Goal: Contribute content: Contribute content

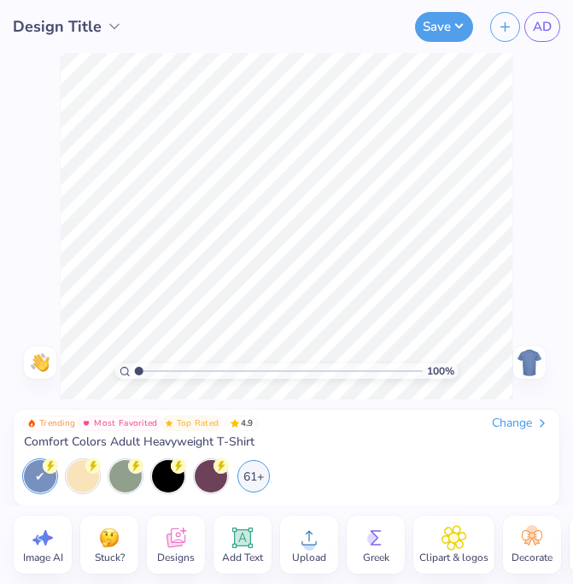
click at [520, 430] on div "Change" at bounding box center [520, 422] width 57 height 15
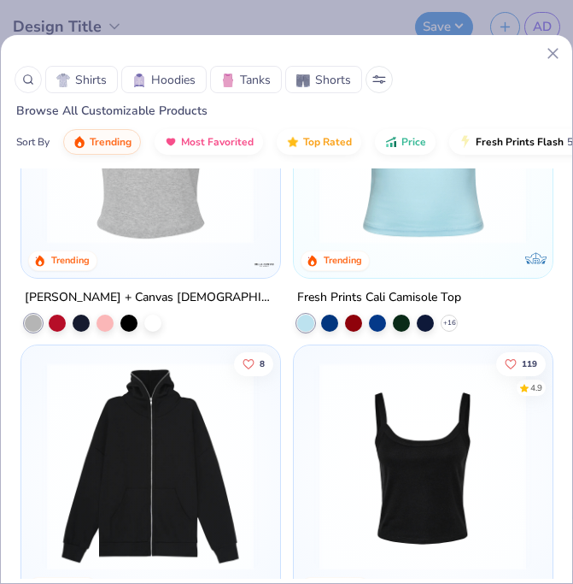
scroll to position [880, 0]
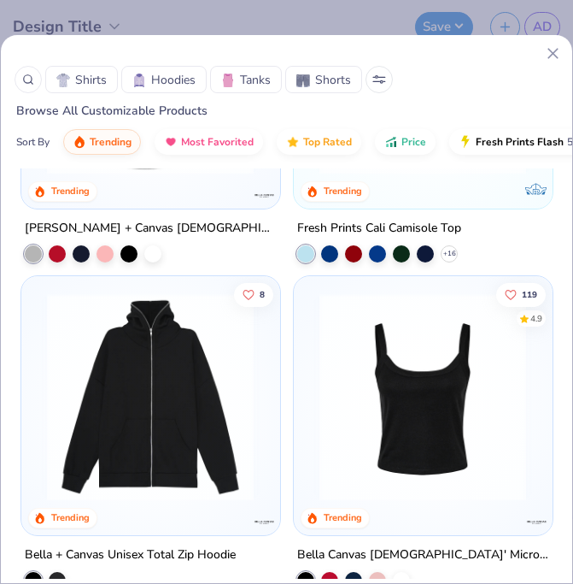
click at [197, 79] on button "Hoodies" at bounding box center [163, 79] width 85 height 27
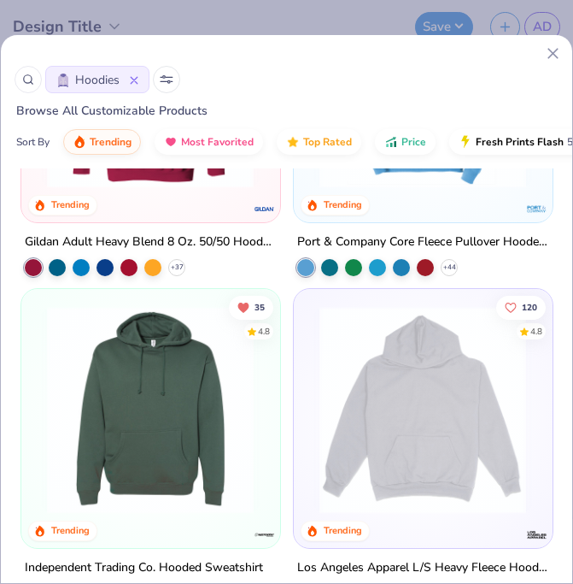
scroll to position [638, 0]
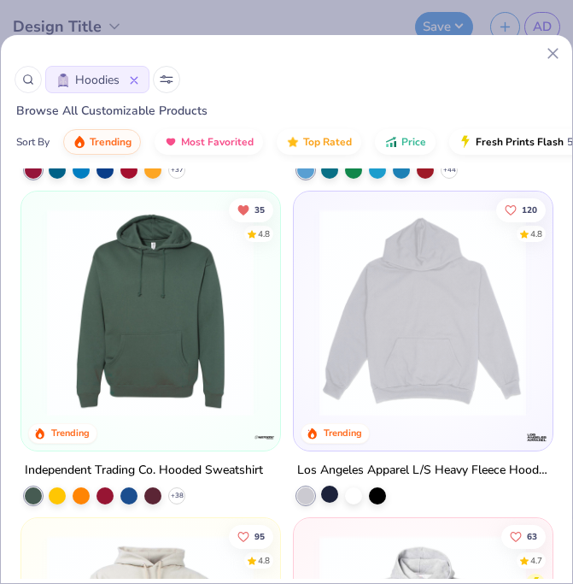
click at [327, 493] on div at bounding box center [329, 493] width 17 height 17
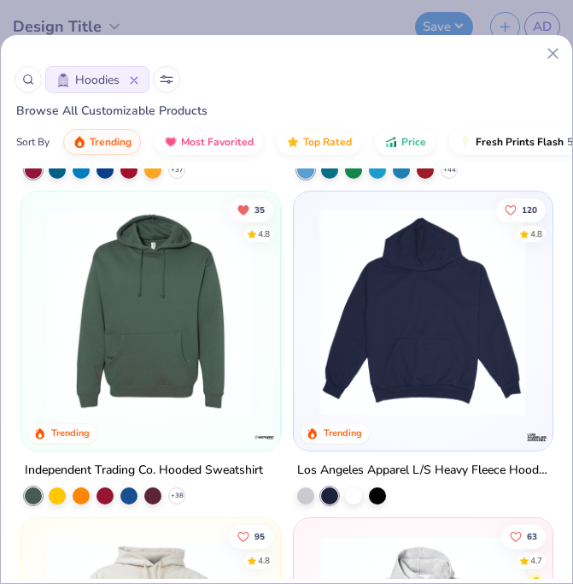
click at [391, 332] on img at bounding box center [423, 313] width 224 height 208
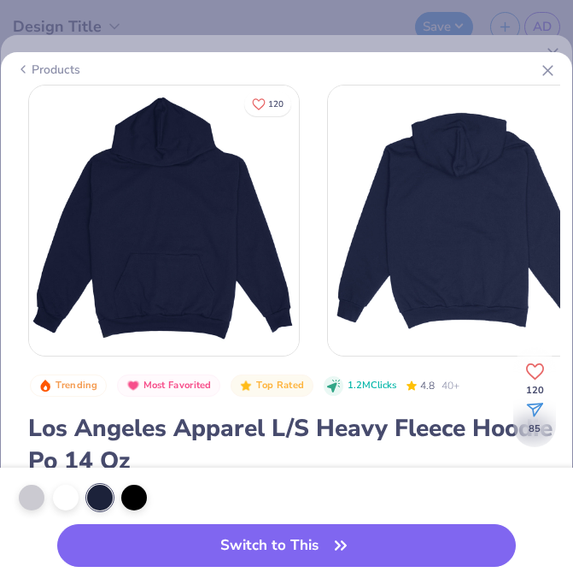
click at [549, 62] on icon at bounding box center [548, 71] width 18 height 18
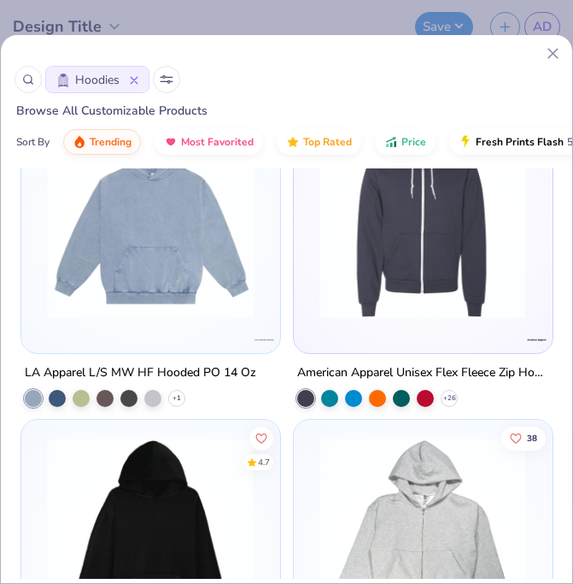
scroll to position [2364, 0]
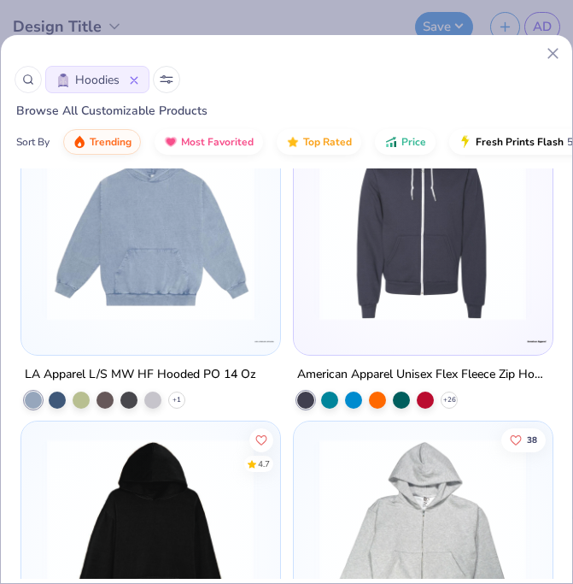
click at [156, 257] on img at bounding box center [150, 217] width 225 height 208
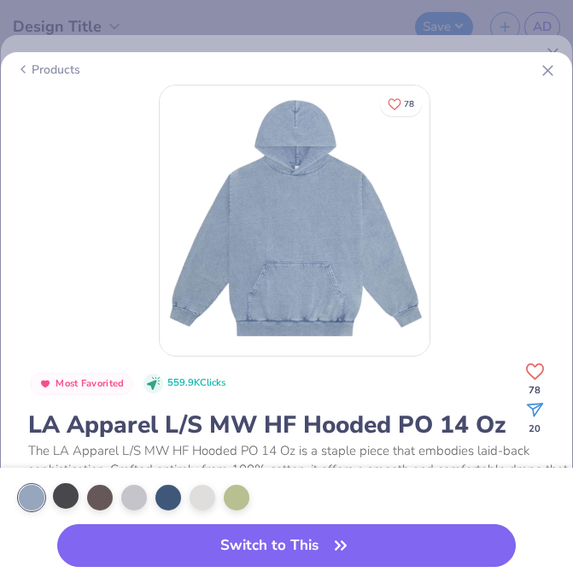
click at [68, 495] on div at bounding box center [66, 496] width 26 height 26
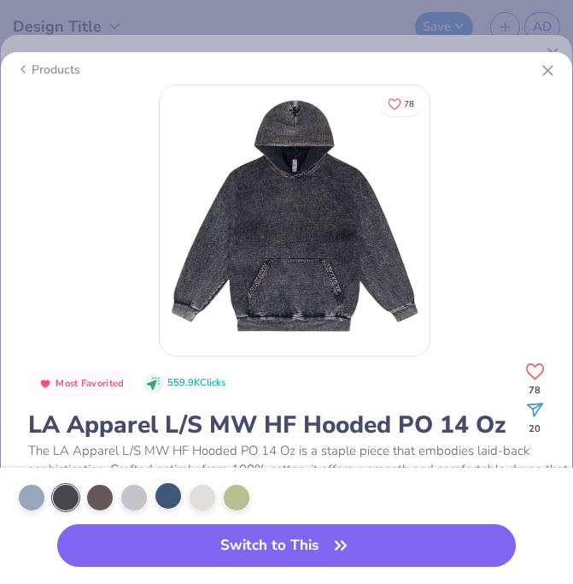
click at [173, 497] on div at bounding box center [169, 496] width 26 height 26
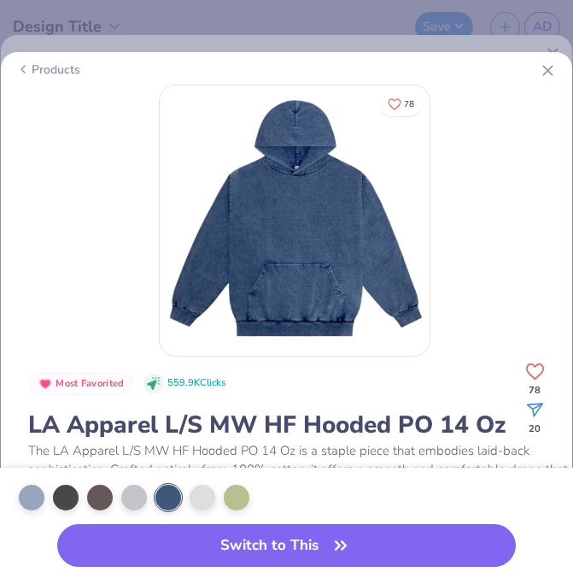
click at [547, 67] on icon at bounding box center [548, 71] width 18 height 18
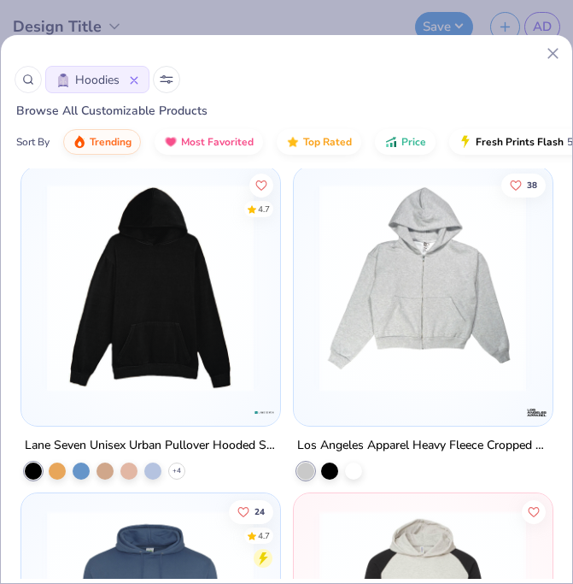
scroll to position [2622, 0]
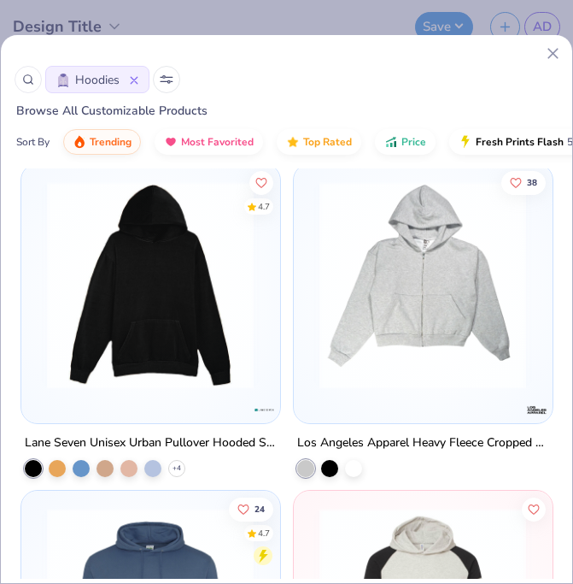
click at [214, 384] on img at bounding box center [150, 285] width 224 height 208
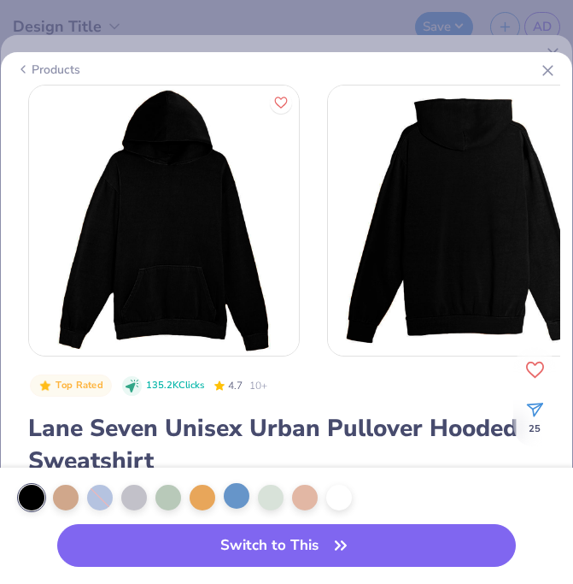
click at [234, 493] on div at bounding box center [237, 496] width 26 height 26
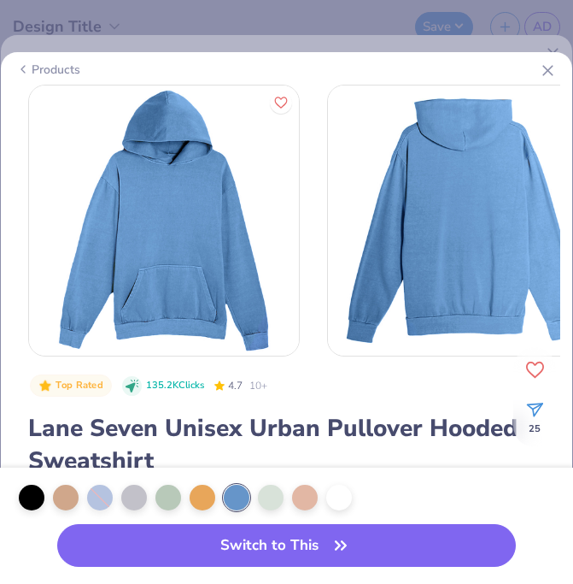
click at [548, 68] on line at bounding box center [547, 70] width 9 height 9
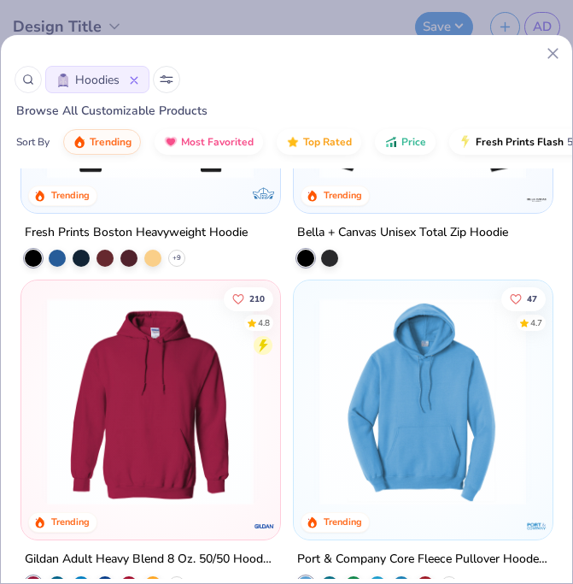
scroll to position [226, 0]
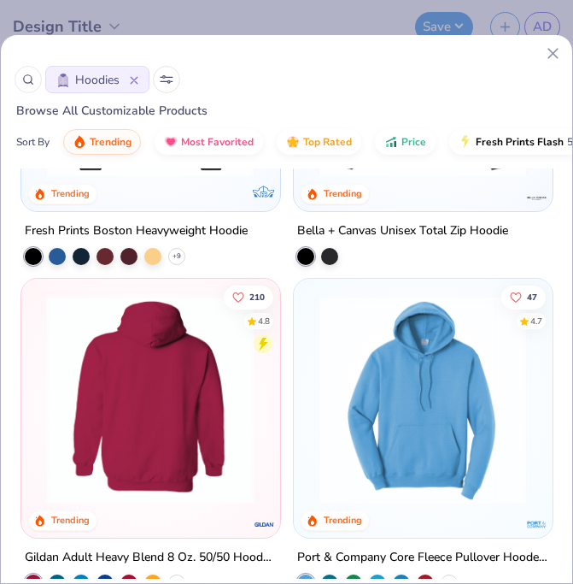
click at [173, 431] on img at bounding box center [150, 400] width 224 height 208
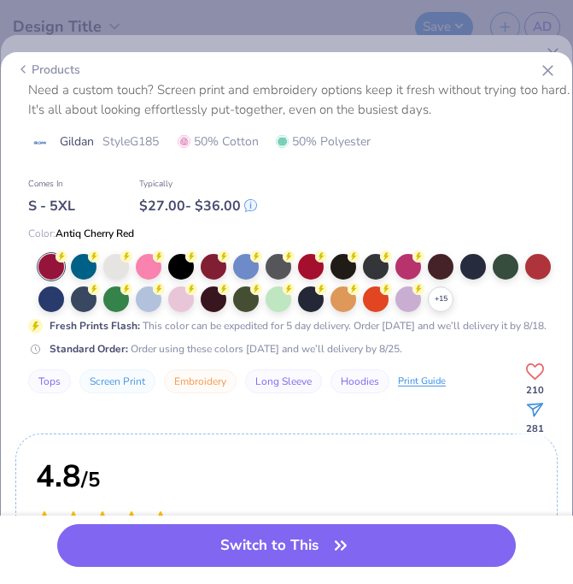
scroll to position [502, 0]
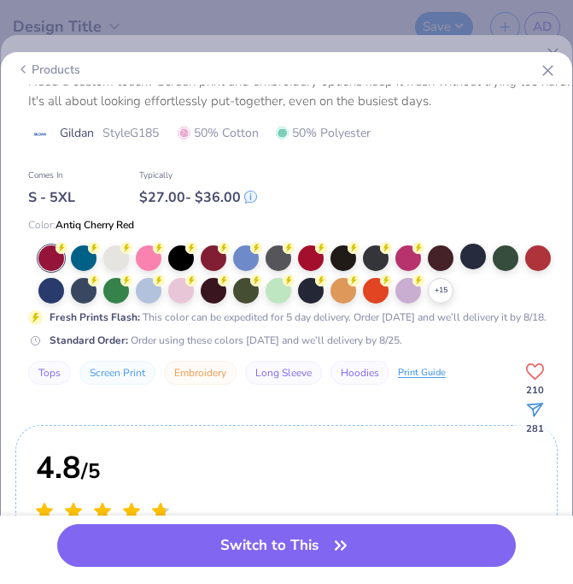
click at [479, 261] on div at bounding box center [474, 257] width 26 height 26
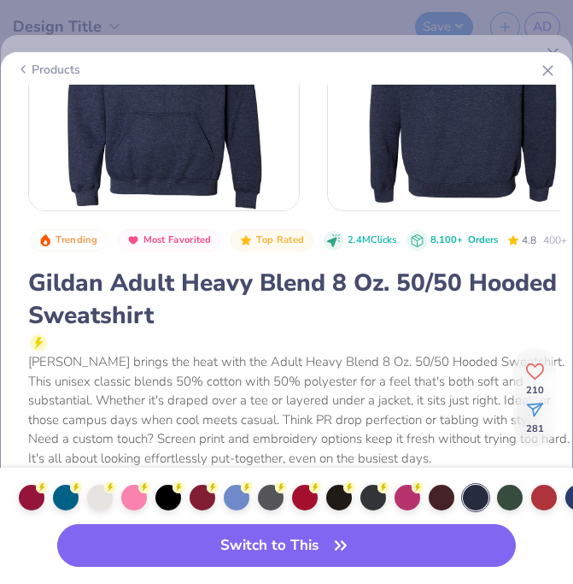
scroll to position [159, 0]
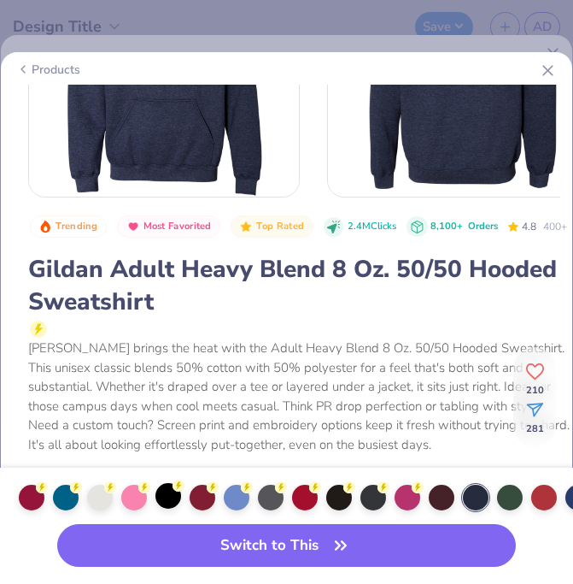
click at [170, 492] on div at bounding box center [169, 496] width 26 height 26
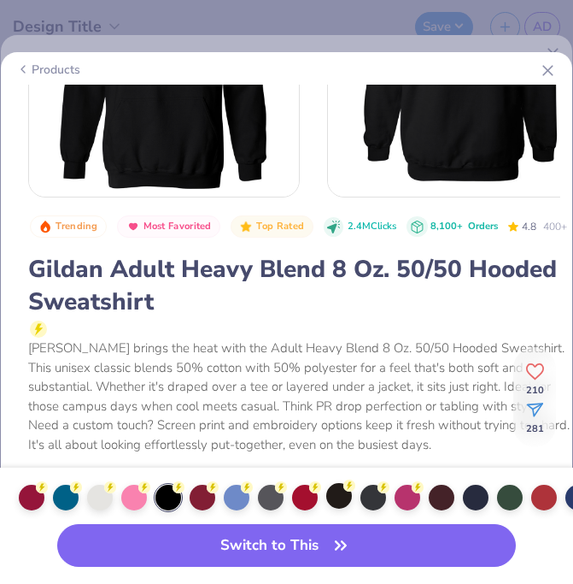
click at [344, 485] on icon at bounding box center [350, 485] width 12 height 12
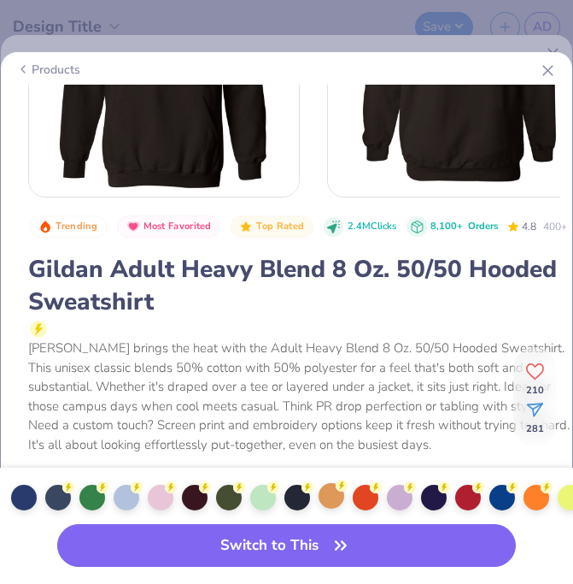
scroll to position [0, 556]
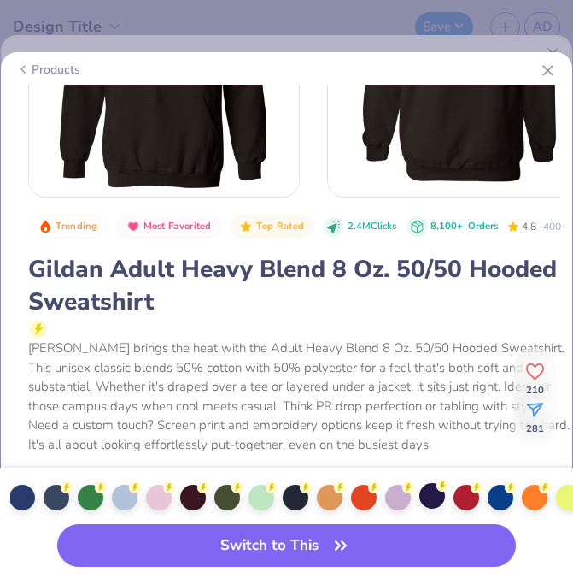
click at [438, 496] on div at bounding box center [433, 496] width 26 height 26
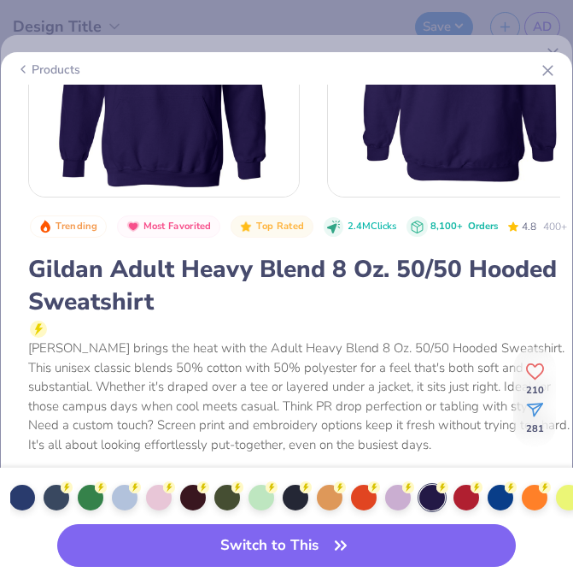
click at [439, 502] on div at bounding box center [433, 498] width 26 height 26
click at [395, 507] on div at bounding box center [398, 496] width 26 height 26
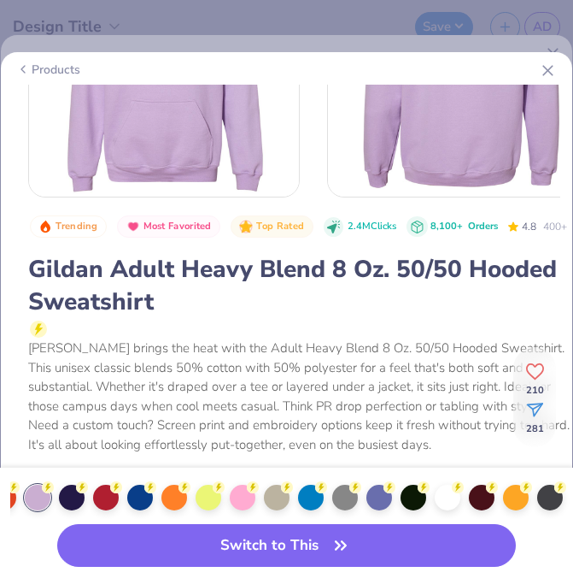
scroll to position [0, 924]
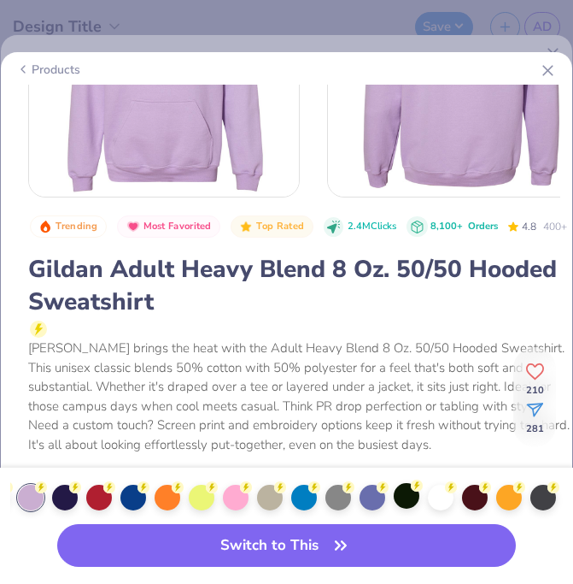
click at [406, 502] on div at bounding box center [407, 496] width 26 height 26
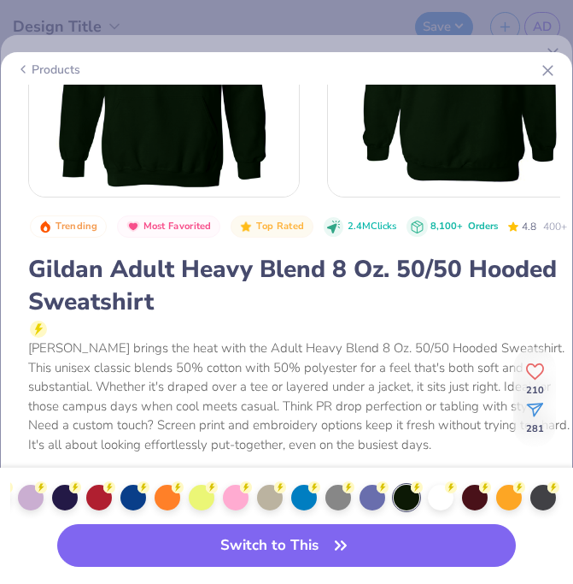
click at [528, 494] on div at bounding box center [291, 497] width 563 height 43
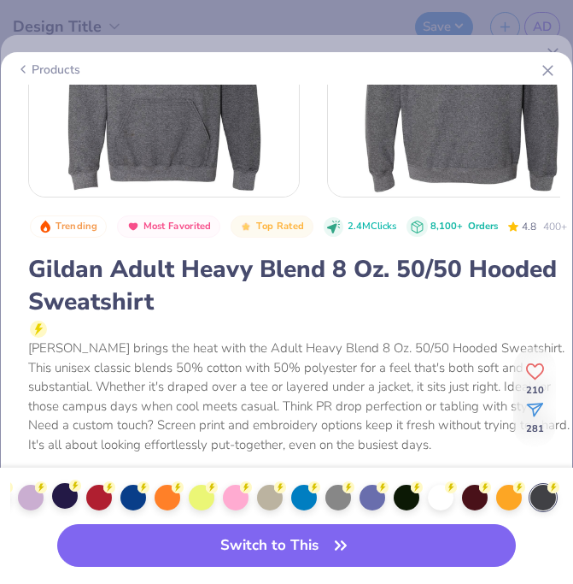
click at [52, 505] on div at bounding box center [65, 496] width 26 height 26
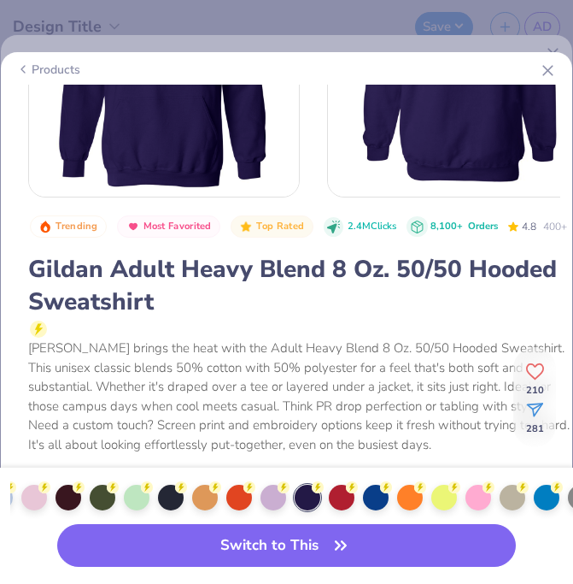
scroll to position [0, 679]
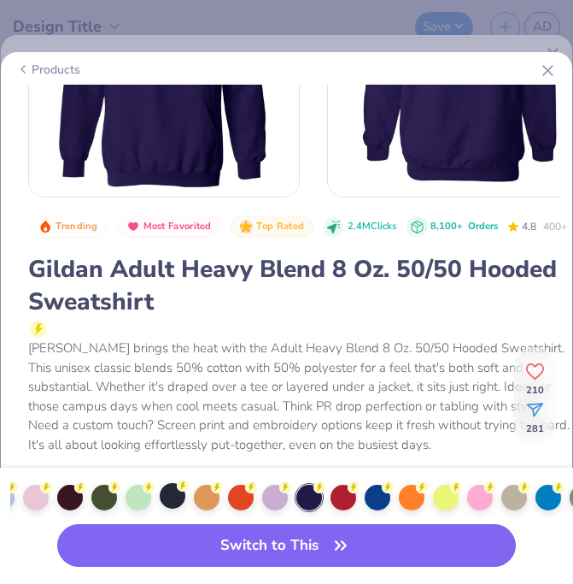
click at [176, 491] on div at bounding box center [173, 496] width 26 height 26
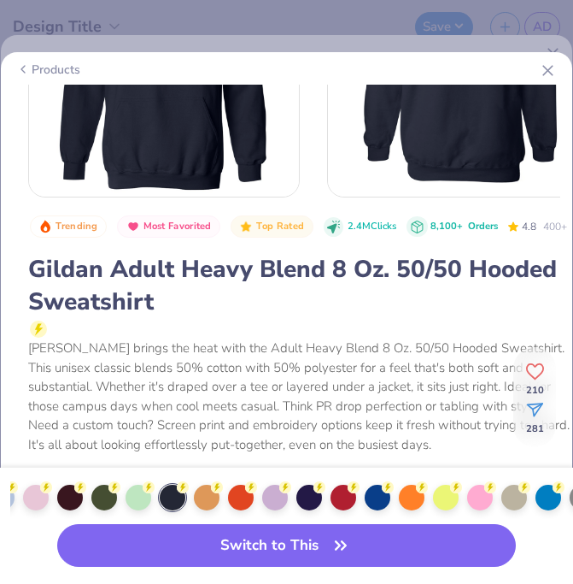
click at [177, 491] on icon at bounding box center [183, 487] width 12 height 12
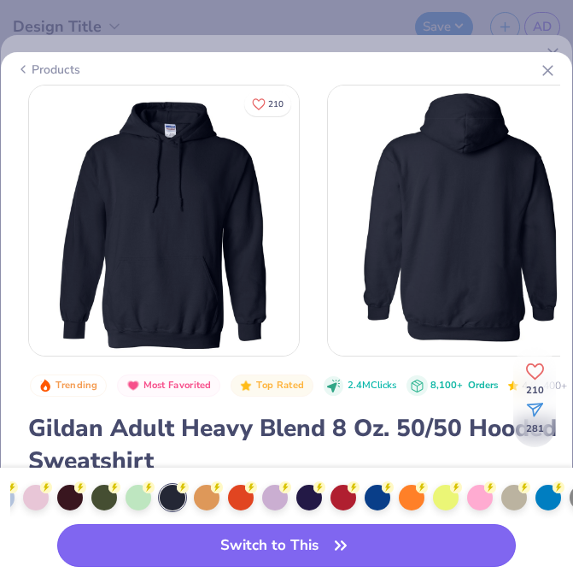
click at [278, 552] on button "Switch to This" at bounding box center [286, 545] width 459 height 43
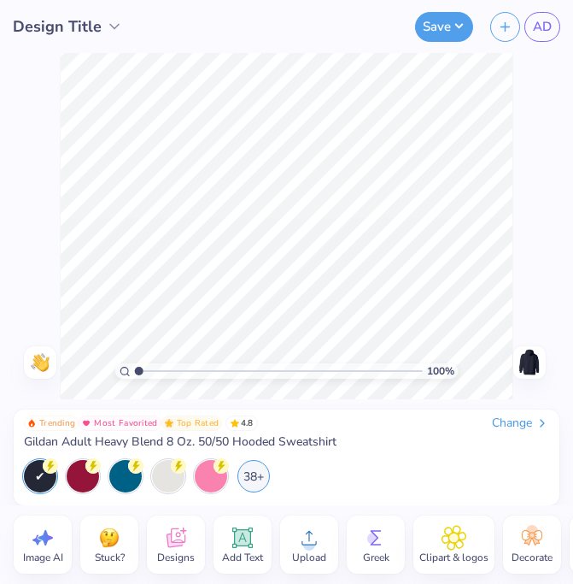
click at [314, 548] on icon at bounding box center [310, 538] width 26 height 26
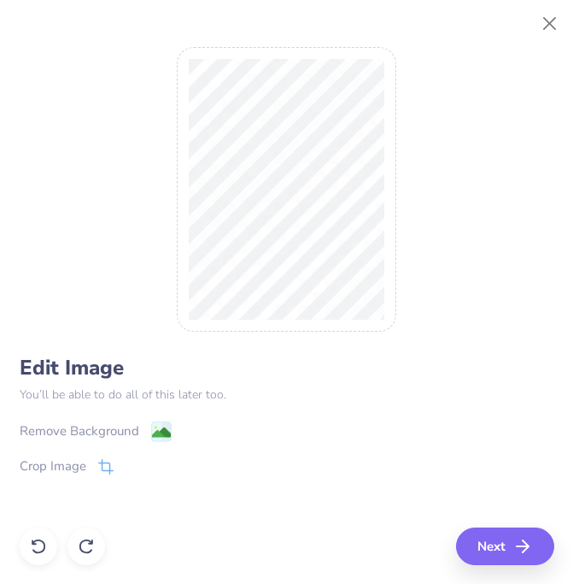
click at [162, 421] on icon at bounding box center [161, 431] width 21 height 21
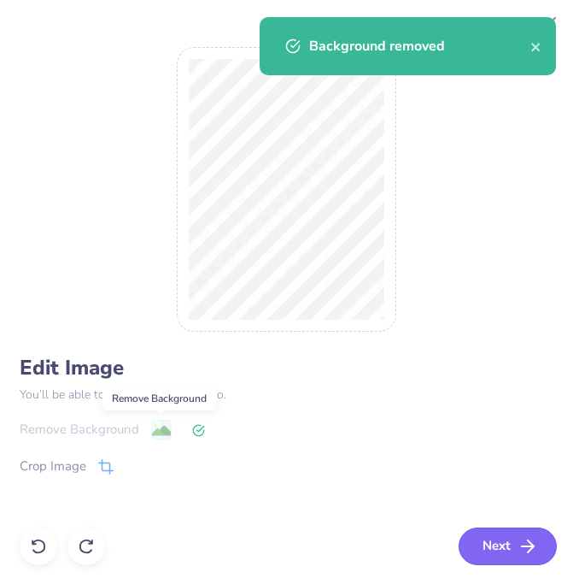
click at [496, 553] on button "Next" at bounding box center [508, 546] width 98 height 38
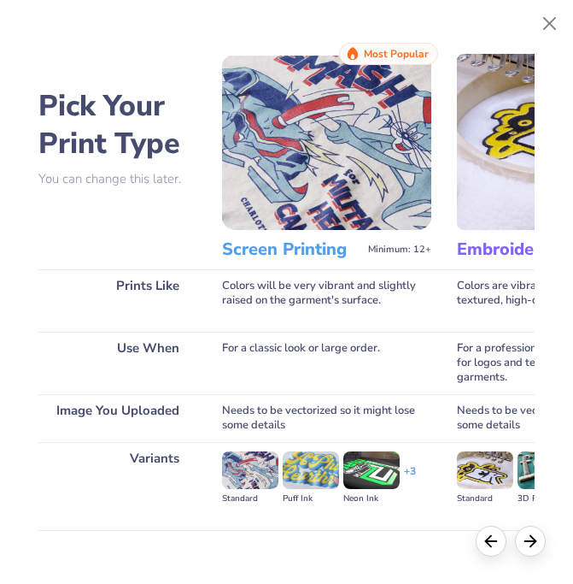
scroll to position [137, 0]
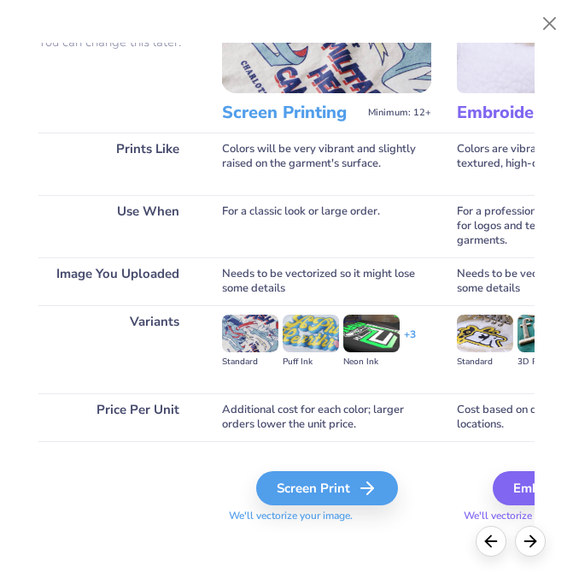
click at [366, 478] on icon at bounding box center [367, 488] width 21 height 21
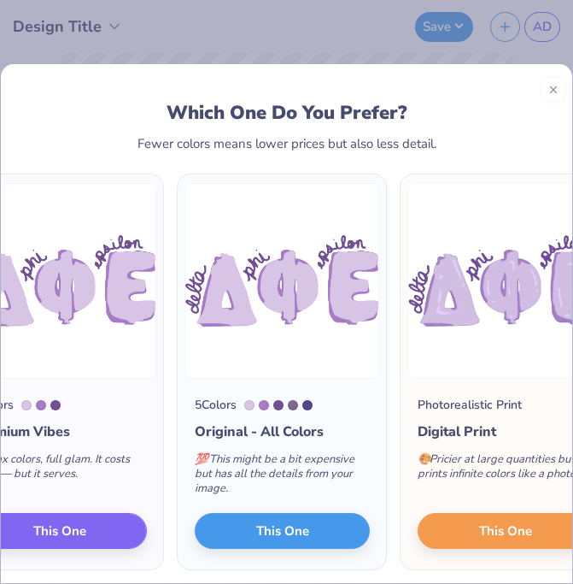
scroll to position [0, 560]
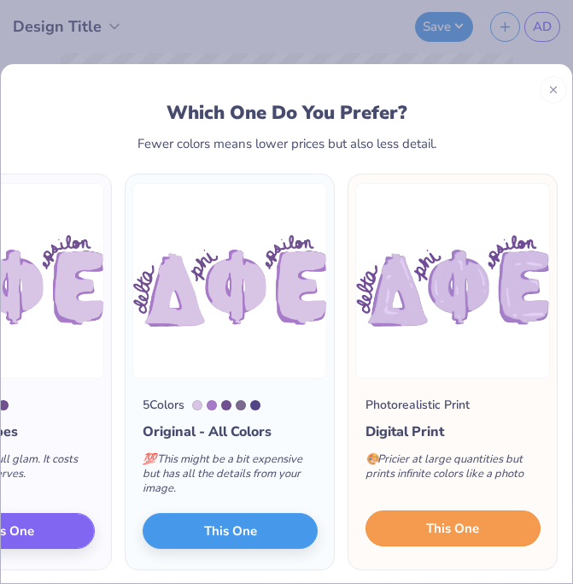
click at [438, 531] on span "This One" at bounding box center [452, 529] width 53 height 20
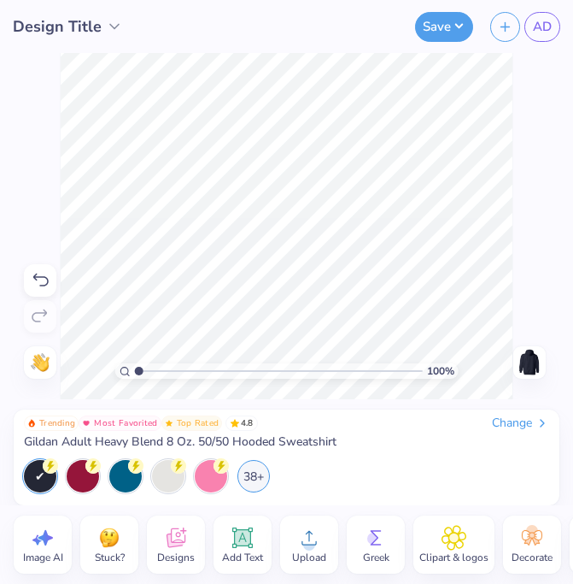
click at [535, 367] on img at bounding box center [529, 362] width 27 height 27
click at [326, 532] on div "Upload" at bounding box center [309, 544] width 58 height 58
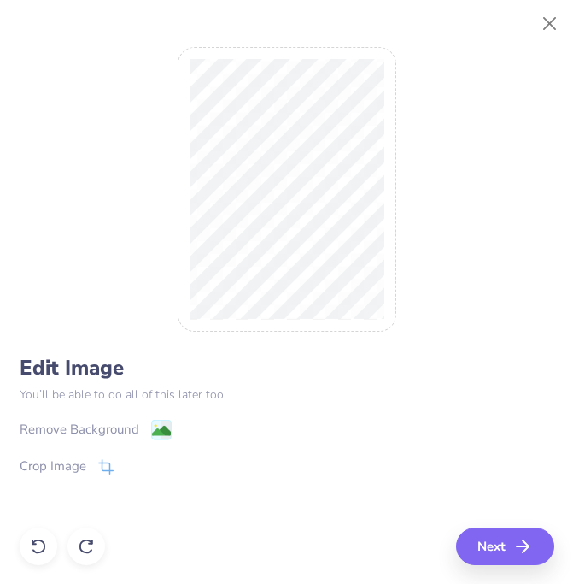
click at [156, 413] on div "Edit Image You’ll be able to do all of this later too. Remove Background Crop I…" at bounding box center [287, 436] width 535 height 163
click at [164, 425] on image at bounding box center [160, 432] width 19 height 19
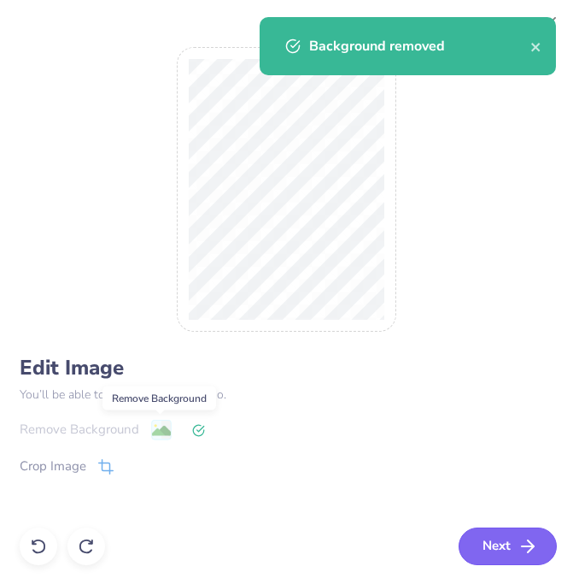
click at [484, 538] on button "Next" at bounding box center [508, 546] width 98 height 38
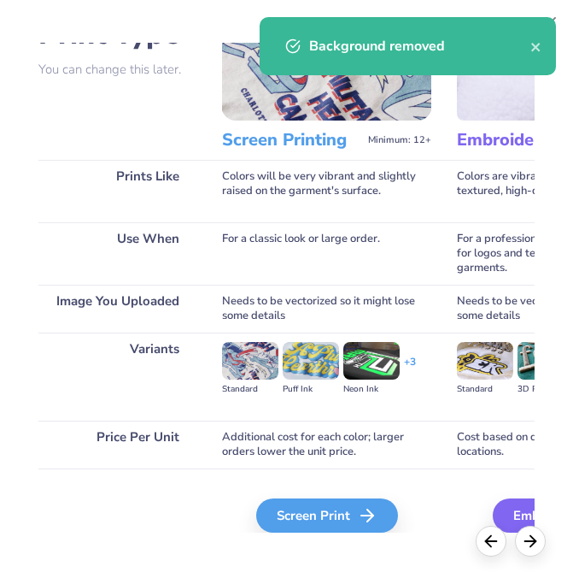
scroll to position [137, 0]
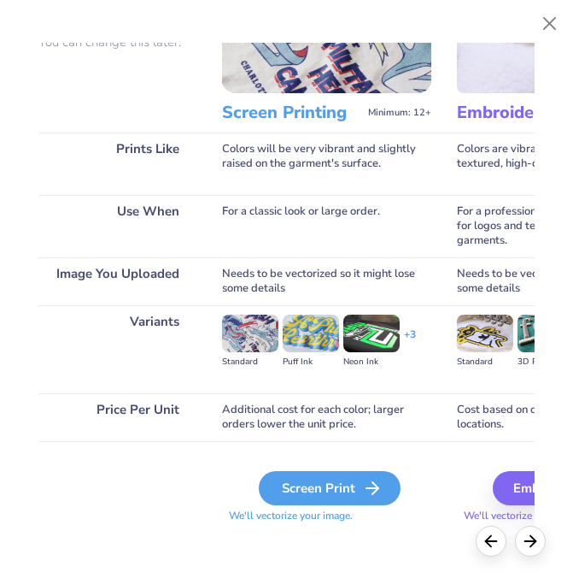
click at [373, 494] on icon at bounding box center [372, 488] width 21 height 21
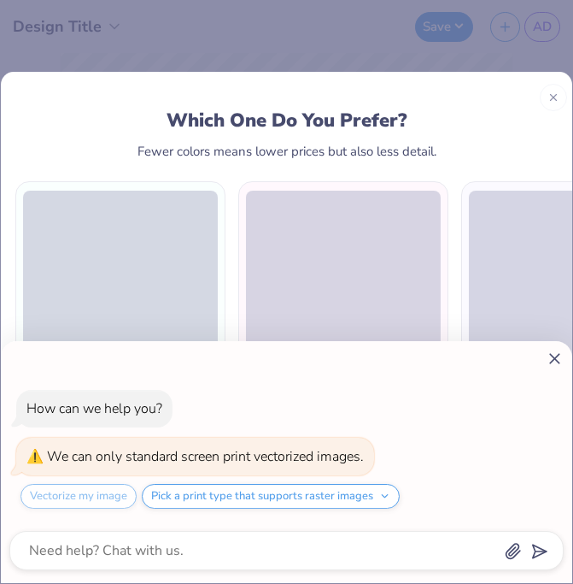
click at [561, 350] on icon at bounding box center [555, 359] width 18 height 18
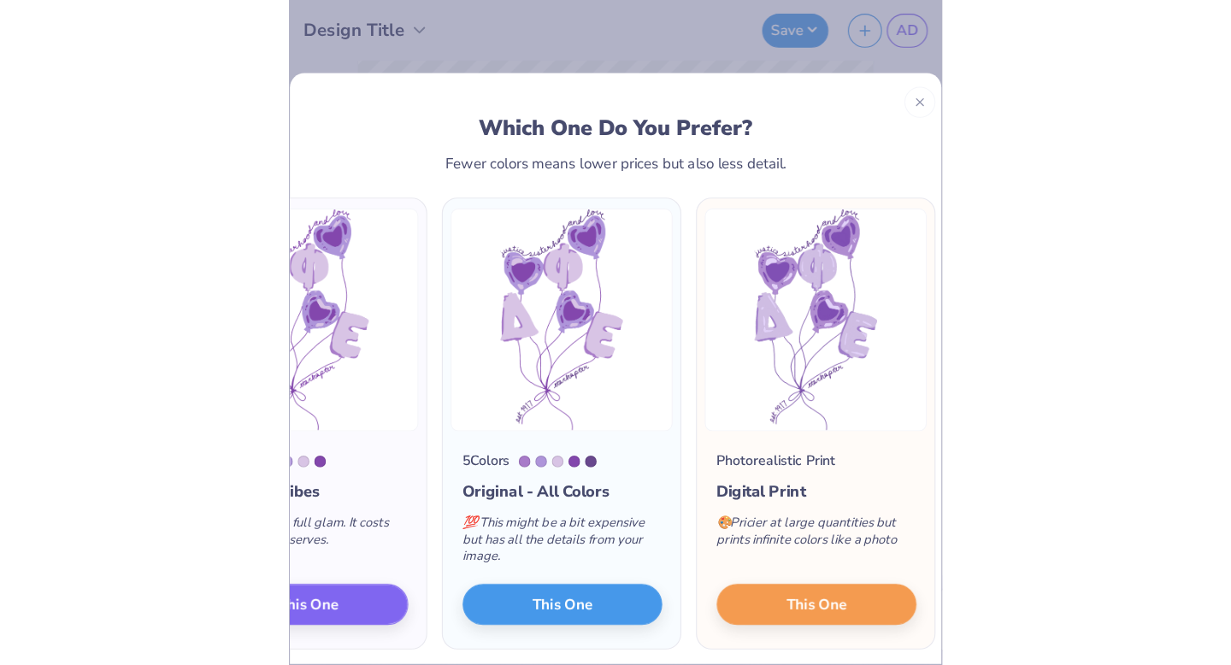
scroll to position [0, 547]
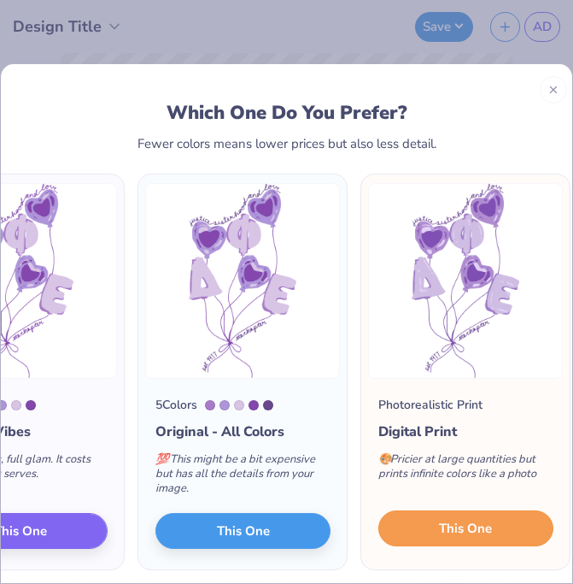
click at [495, 530] on button "This One" at bounding box center [466, 528] width 175 height 36
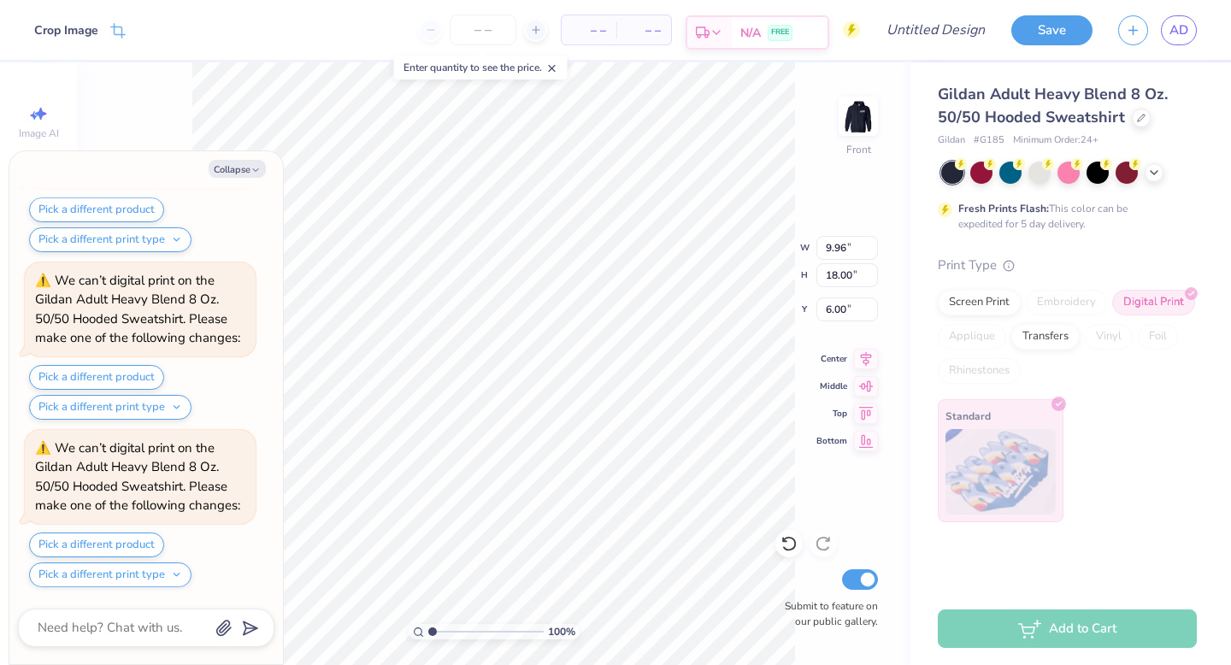
scroll to position [461, 0]
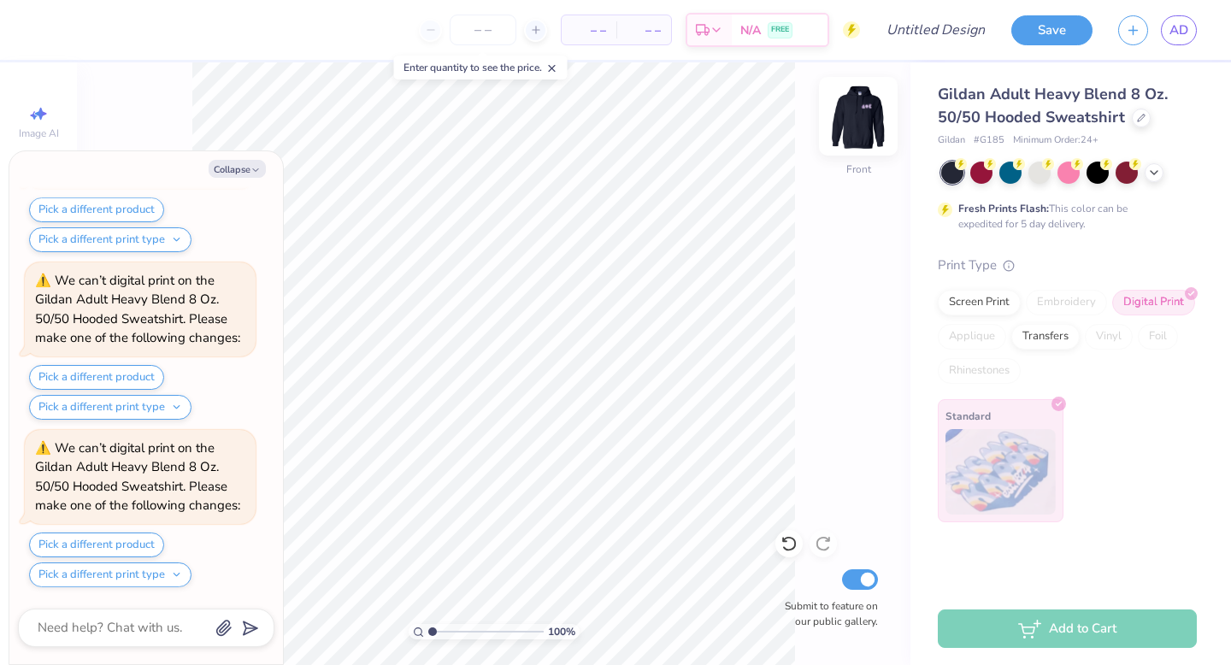
click at [573, 122] on img at bounding box center [858, 116] width 68 height 68
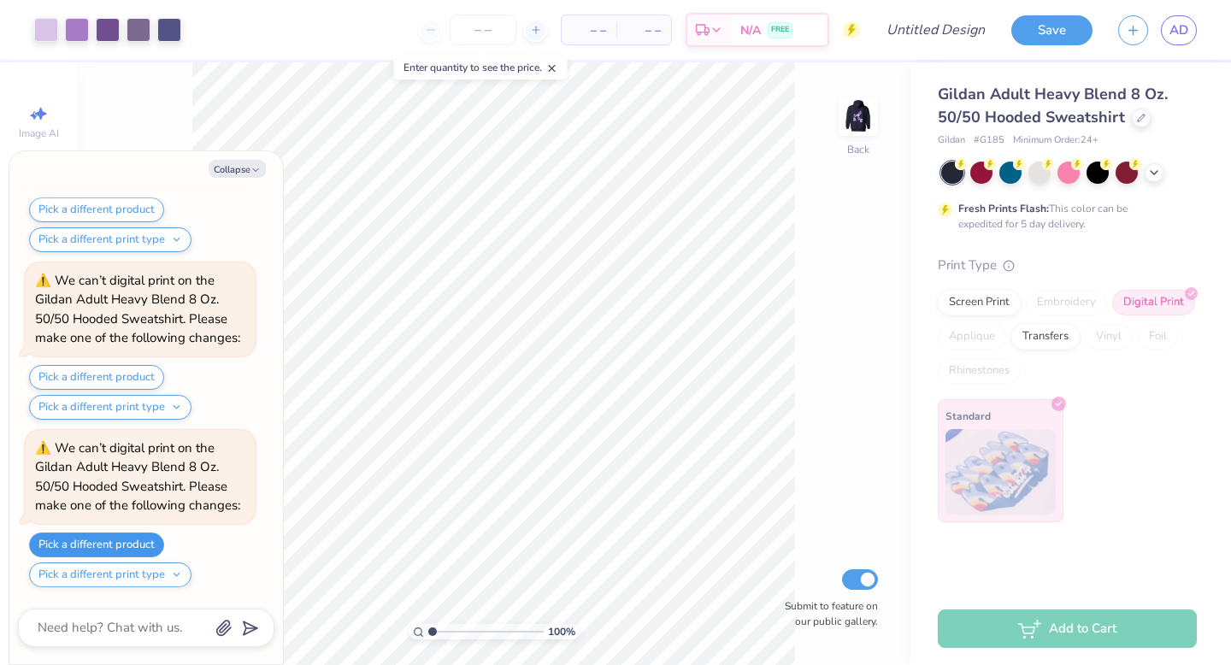
click at [113, 539] on button "Pick a different product" at bounding box center [96, 544] width 135 height 25
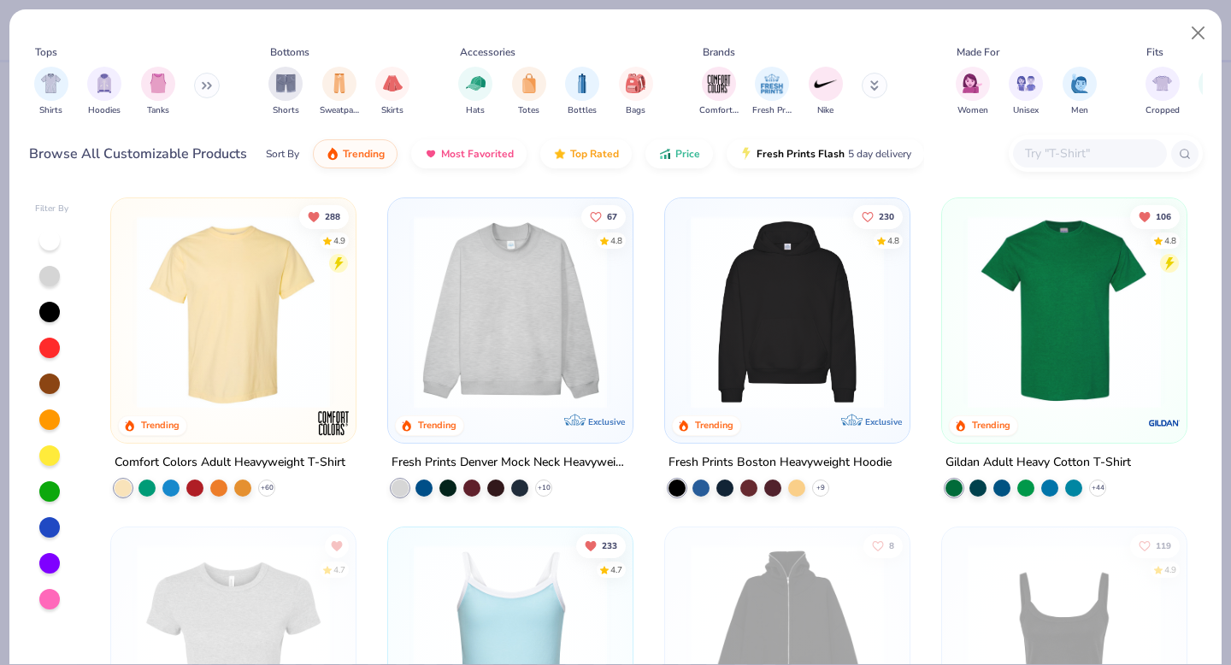
type textarea "x"
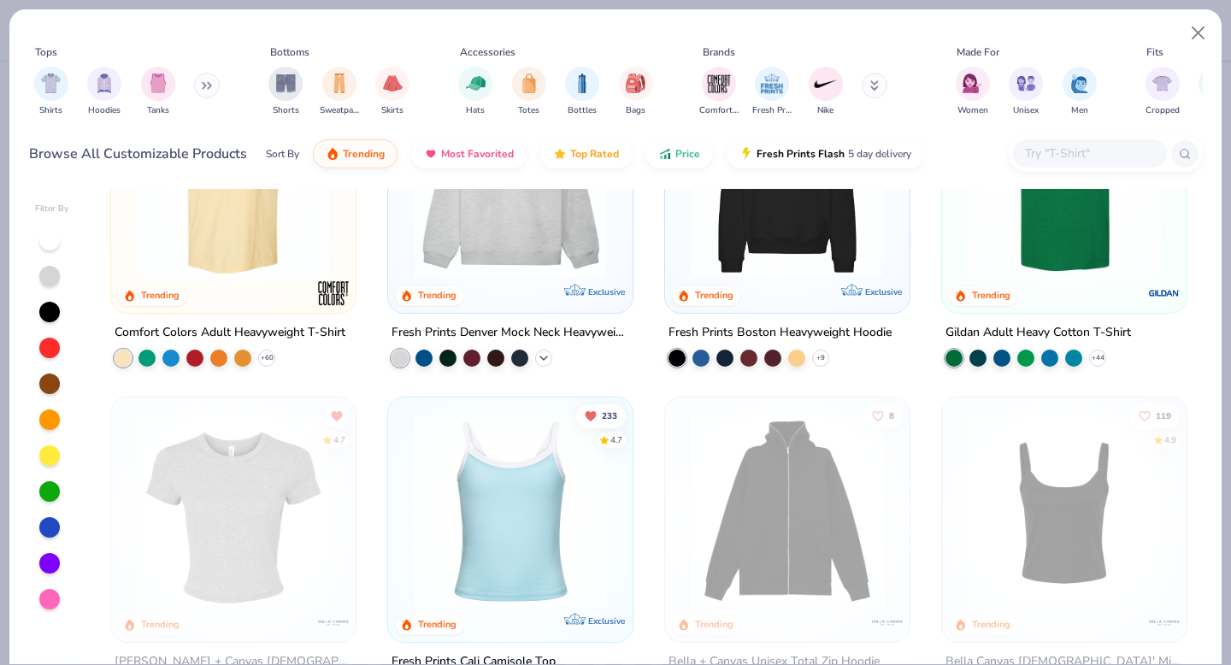
scroll to position [152, 0]
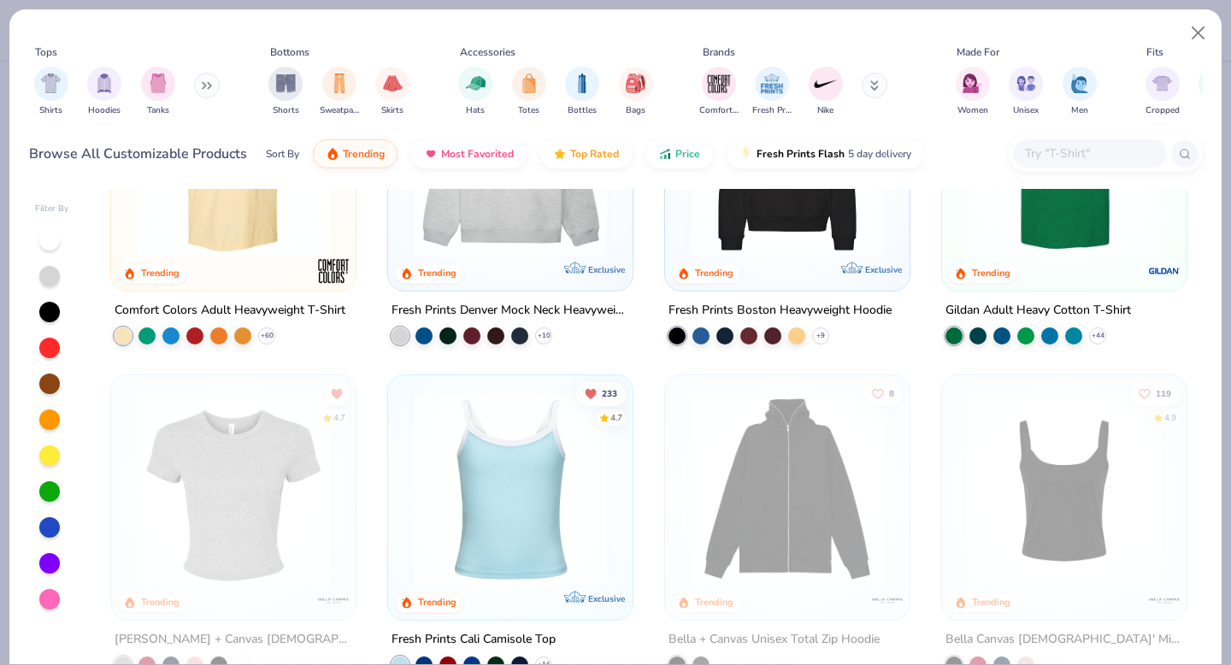
click at [573, 209] on img at bounding box center [787, 159] width 210 height 193
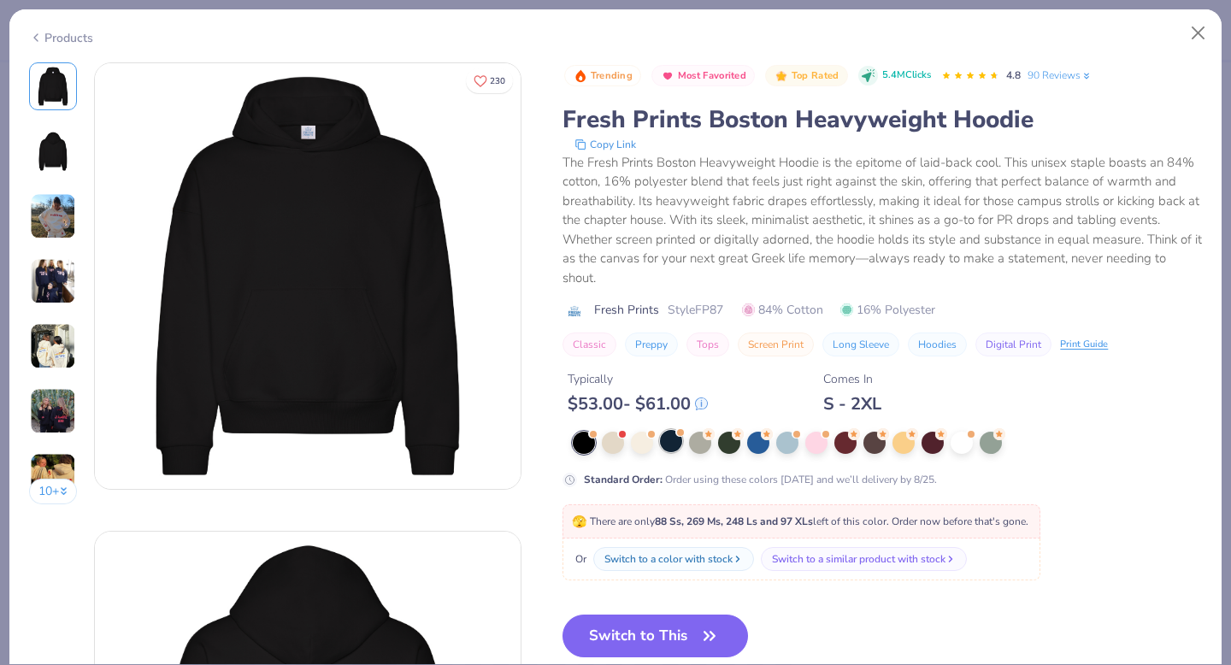
click at [573, 446] on div at bounding box center [671, 441] width 22 height 22
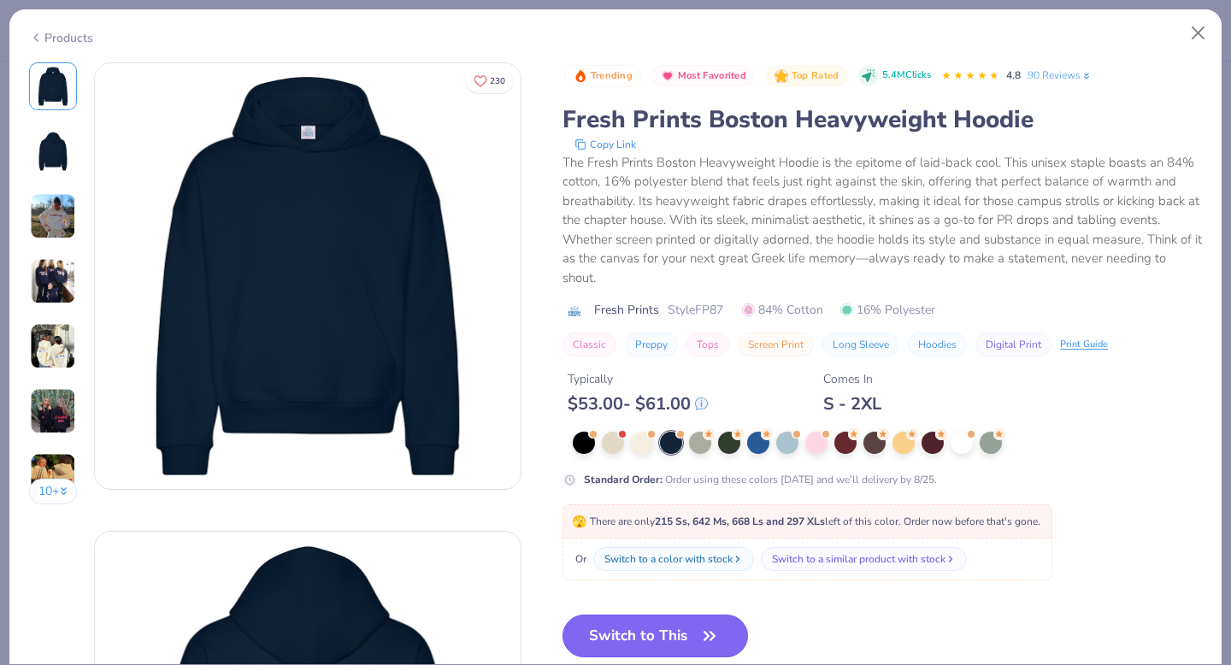
click at [573, 583] on button "Switch to This" at bounding box center [654, 635] width 185 height 43
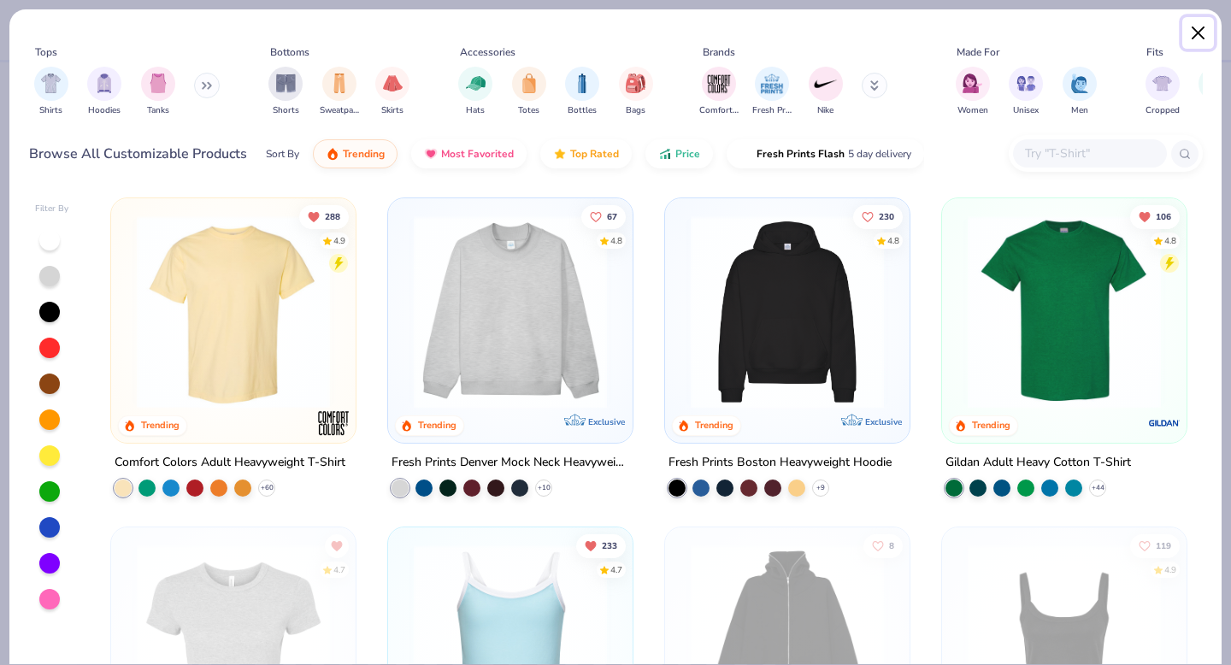
click at [573, 38] on button "Close" at bounding box center [1198, 33] width 32 height 32
click at [573, 220] on button "230" at bounding box center [878, 215] width 50 height 24
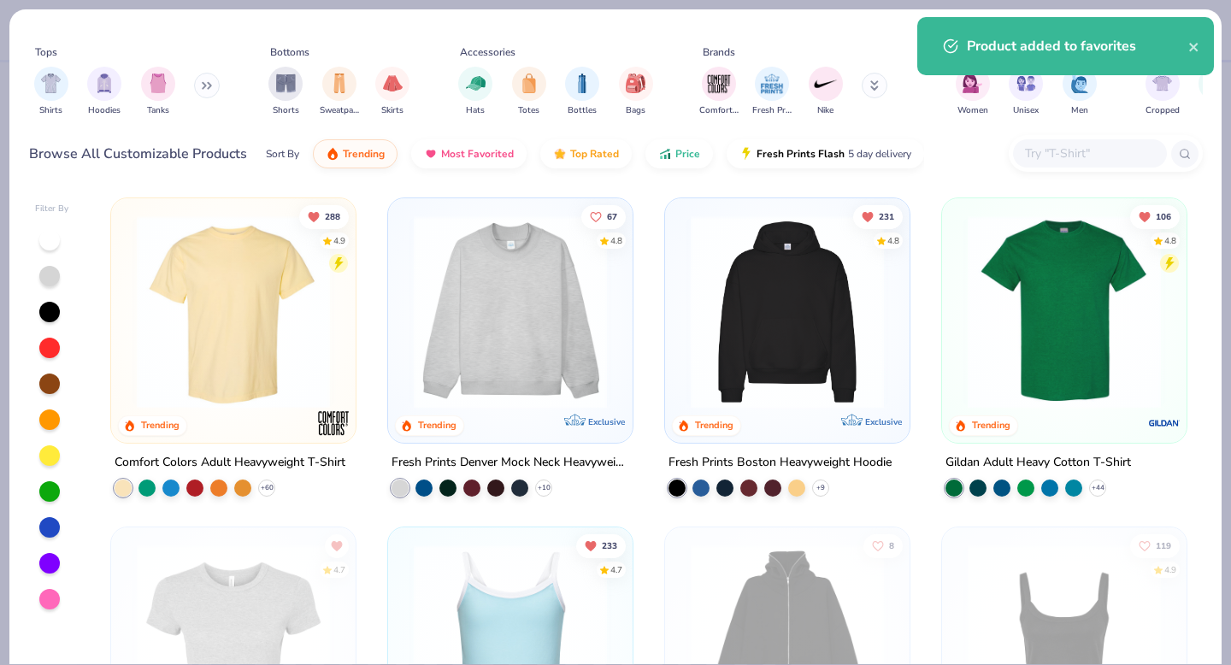
click at [573, 283] on img at bounding box center [787, 311] width 210 height 193
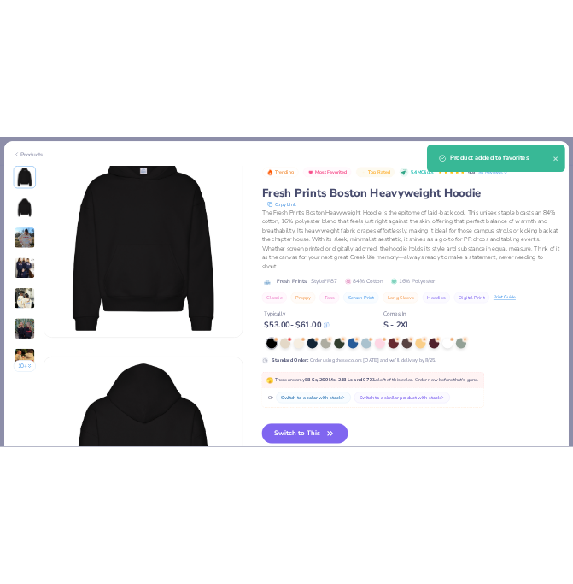
scroll to position [66, 0]
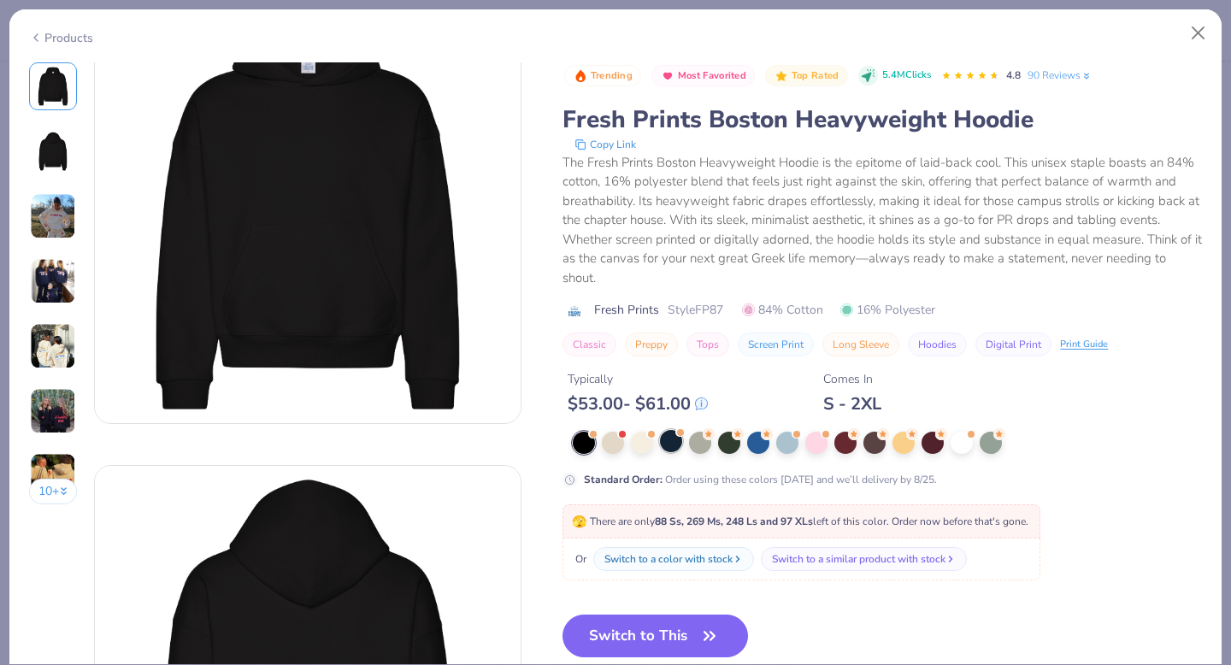
click at [573, 447] on div at bounding box center [671, 441] width 22 height 22
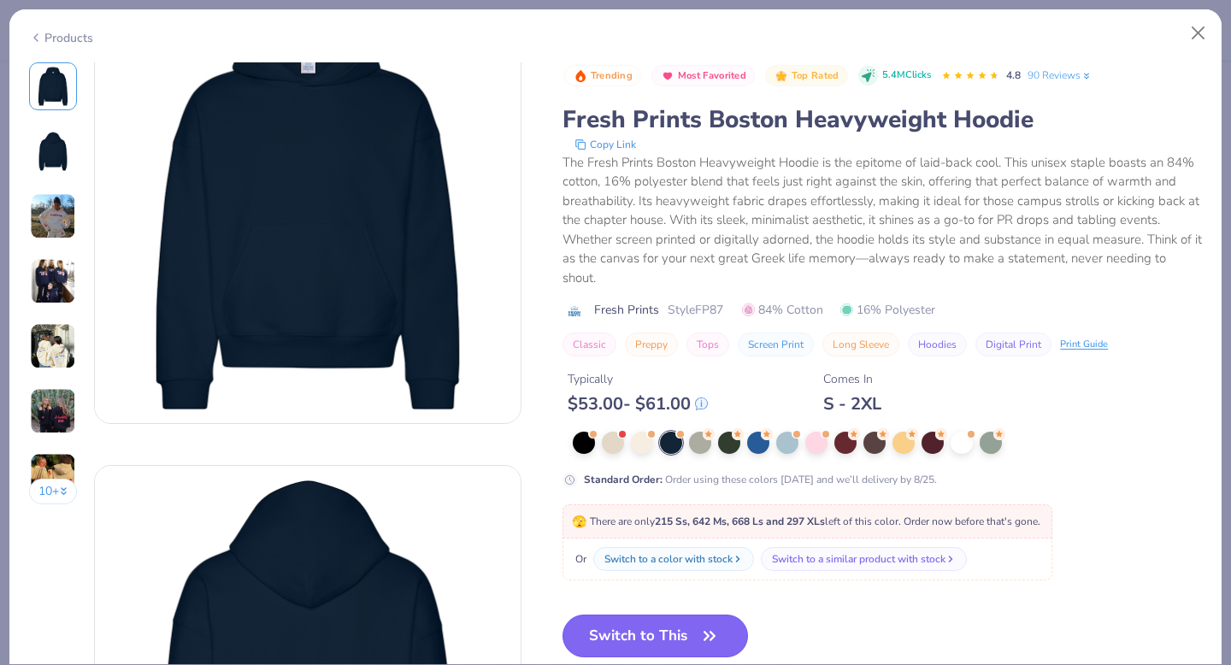
click at [573, 583] on button "Switch to This" at bounding box center [654, 635] width 185 height 43
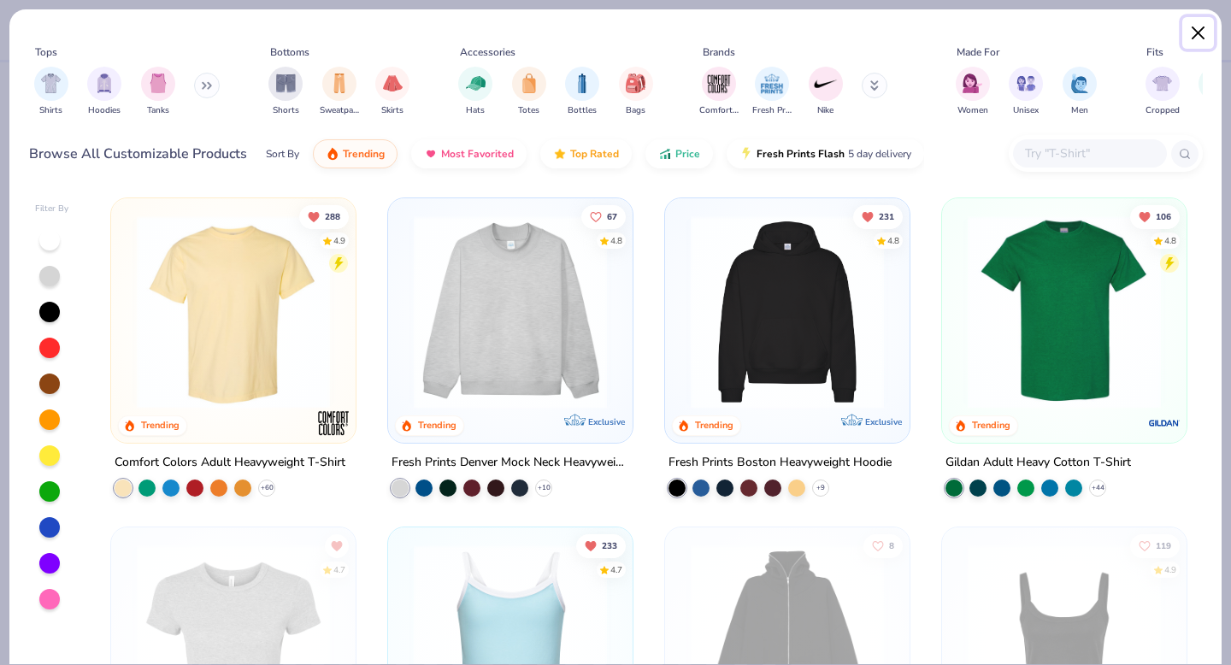
click at [573, 18] on button "Close" at bounding box center [1198, 33] width 32 height 32
click at [573, 32] on button "Close" at bounding box center [1198, 33] width 32 height 32
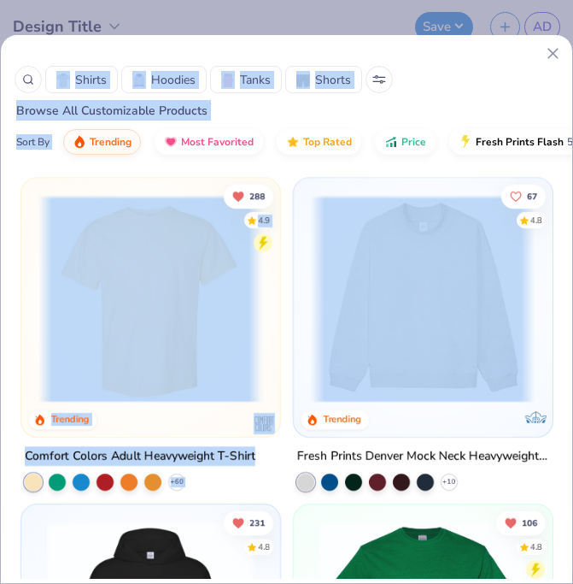
drag, startPoint x: 430, startPoint y: 58, endPoint x: 420, endPoint y: 212, distance: 154.1
click at [420, 212] on div "Shirts Hoodies Tanks Shorts Browse All Customizable Products Sort By Trending M…" at bounding box center [287, 313] width 572 height 531
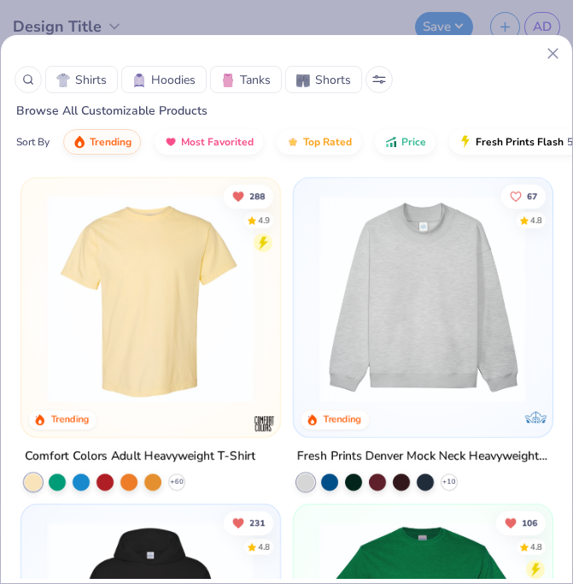
click at [558, 55] on icon at bounding box center [553, 53] width 18 height 18
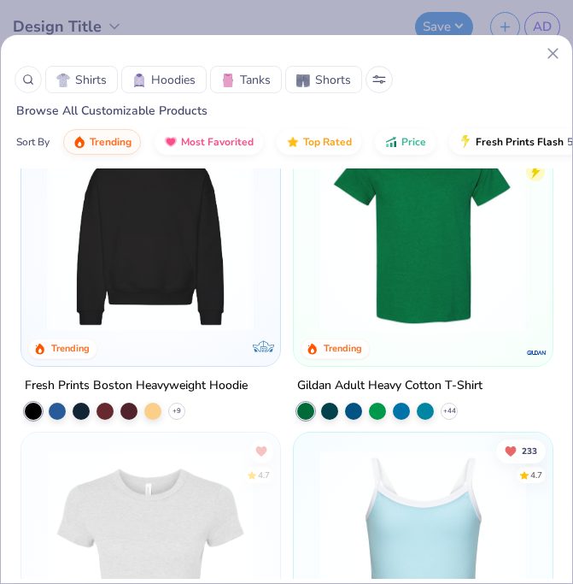
scroll to position [398, 0]
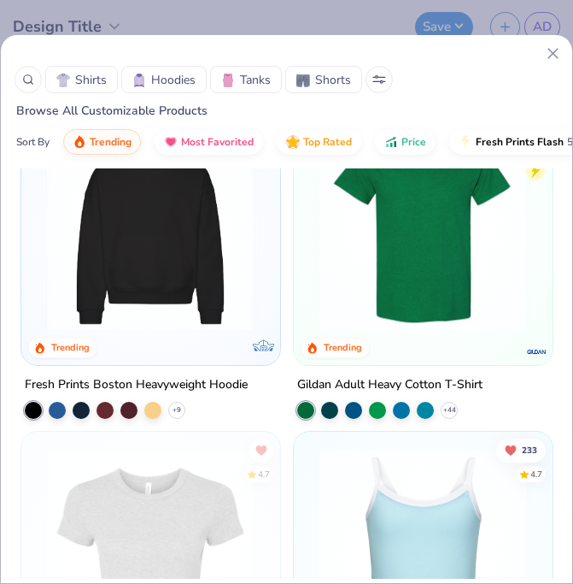
click at [170, 350] on div "231 4.8 Trending Exclusive" at bounding box center [150, 235] width 259 height 259
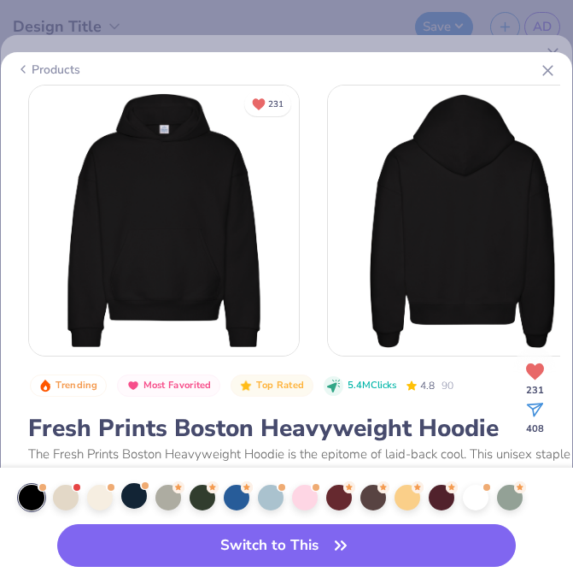
click at [143, 497] on div at bounding box center [134, 496] width 26 height 26
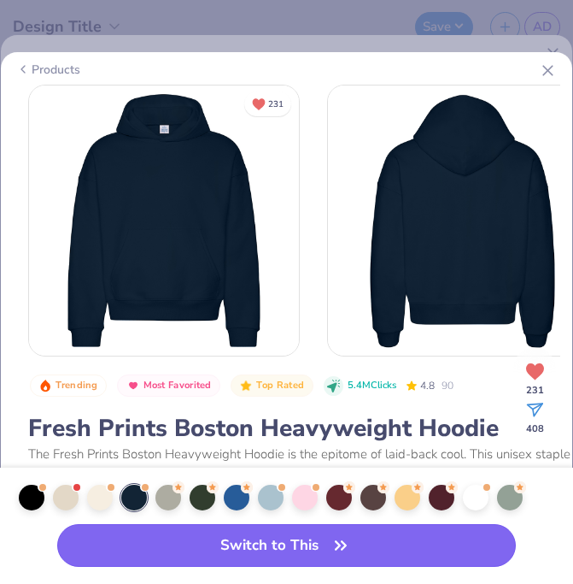
click at [167, 538] on button "Switch to This" at bounding box center [286, 545] width 459 height 43
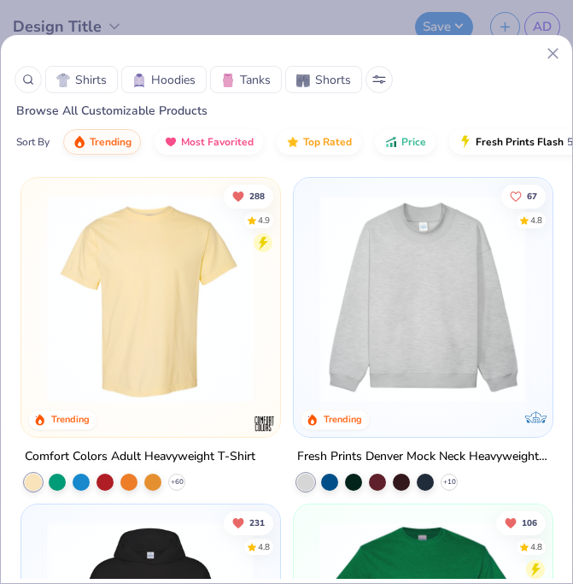
click at [481, 55] on div at bounding box center [277, 53] width 572 height 18
click at [383, 31] on div "Shirts Hoodies Tanks Shorts Browse All Customizable Products Sort By Trending M…" at bounding box center [286, 292] width 573 height 584
click at [379, 23] on div "Shirts Hoodies Tanks Shorts Browse All Customizable Products Sort By Trending M…" at bounding box center [286, 292] width 573 height 584
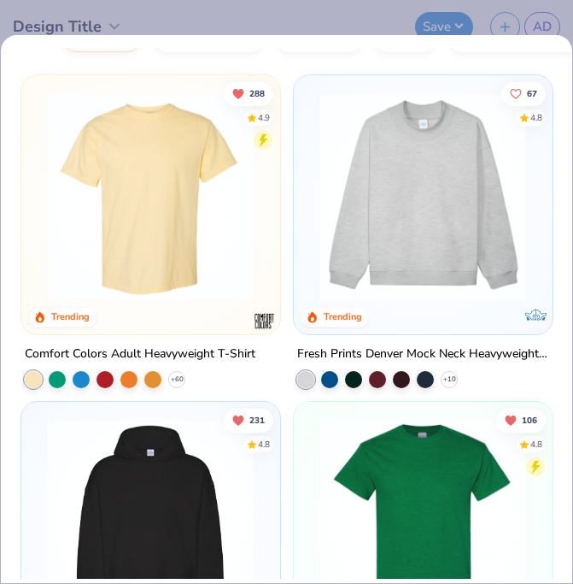
scroll to position [120, 0]
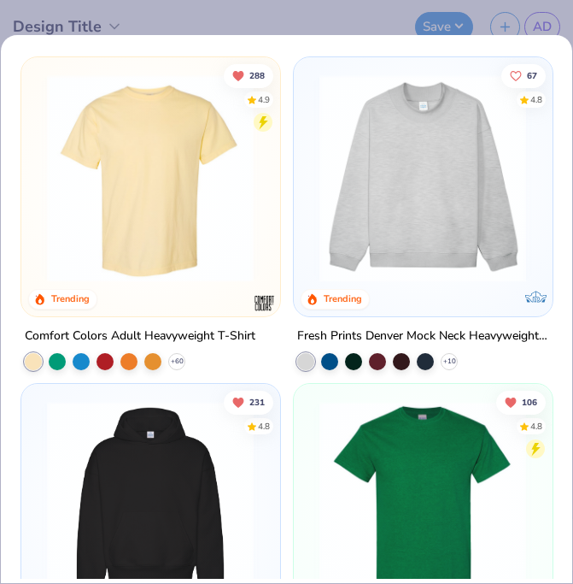
click at [40, 446] on img at bounding box center [150, 505] width 224 height 208
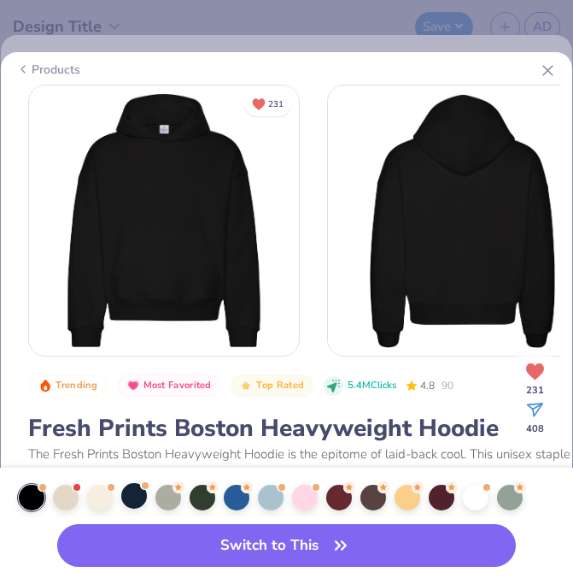
click at [137, 496] on div at bounding box center [134, 496] width 26 height 26
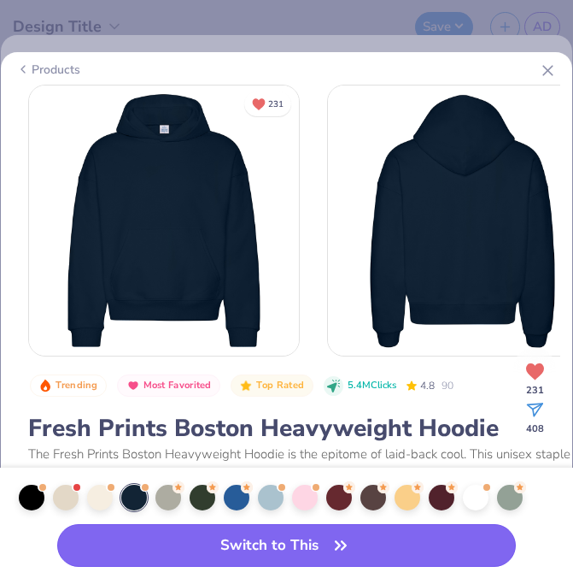
click at [145, 539] on button "Switch to This" at bounding box center [286, 545] width 459 height 43
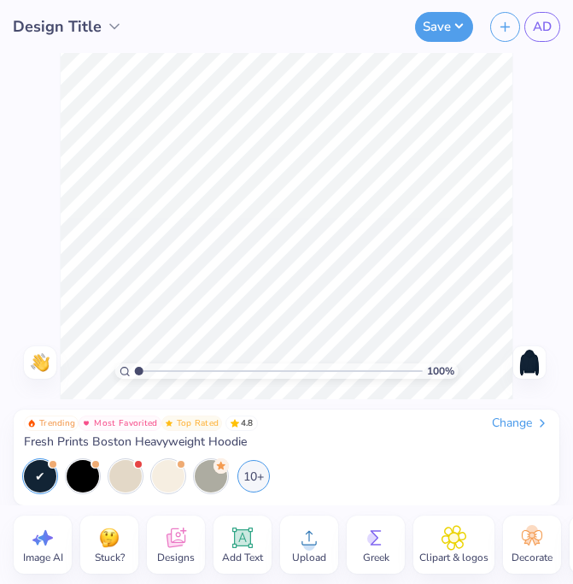
click at [320, 538] on icon at bounding box center [310, 538] width 26 height 26
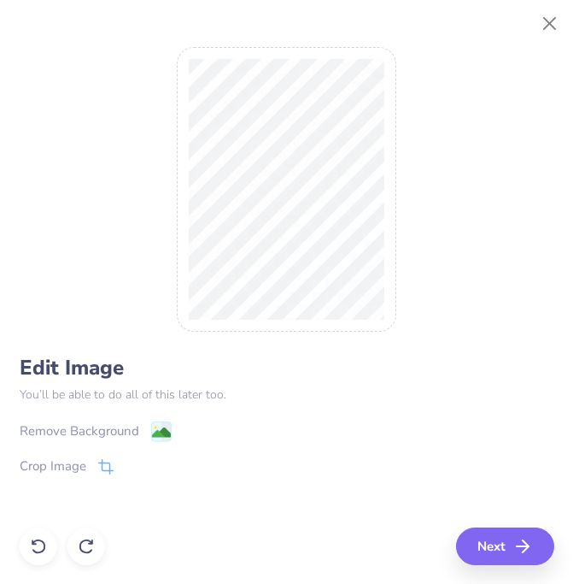
click at [153, 432] on image at bounding box center [160, 432] width 19 height 19
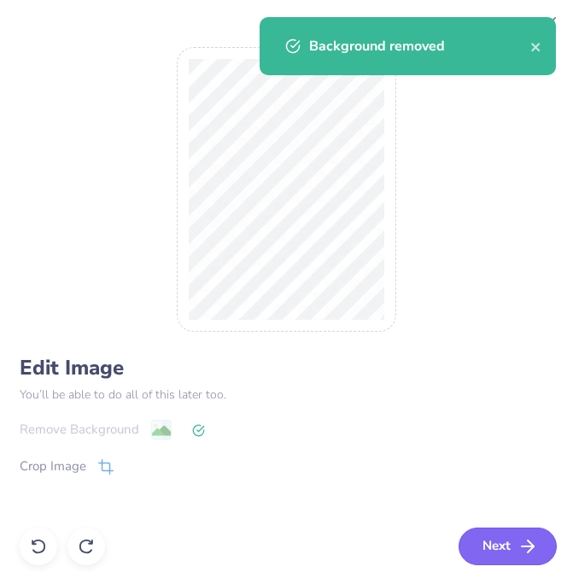
click at [518, 540] on icon "button" at bounding box center [528, 546] width 21 height 21
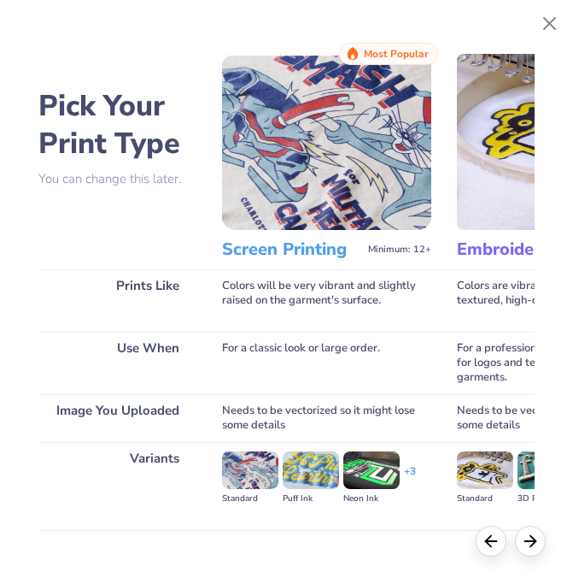
scroll to position [137, 0]
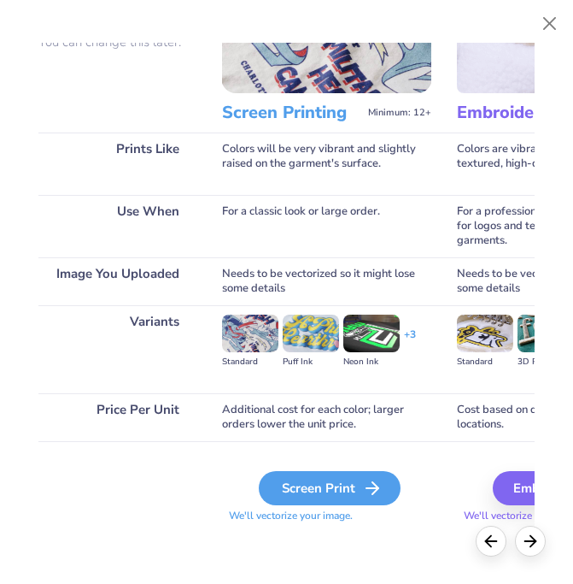
click at [356, 498] on div "Screen Print" at bounding box center [330, 488] width 142 height 34
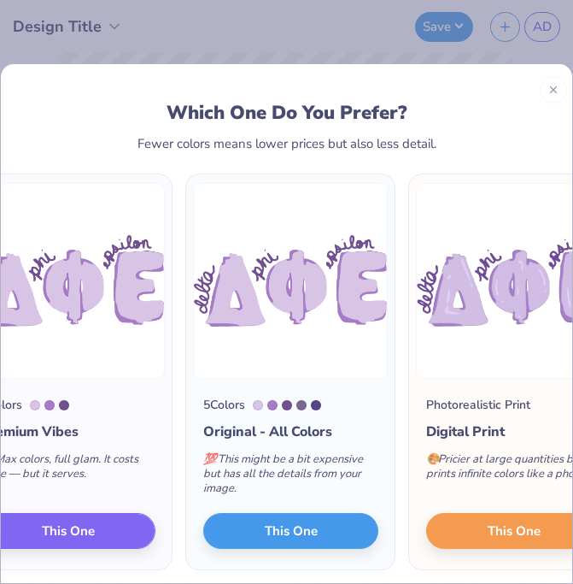
scroll to position [0, 560]
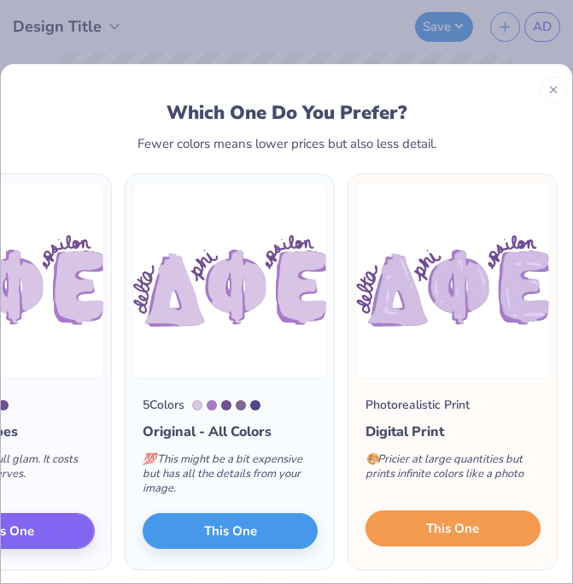
click at [447, 520] on span "This One" at bounding box center [452, 529] width 53 height 20
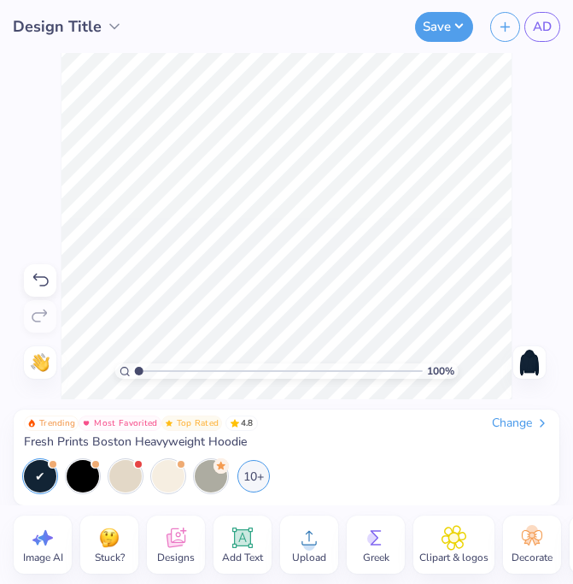
click at [536, 360] on img at bounding box center [529, 362] width 27 height 27
click at [325, 538] on div "Upload" at bounding box center [309, 544] width 58 height 58
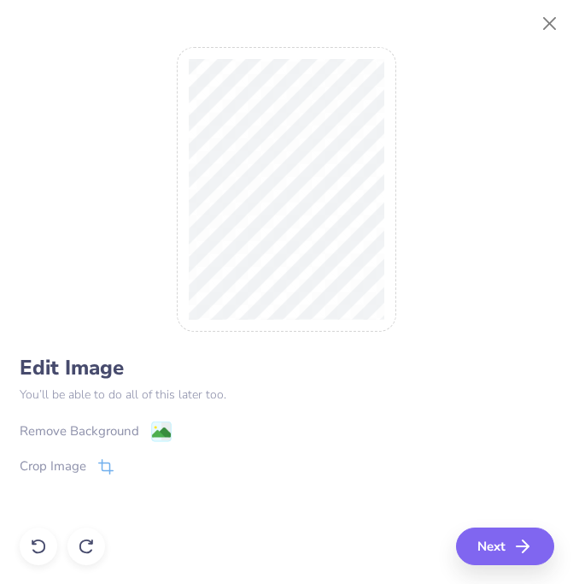
click at [162, 437] on image at bounding box center [160, 432] width 19 height 19
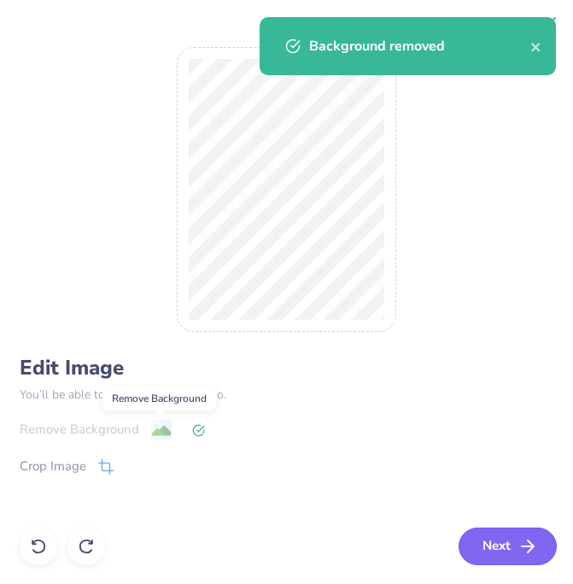
click at [508, 529] on button "Next" at bounding box center [508, 546] width 98 height 38
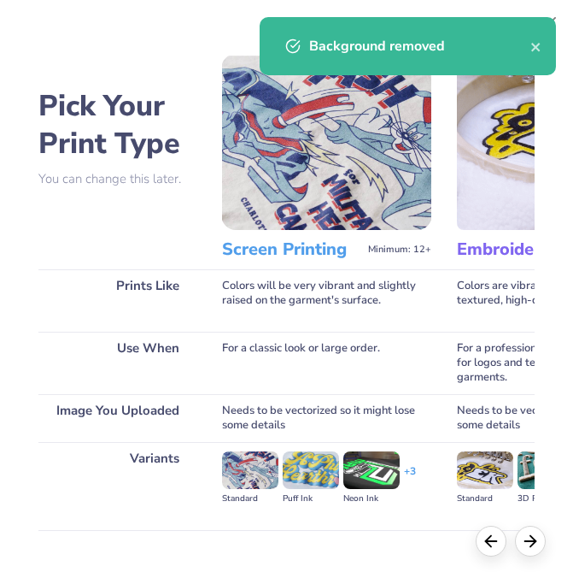
scroll to position [128, 0]
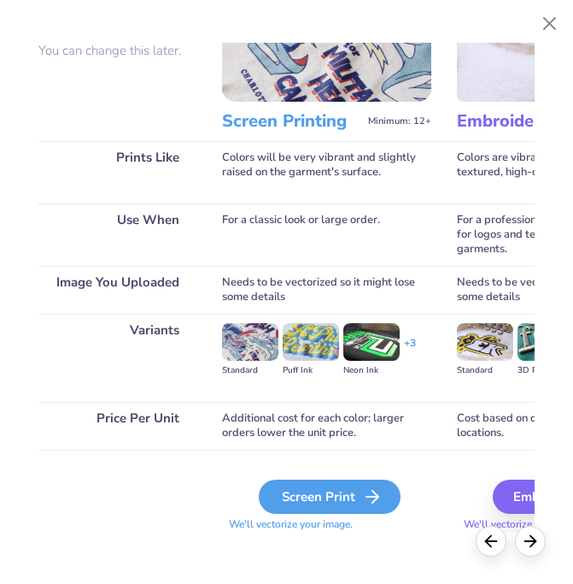
click at [363, 491] on icon at bounding box center [372, 496] width 21 height 21
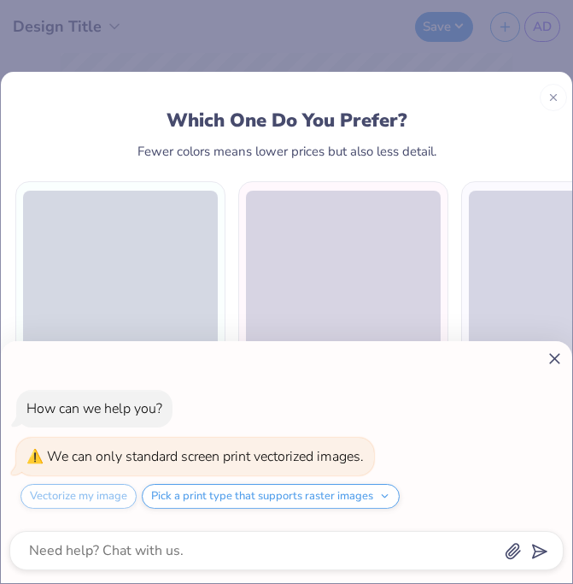
click at [552, 355] on line at bounding box center [554, 358] width 9 height 9
type textarea "x"
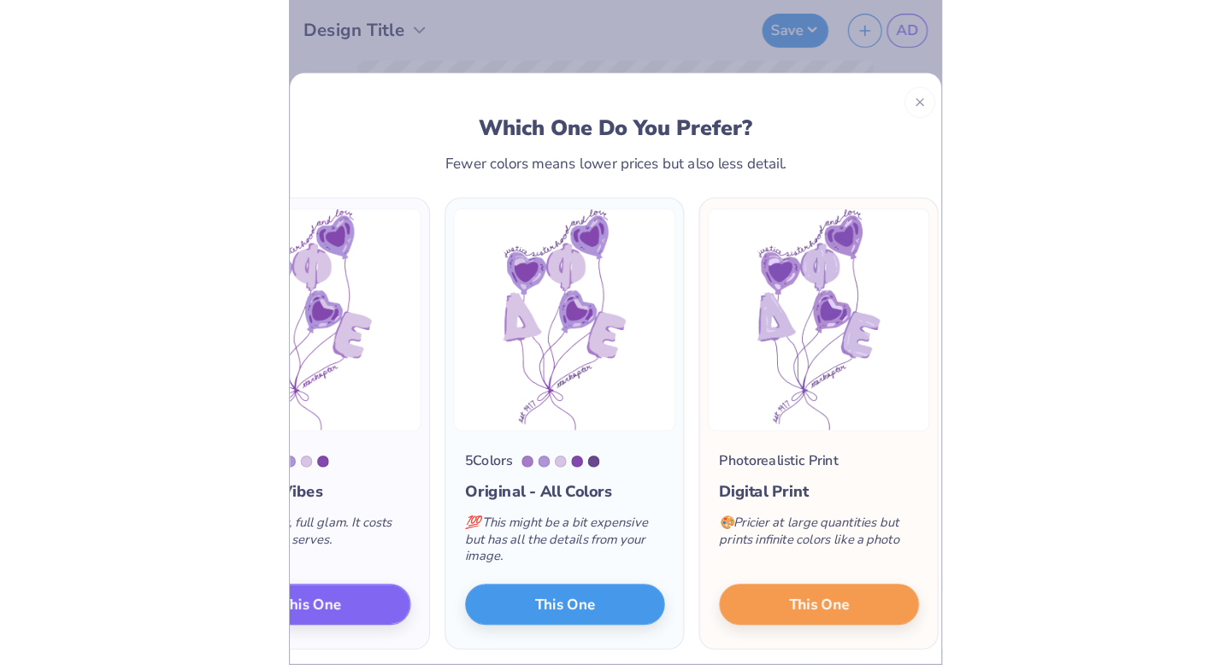
scroll to position [0, 560]
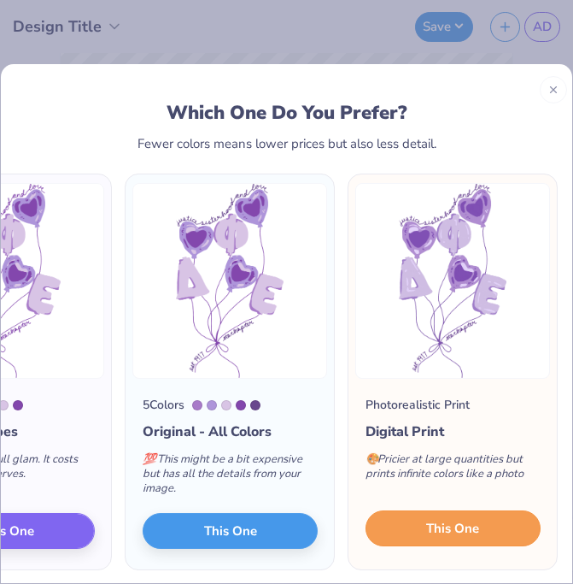
click at [393, 526] on button "This One" at bounding box center [453, 528] width 175 height 36
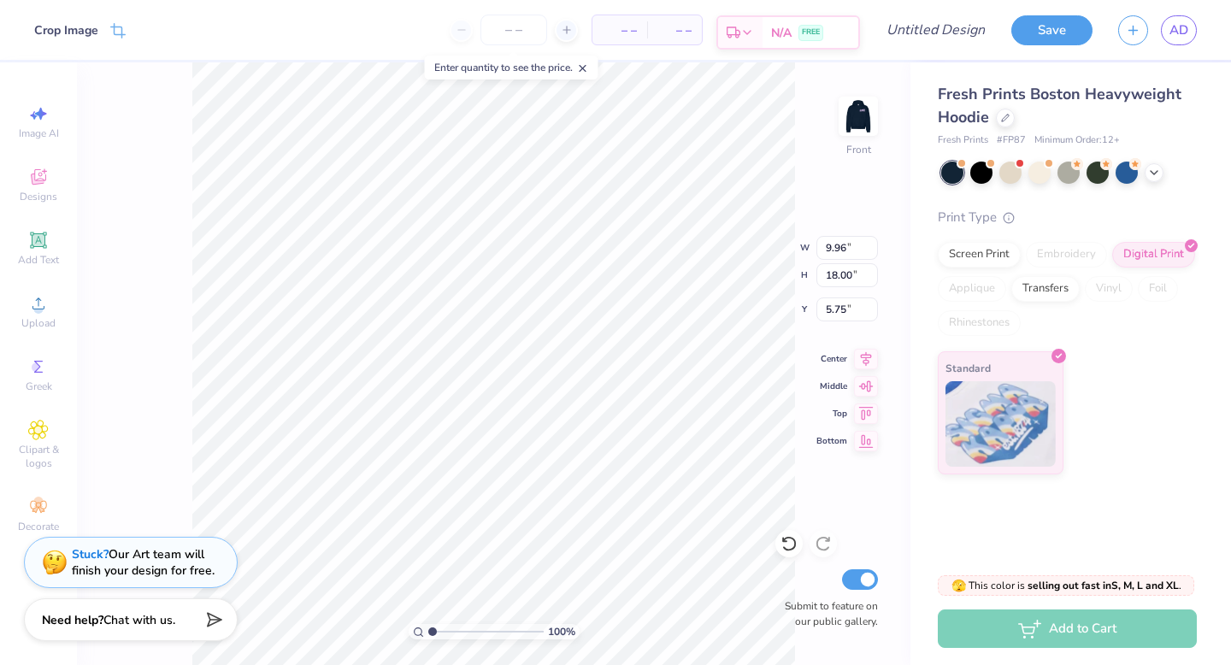
type input "5.44"
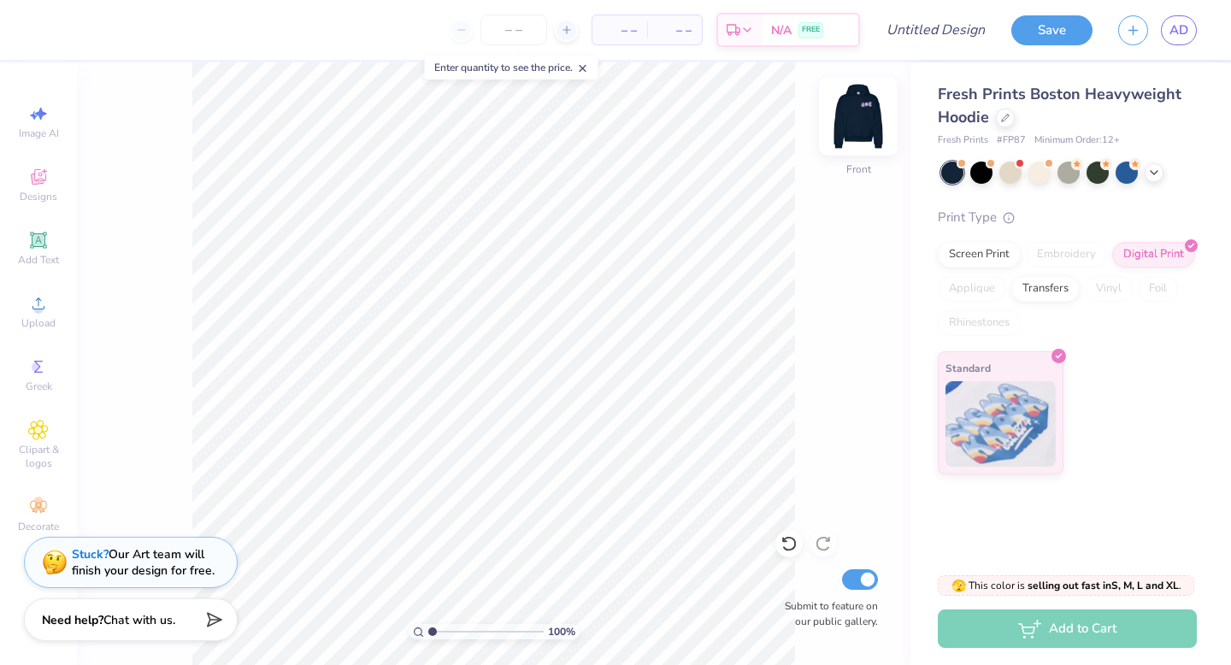
click at [573, 118] on img at bounding box center [858, 116] width 68 height 68
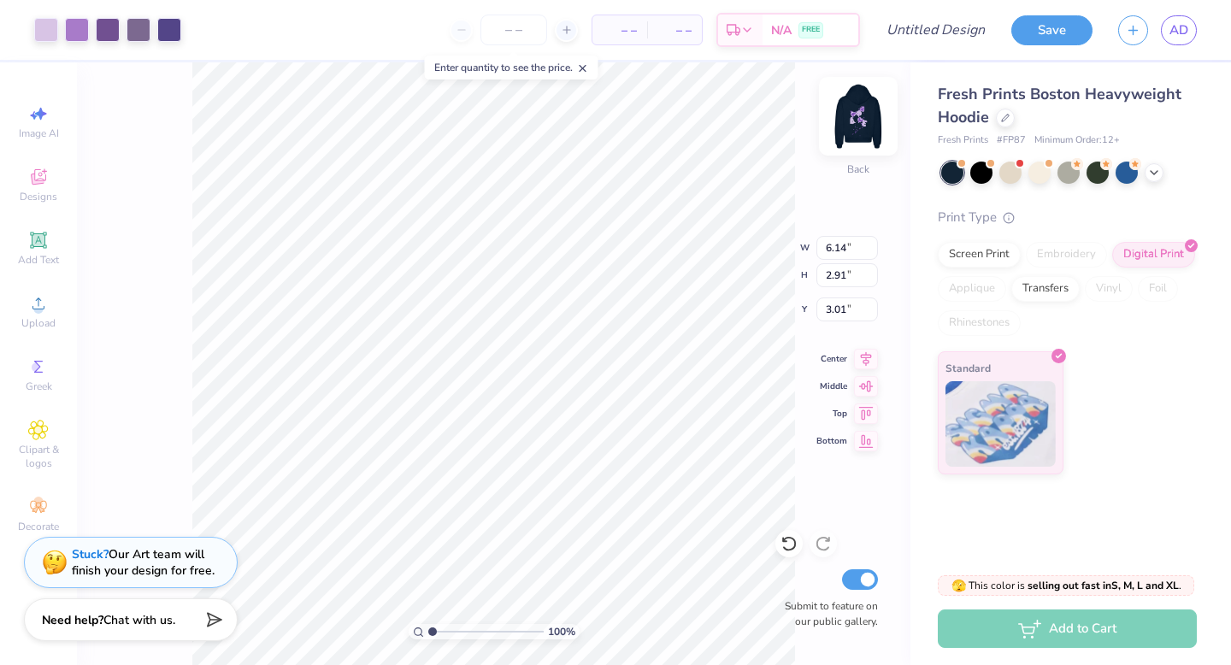
type input "3.00"
click at [573, 115] on img at bounding box center [858, 116] width 68 height 68
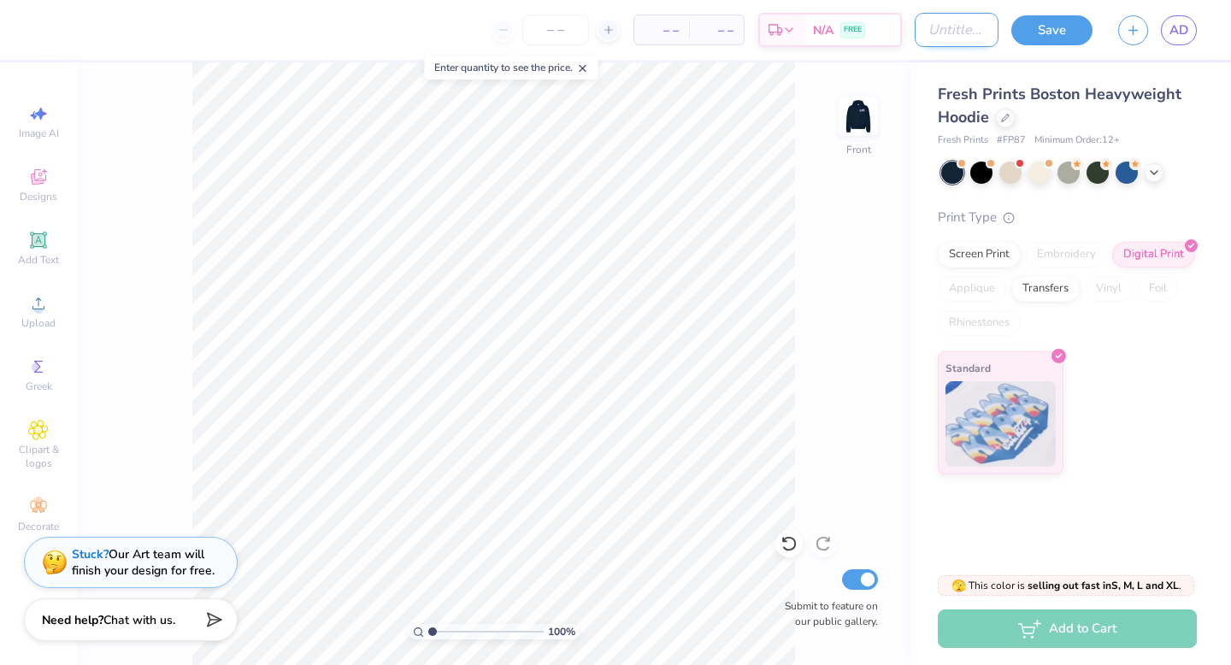
click at [573, 34] on input "Design Title" at bounding box center [956, 30] width 84 height 34
type input "Fall Merch Hoodie"
click at [573, 28] on button "Save" at bounding box center [1051, 28] width 81 height 30
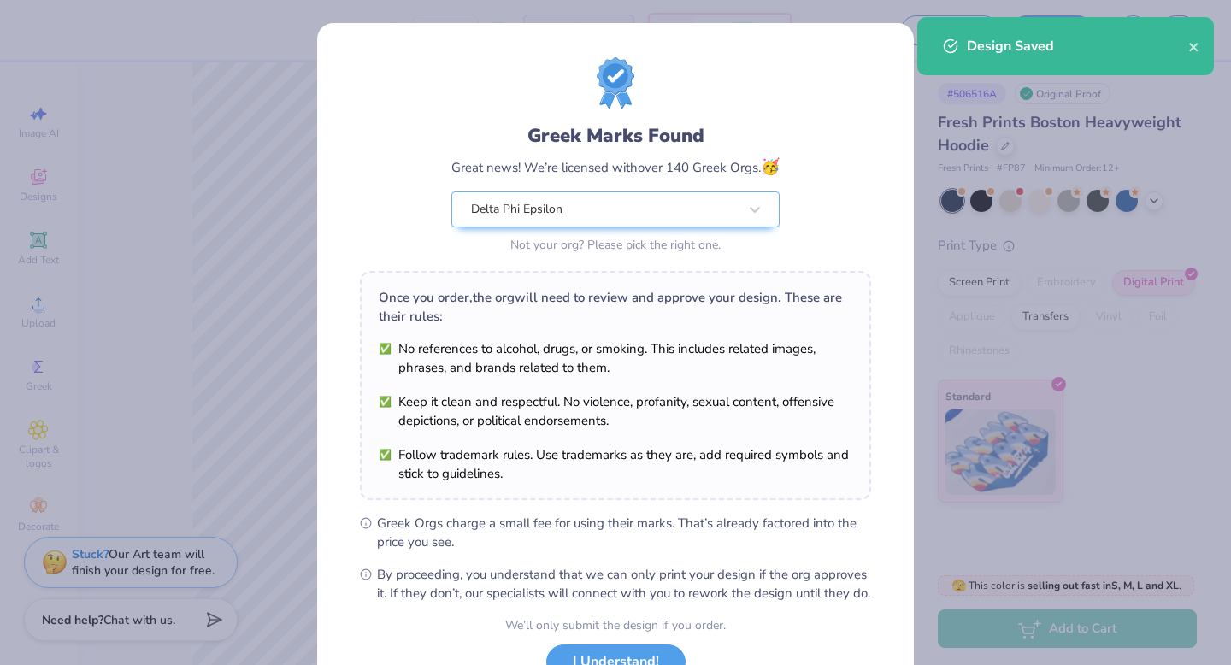
scroll to position [135, 0]
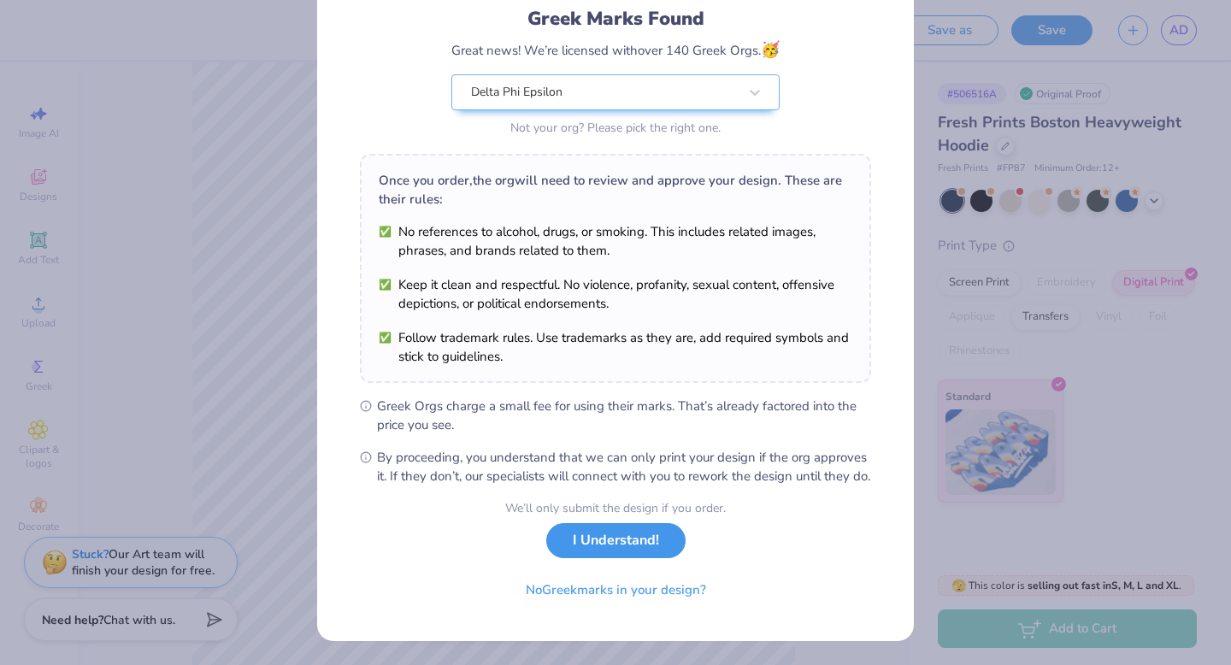
click at [573, 539] on button "I Understand!" at bounding box center [615, 540] width 139 height 35
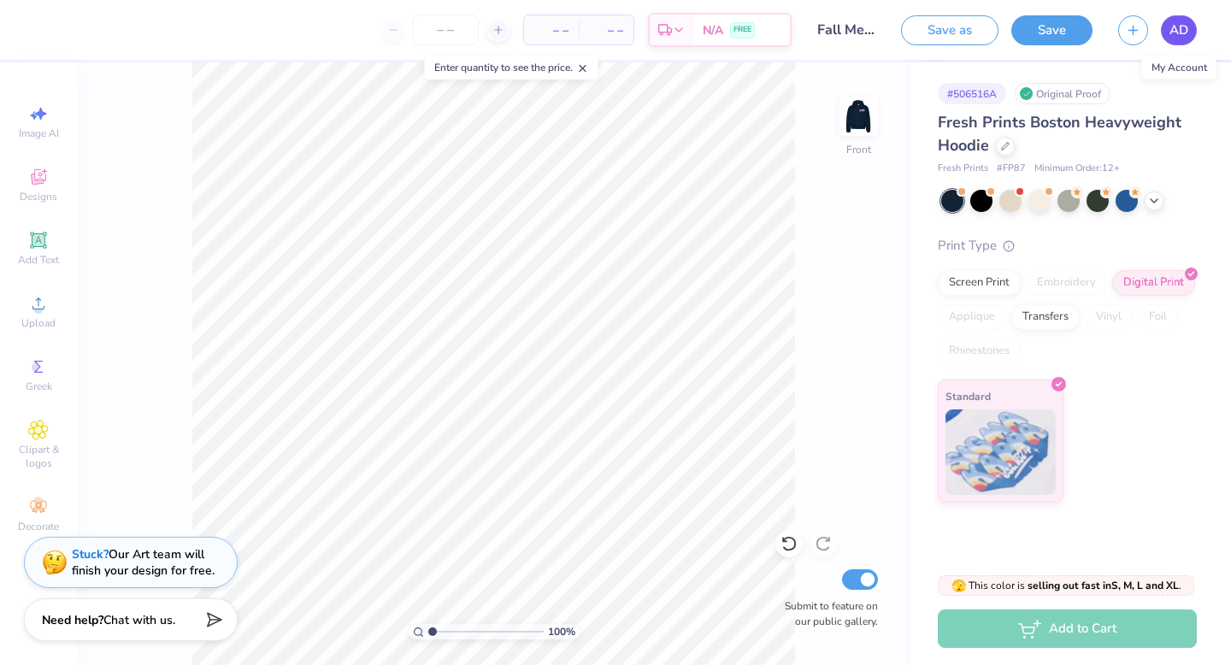
click at [573, 33] on link "AD" at bounding box center [1178, 30] width 36 height 30
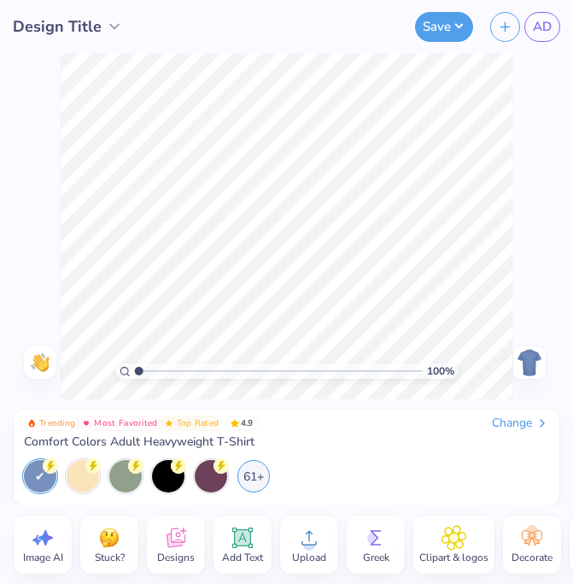
click at [522, 421] on div "Change" at bounding box center [520, 422] width 57 height 15
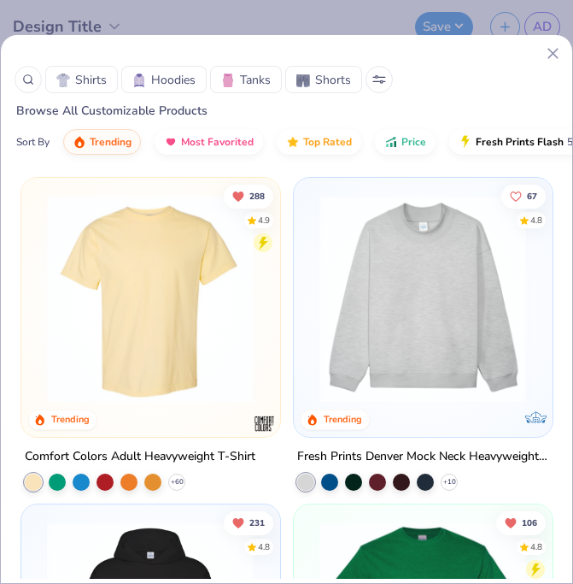
click at [330, 85] on span "Shorts" at bounding box center [333, 80] width 36 height 18
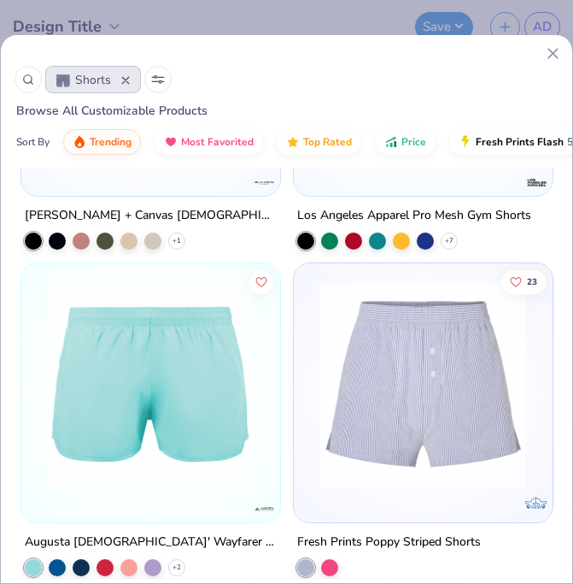
scroll to position [1546, 0]
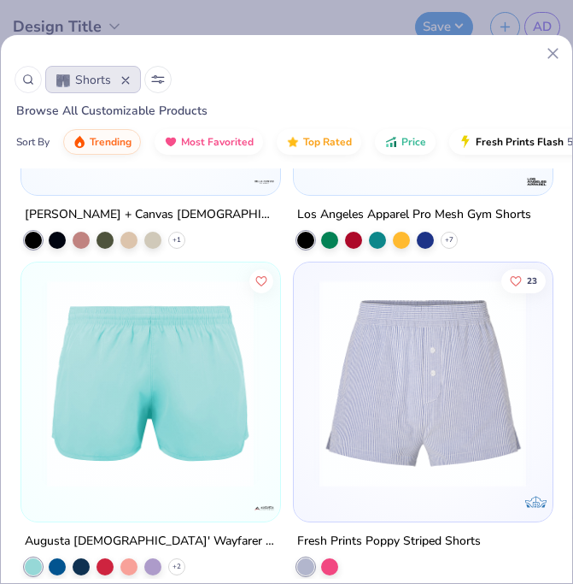
click at [401, 325] on img at bounding box center [423, 383] width 224 height 208
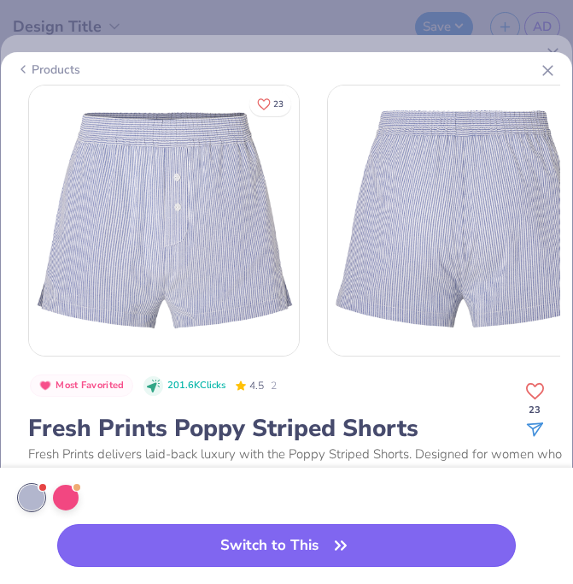
click at [288, 532] on button "Switch to This" at bounding box center [286, 545] width 459 height 43
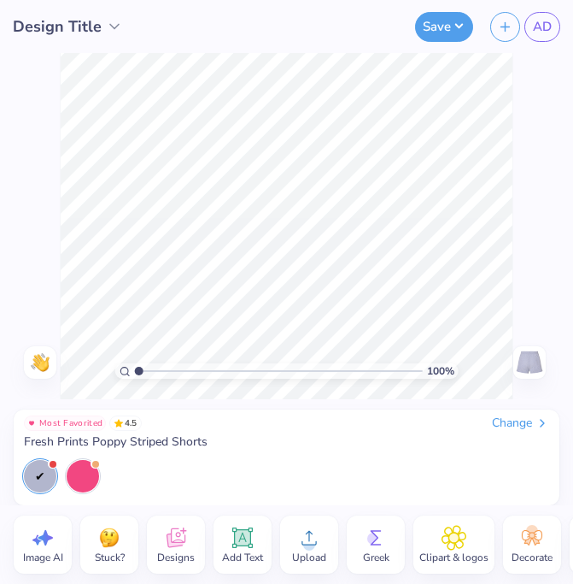
click at [299, 546] on icon at bounding box center [310, 538] width 26 height 26
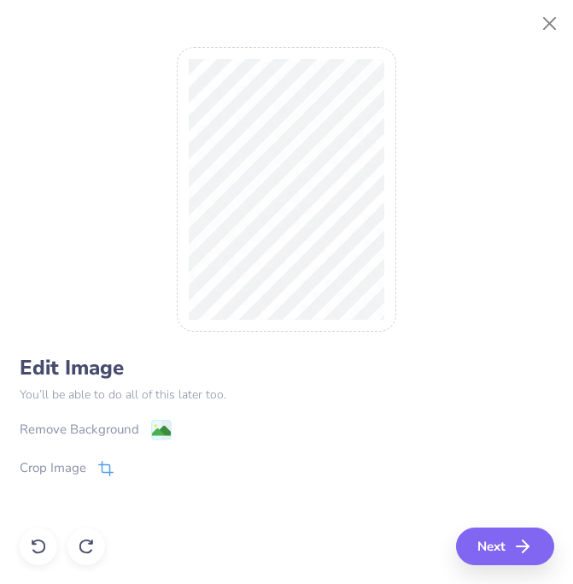
click at [111, 468] on icon at bounding box center [105, 468] width 15 height 15
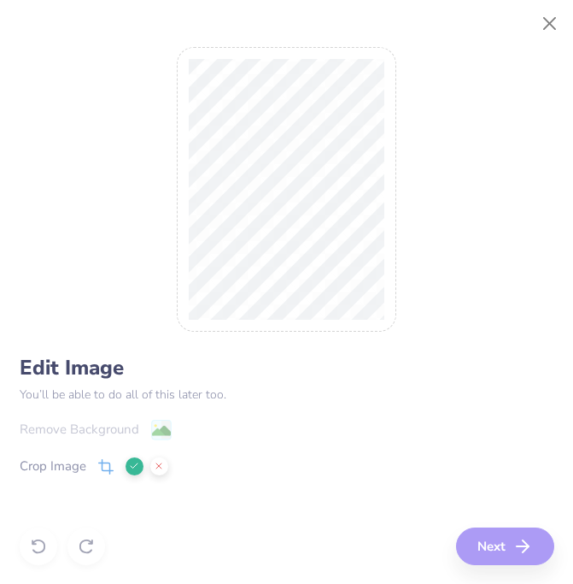
click at [102, 467] on icon at bounding box center [107, 465] width 11 height 11
click at [129, 463] on icon at bounding box center [134, 466] width 10 height 10
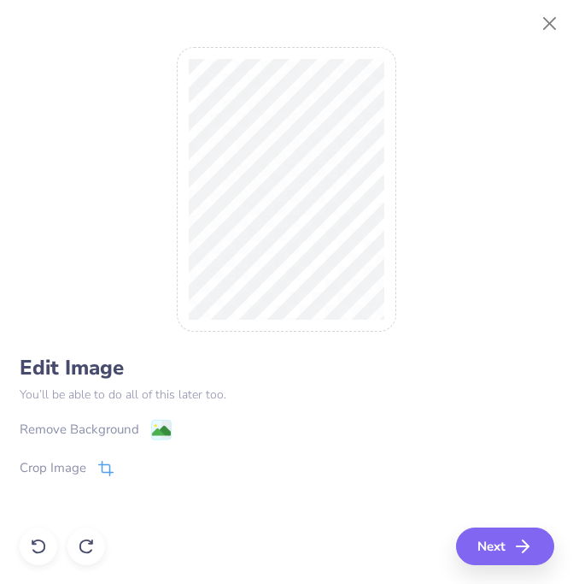
click at [100, 469] on icon at bounding box center [105, 468] width 15 height 15
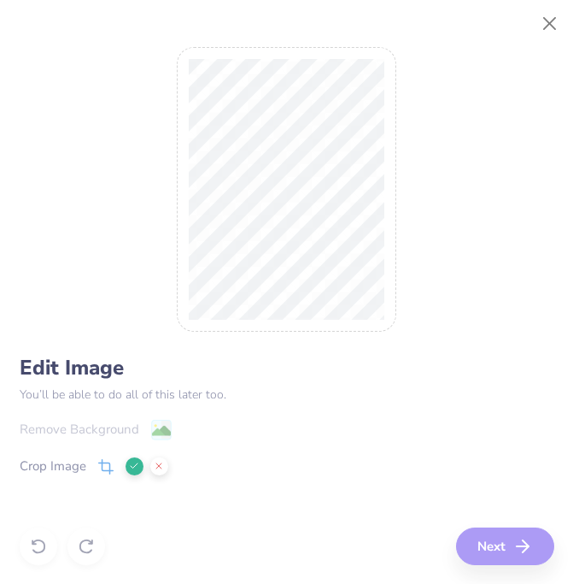
click at [135, 464] on icon at bounding box center [134, 466] width 10 height 10
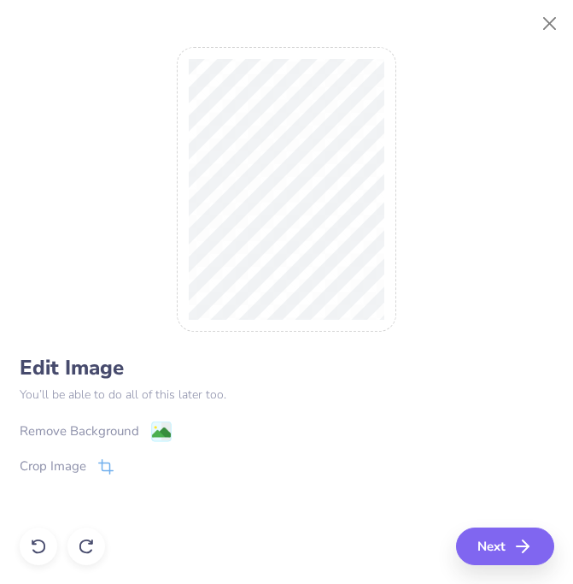
click at [164, 425] on image at bounding box center [160, 432] width 19 height 19
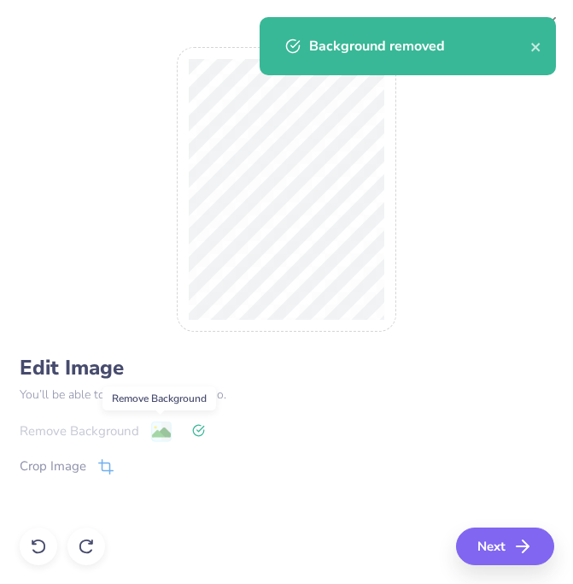
click at [164, 425] on div "Remove Background" at bounding box center [287, 429] width 535 height 21
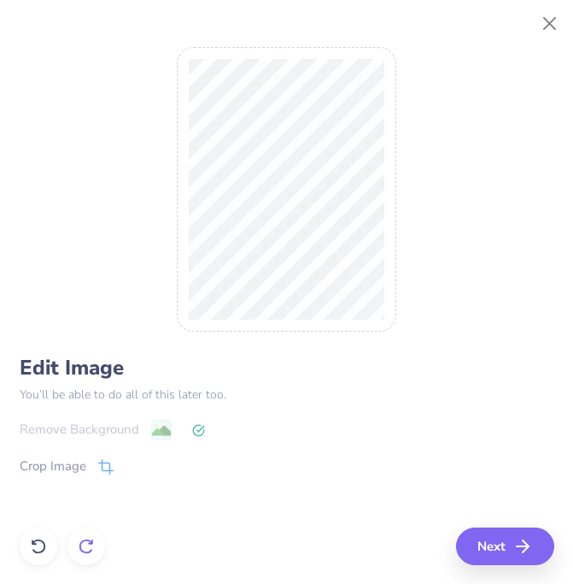
click at [92, 539] on icon at bounding box center [90, 540] width 3 height 3
click at [68, 542] on div at bounding box center [87, 546] width 38 height 38
click at [50, 548] on div at bounding box center [39, 546] width 38 height 38
click at [157, 430] on image at bounding box center [160, 432] width 19 height 19
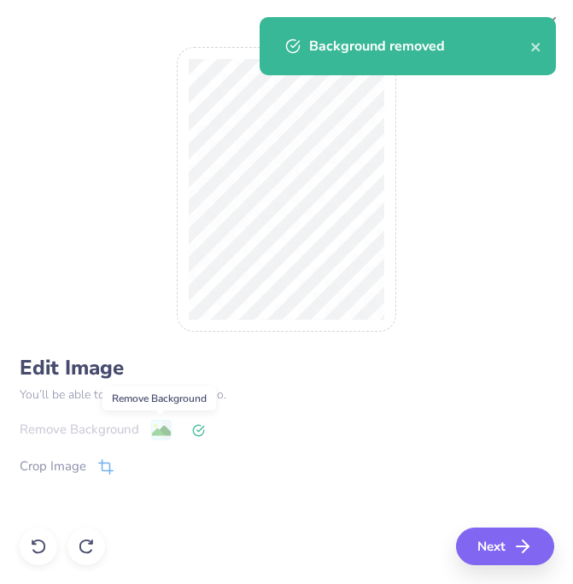
click at [158, 430] on div "Remove Background" at bounding box center [287, 429] width 535 height 21
click at [40, 546] on icon at bounding box center [38, 546] width 17 height 17
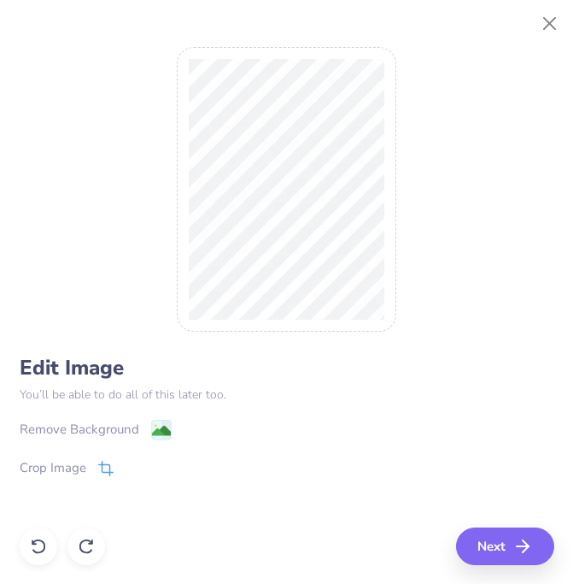
click at [103, 465] on icon at bounding box center [105, 468] width 15 height 15
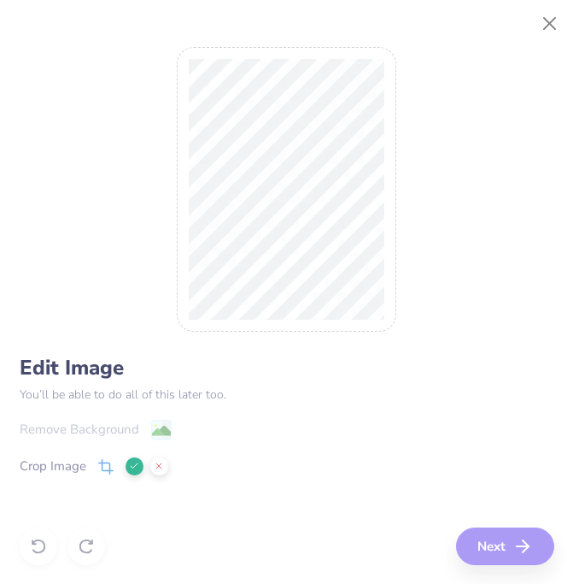
click at [135, 461] on icon at bounding box center [134, 466] width 10 height 10
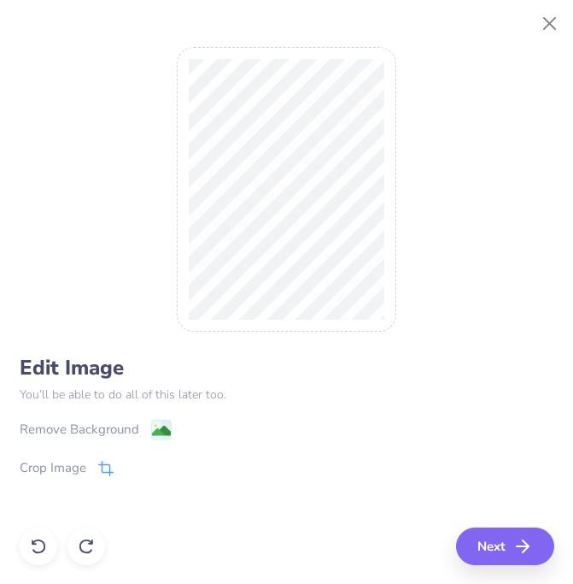
click at [106, 460] on span at bounding box center [105, 467] width 15 height 21
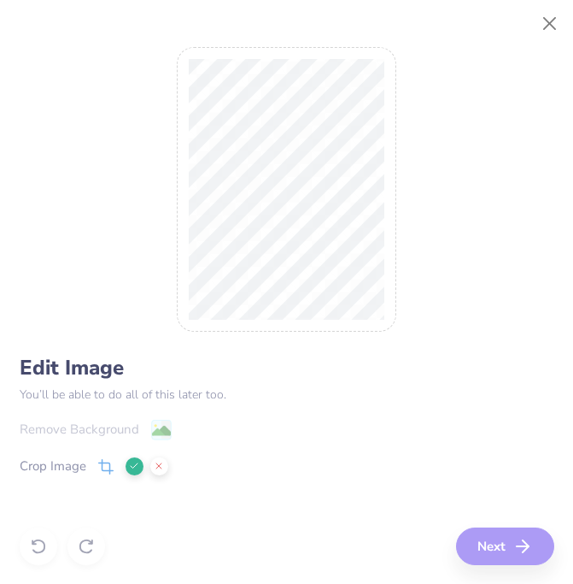
click at [136, 462] on icon at bounding box center [134, 466] width 10 height 10
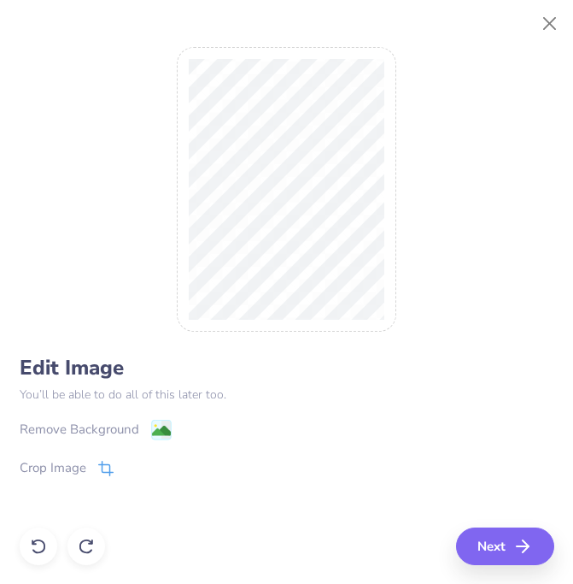
click at [109, 472] on icon at bounding box center [103, 470] width 11 height 11
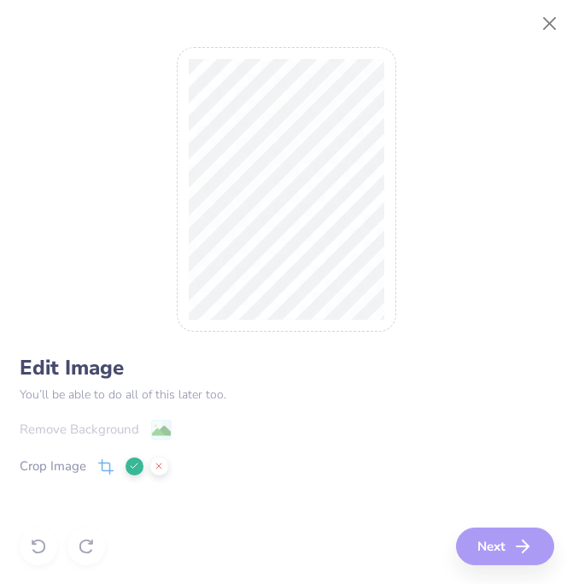
click at [132, 467] on icon at bounding box center [134, 466] width 10 height 10
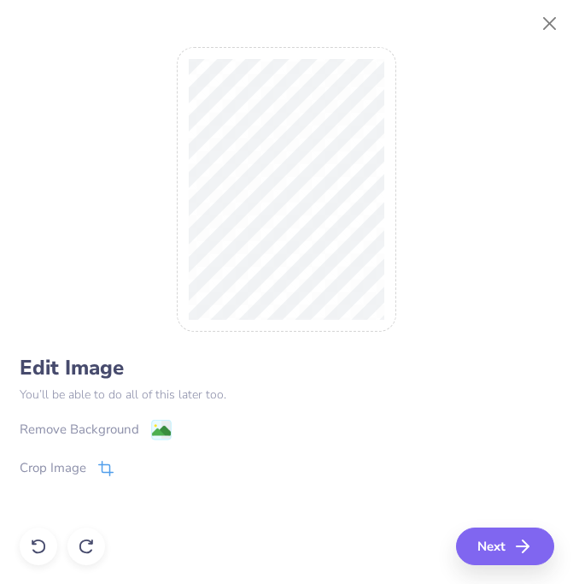
click at [112, 457] on span at bounding box center [105, 467] width 15 height 21
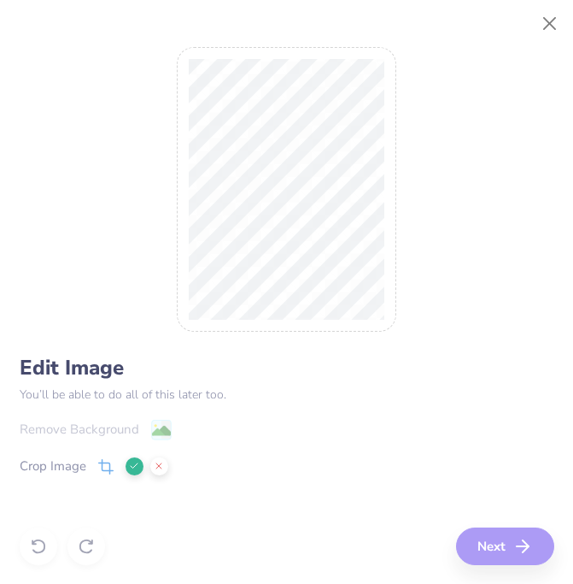
click at [136, 457] on button at bounding box center [135, 466] width 18 height 18
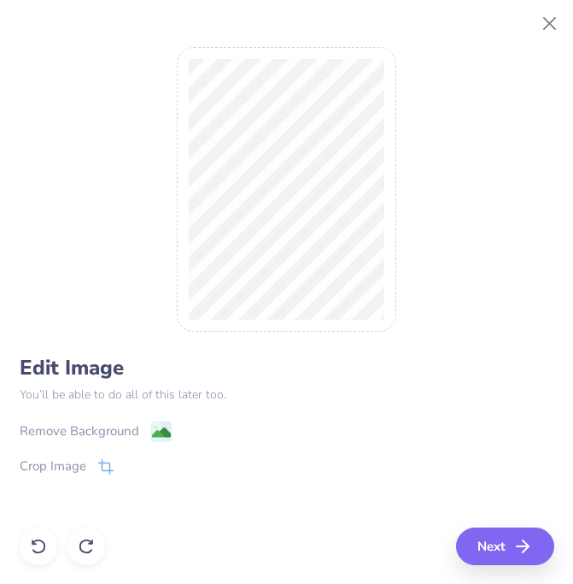
click at [167, 424] on image at bounding box center [160, 432] width 19 height 19
click at [512, 540] on button "Next" at bounding box center [508, 546] width 98 height 38
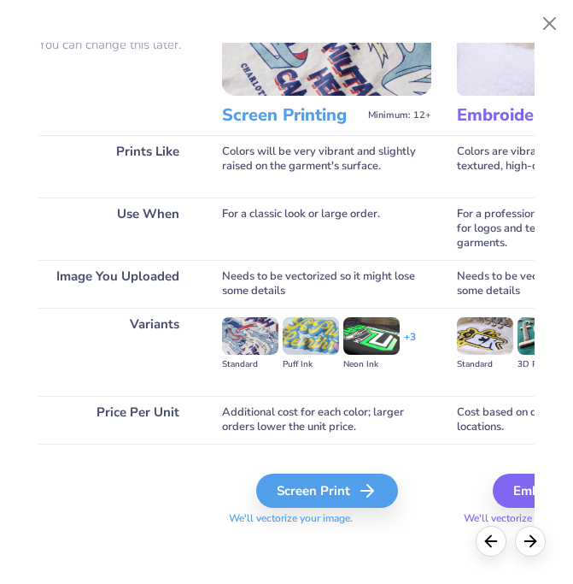
scroll to position [135, 0]
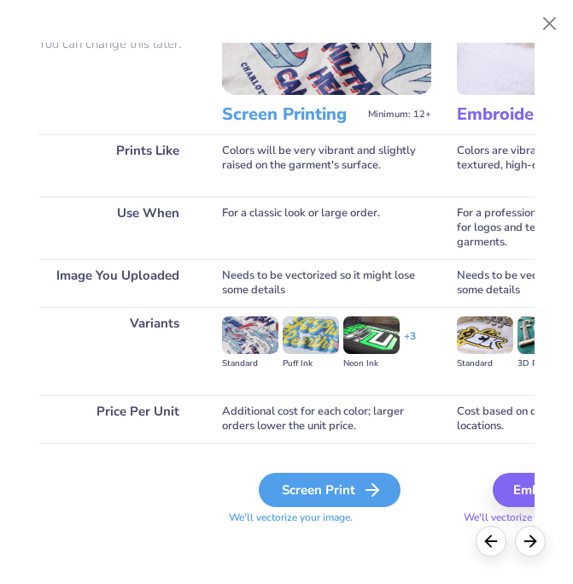
click at [350, 490] on div "Screen Print" at bounding box center [330, 490] width 142 height 34
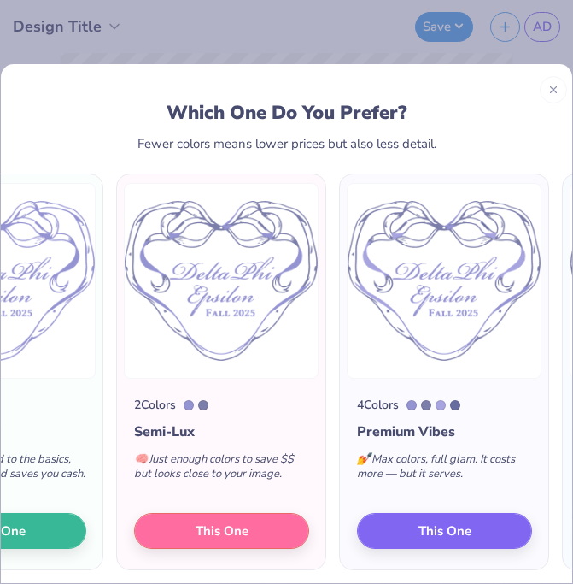
scroll to position [0, 0]
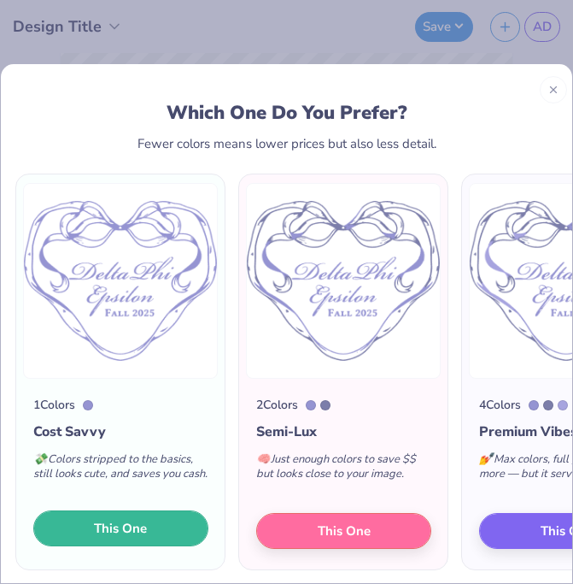
click at [184, 525] on button "This One" at bounding box center [120, 528] width 175 height 36
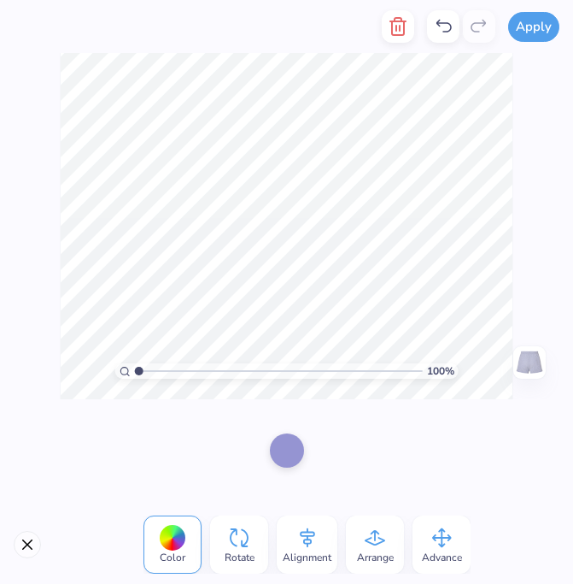
click at [286, 449] on div at bounding box center [287, 450] width 34 height 34
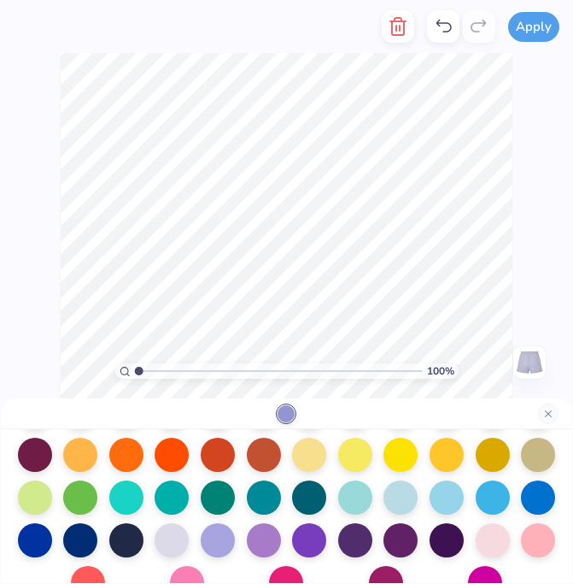
scroll to position [304, 0]
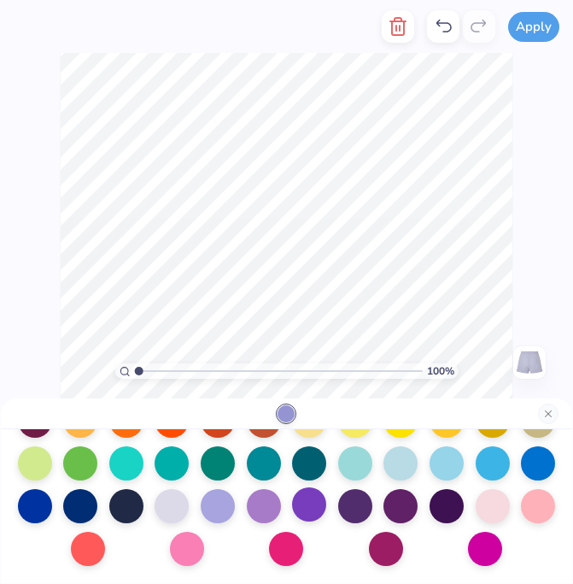
click at [308, 507] on div at bounding box center [309, 504] width 34 height 34
click at [359, 506] on div at bounding box center [355, 504] width 34 height 34
click at [444, 512] on div at bounding box center [447, 504] width 34 height 34
click at [411, 512] on div at bounding box center [401, 504] width 34 height 34
click at [402, 508] on div at bounding box center [401, 504] width 34 height 34
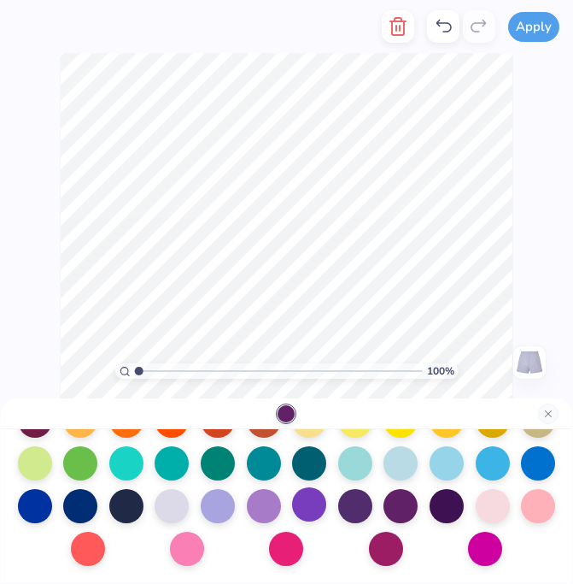
click at [306, 509] on div at bounding box center [309, 504] width 34 height 34
click at [179, 503] on div at bounding box center [172, 504] width 34 height 34
click at [207, 501] on div at bounding box center [218, 504] width 34 height 34
click at [255, 505] on div at bounding box center [264, 504] width 34 height 34
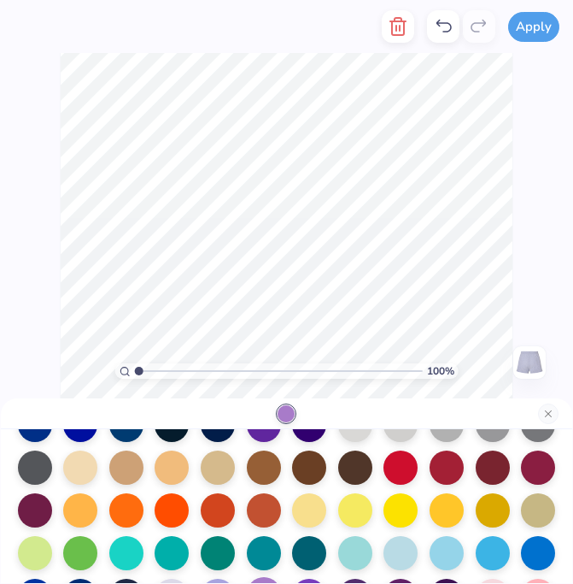
scroll to position [203, 0]
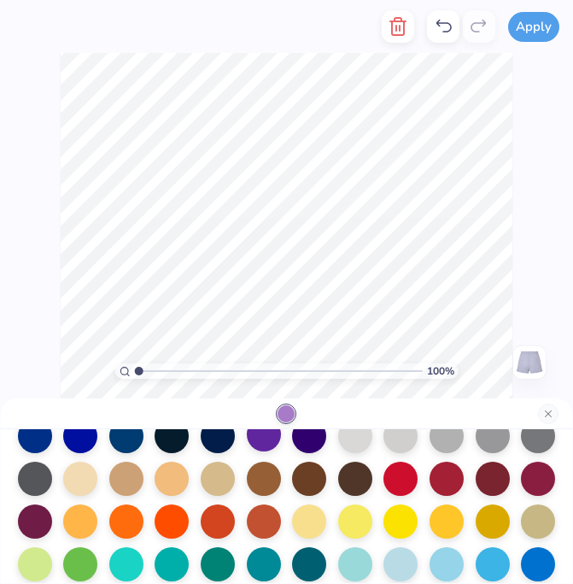
click at [267, 443] on div at bounding box center [264, 434] width 34 height 34
click at [309, 444] on div at bounding box center [309, 434] width 34 height 34
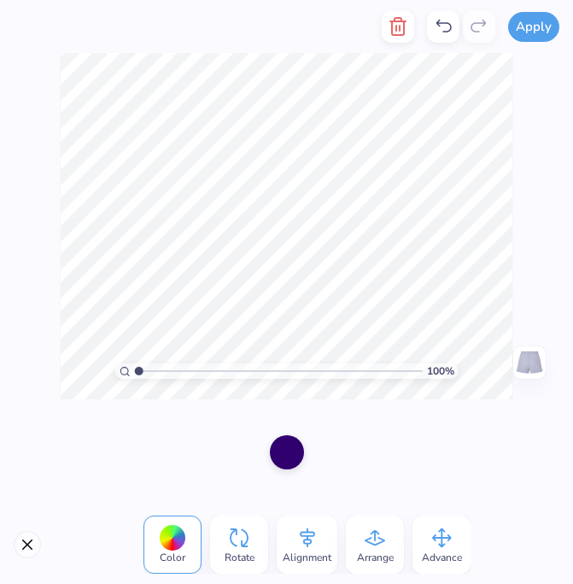
click at [324, 413] on div at bounding box center [286, 452] width 573 height 106
click at [515, 260] on div "100 % Need help? Chat with us. Back" at bounding box center [286, 226] width 573 height 346
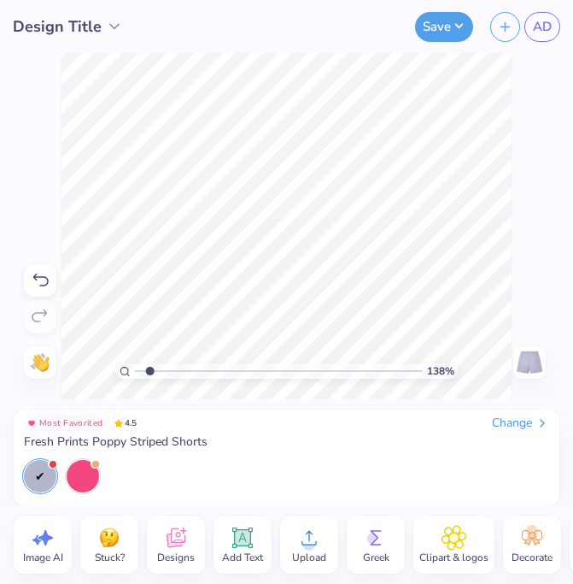
drag, startPoint x: 138, startPoint y: 367, endPoint x: 150, endPoint y: 370, distance: 11.6
click at [150, 370] on input "range" at bounding box center [278, 370] width 289 height 15
drag, startPoint x: 138, startPoint y: 367, endPoint x: 126, endPoint y: 374, distance: 14.9
click at [134, 374] on input "range" at bounding box center [278, 370] width 289 height 15
drag, startPoint x: 126, startPoint y: 374, endPoint x: 146, endPoint y: 373, distance: 20.6
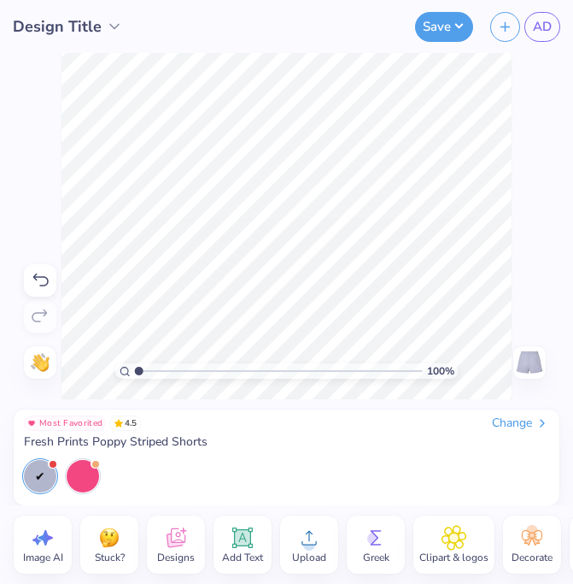
click at [146, 373] on div "100 %" at bounding box center [287, 370] width 344 height 15
drag, startPoint x: 141, startPoint y: 371, endPoint x: 156, endPoint y: 371, distance: 15.4
click at [156, 371] on input "range" at bounding box center [278, 370] width 289 height 15
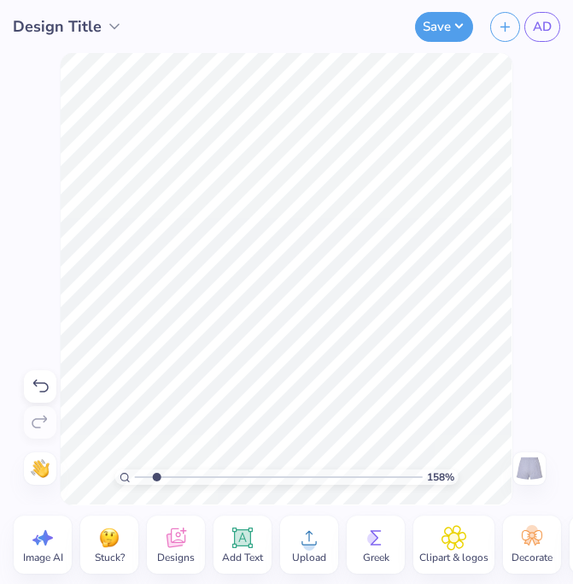
type input "1"
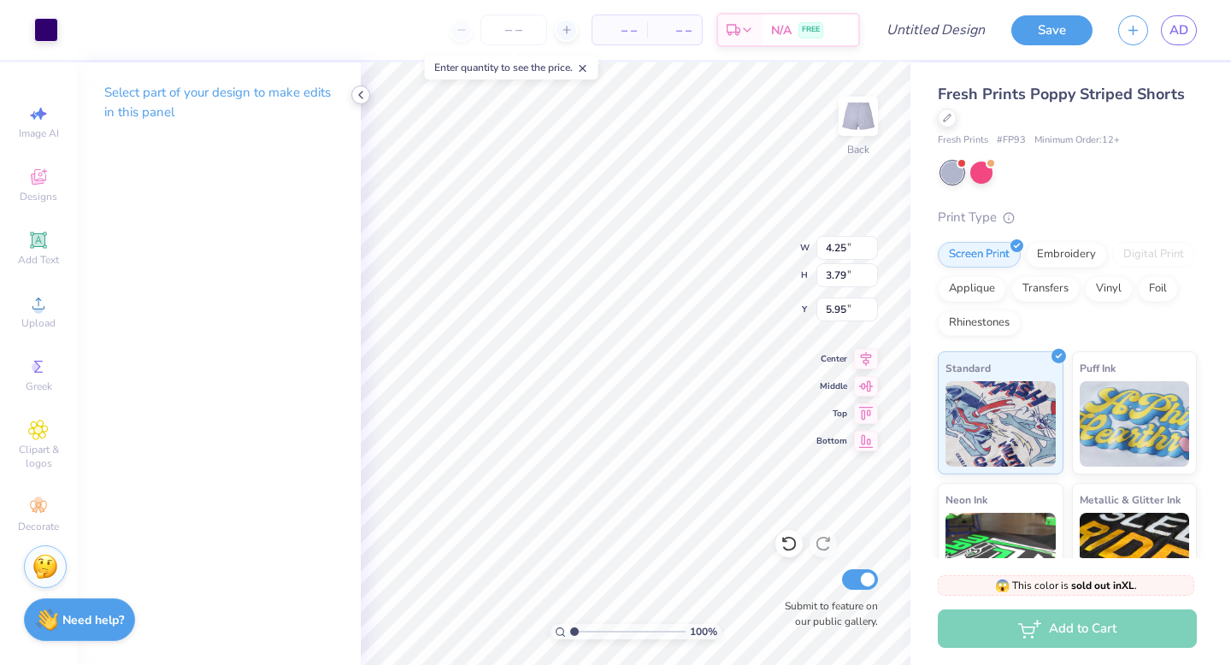
click at [362, 92] on icon at bounding box center [361, 95] width 14 height 14
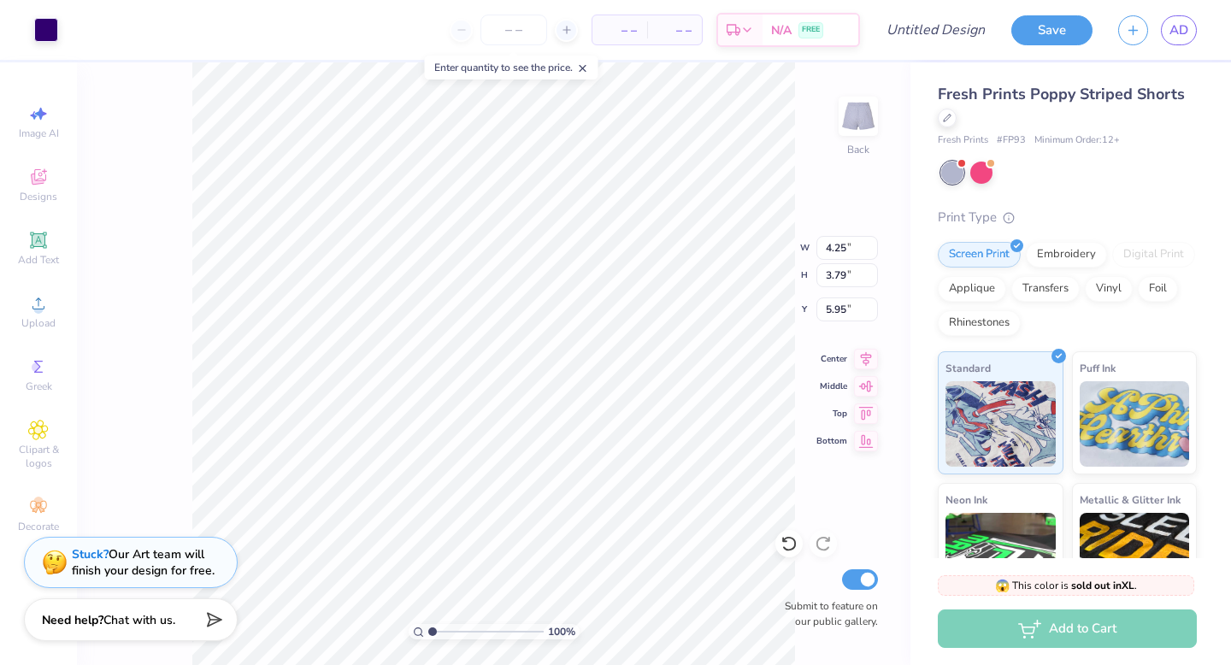
type input "4.27"
type input "3.75"
type input "6.01"
type input "1.46"
click at [437, 583] on input "range" at bounding box center [485, 631] width 115 height 15
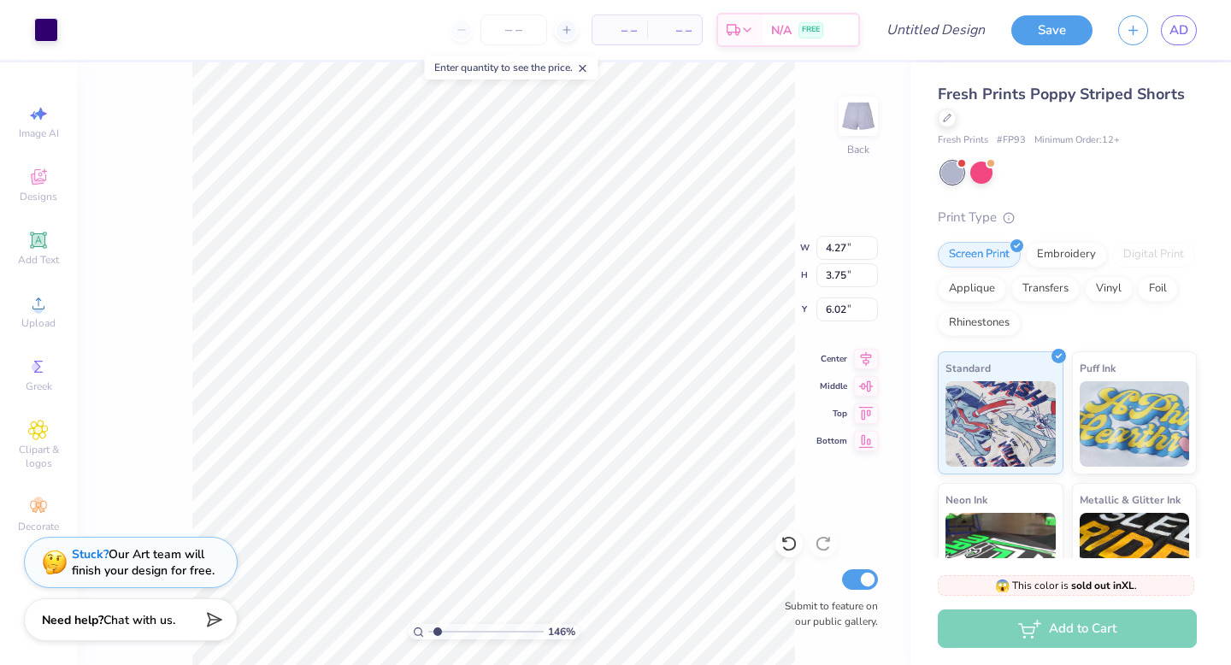
type input "4.28"
type input "3.72"
type input "6.06"
drag, startPoint x: 435, startPoint y: 628, endPoint x: 410, endPoint y: 630, distance: 24.8
type input "1"
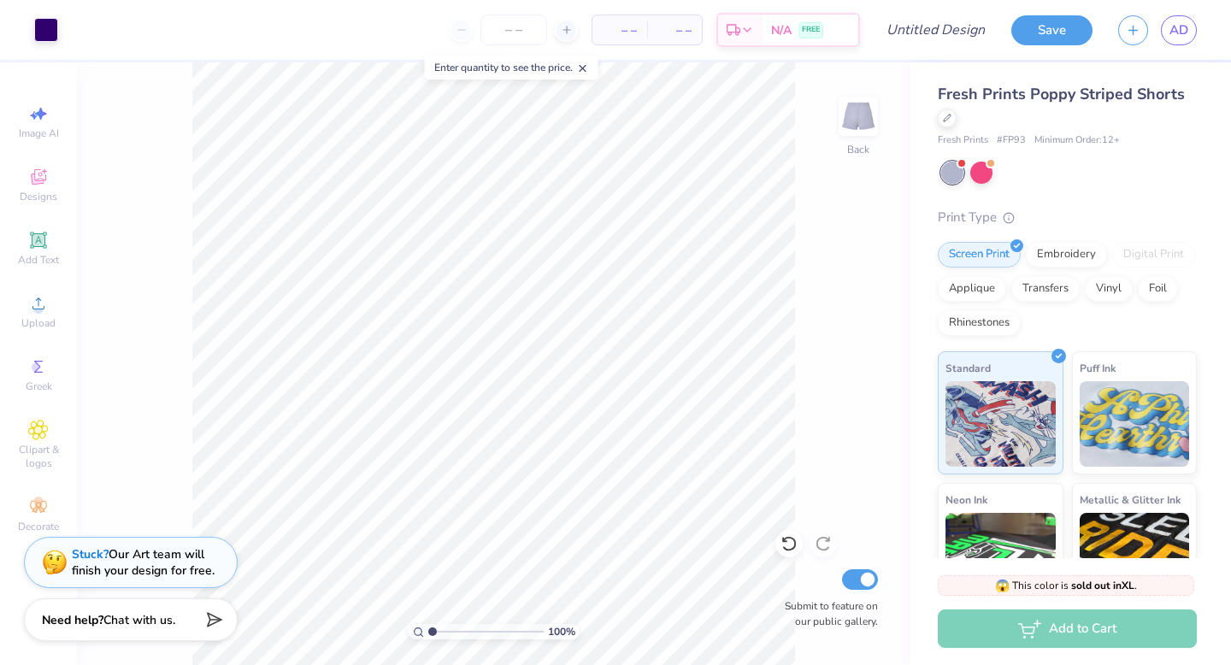
click at [428, 583] on input "range" at bounding box center [485, 631] width 115 height 15
click at [573, 160] on div at bounding box center [981, 171] width 22 height 22
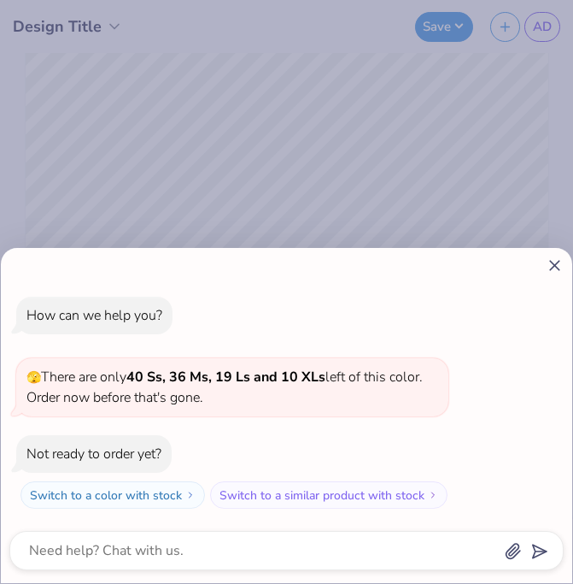
click at [555, 265] on line at bounding box center [554, 265] width 9 height 9
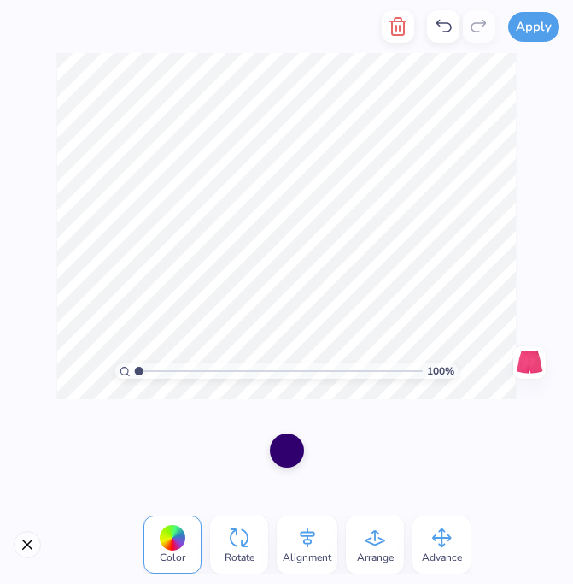
click at [289, 447] on div at bounding box center [287, 450] width 34 height 34
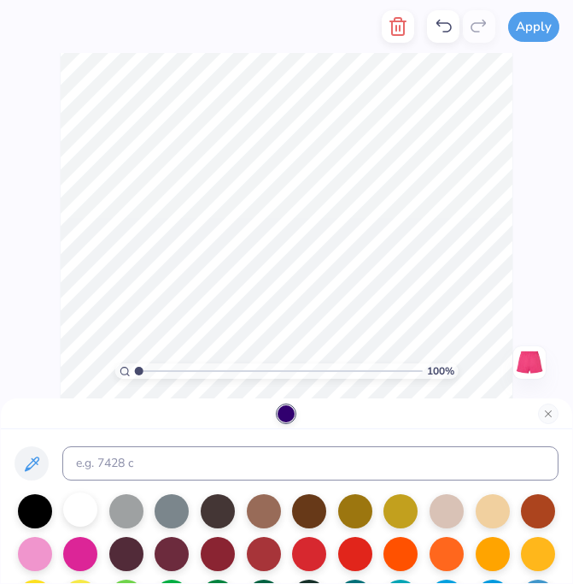
click at [87, 499] on div at bounding box center [80, 509] width 34 height 34
click at [529, 29] on button "Apply" at bounding box center [533, 24] width 51 height 30
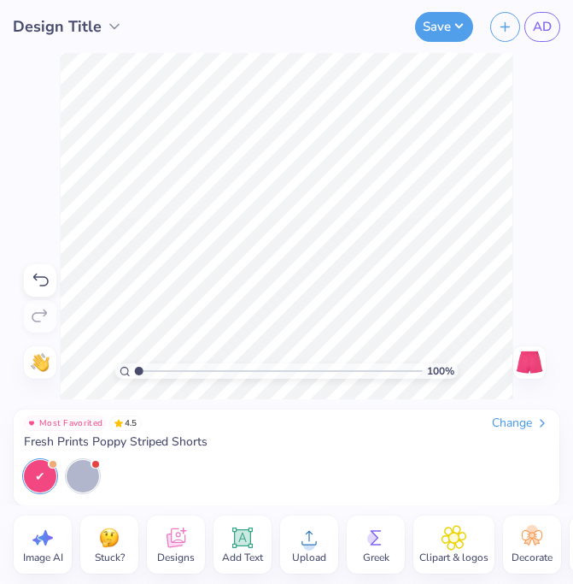
click at [493, 424] on div "Change" at bounding box center [520, 422] width 57 height 15
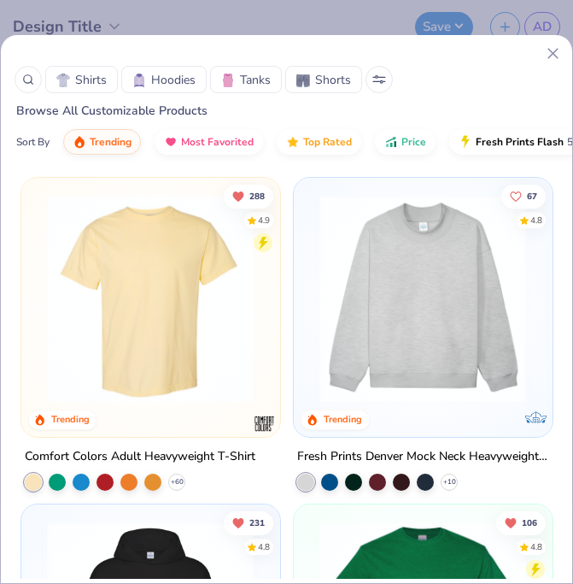
click at [317, 71] on span "Shorts" at bounding box center [333, 80] width 36 height 18
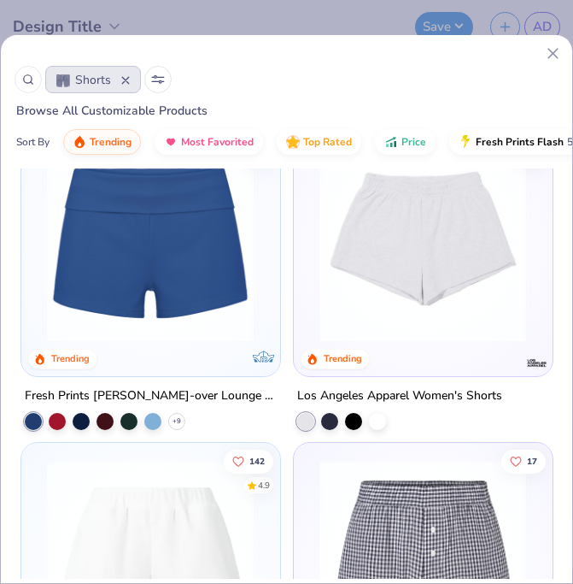
scroll to position [573, 0]
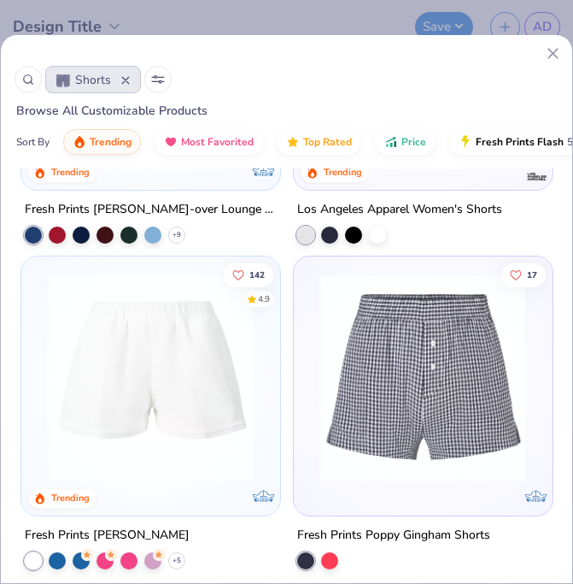
click at [375, 380] on img at bounding box center [423, 377] width 224 height 208
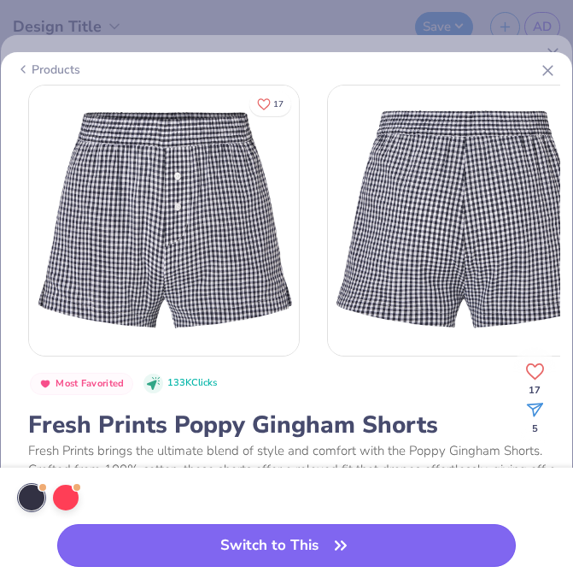
click at [227, 543] on button "Switch to This" at bounding box center [286, 545] width 459 height 43
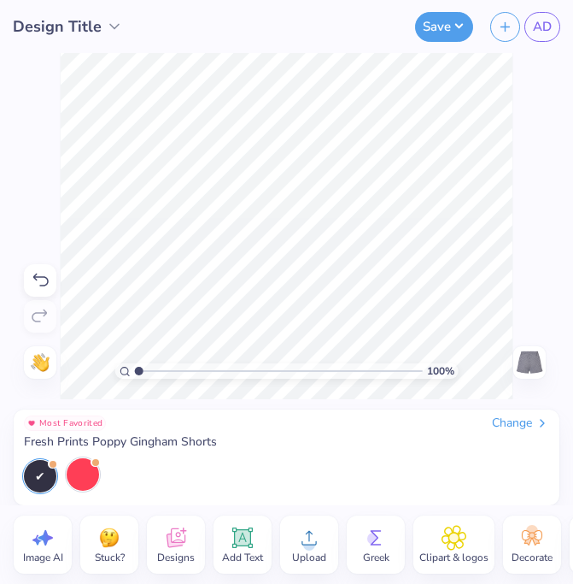
click at [81, 467] on div at bounding box center [83, 474] width 32 height 32
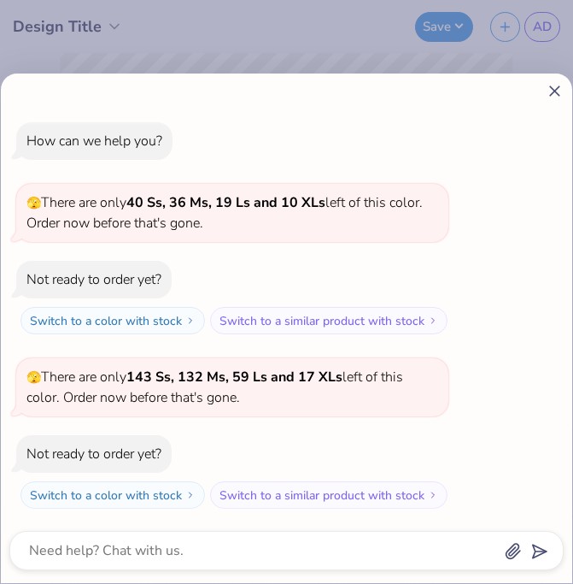
click at [555, 91] on line at bounding box center [554, 90] width 9 height 9
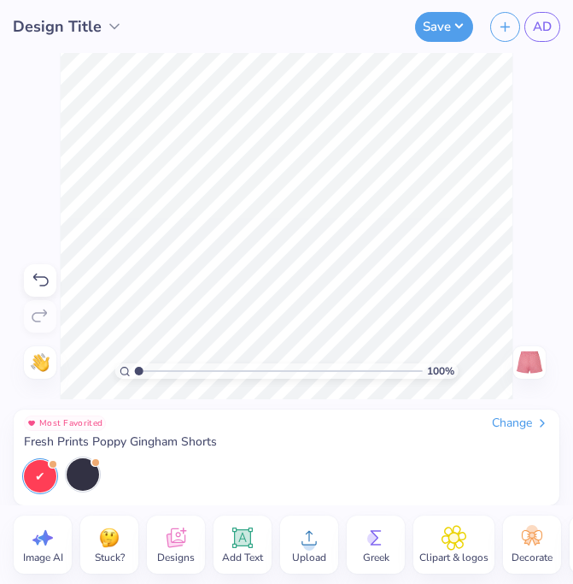
click at [88, 471] on div at bounding box center [83, 474] width 32 height 32
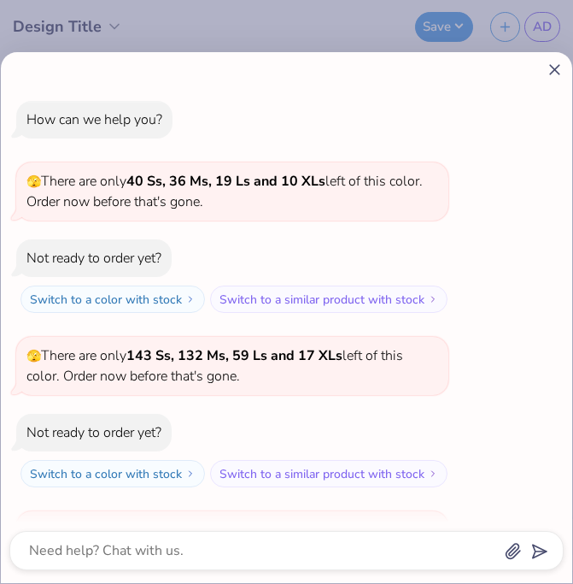
scroll to position [153, 0]
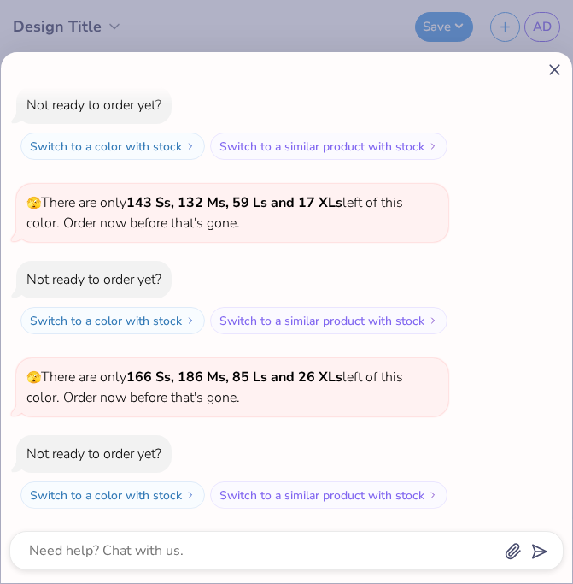
click at [552, 59] on div "How can we help you? 🫣 There are only 40 Ss, 36 Ms, 19 Ls and 10 XLs left of th…" at bounding box center [287, 317] width 572 height 531
click at [552, 66] on line at bounding box center [554, 69] width 9 height 9
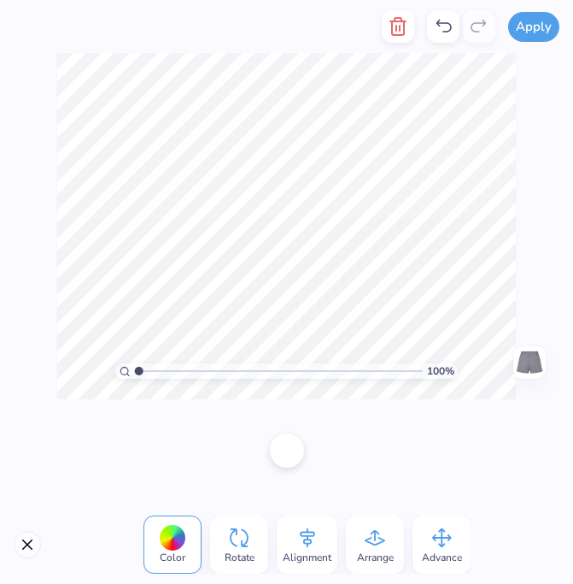
click at [292, 449] on div at bounding box center [287, 450] width 34 height 34
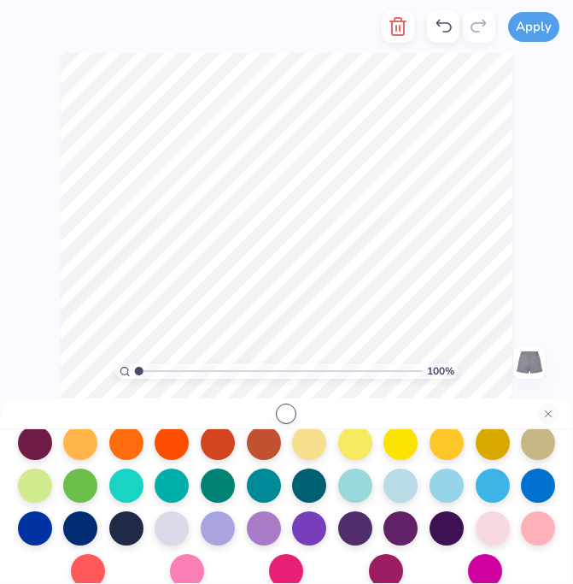
scroll to position [296, 0]
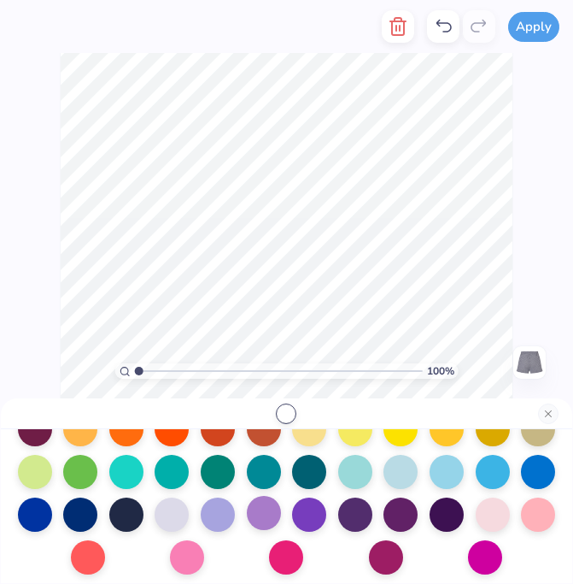
click at [269, 511] on div at bounding box center [264, 513] width 34 height 34
click at [223, 515] on div at bounding box center [218, 513] width 34 height 34
click at [179, 513] on div at bounding box center [172, 513] width 34 height 34
click at [354, 502] on div at bounding box center [355, 513] width 34 height 34
click at [436, 507] on div at bounding box center [447, 513] width 34 height 34
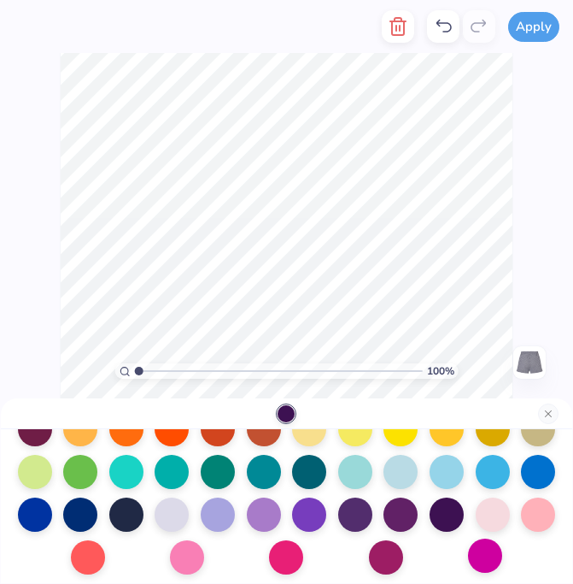
click at [477, 563] on div at bounding box center [485, 555] width 34 height 34
click at [319, 509] on div at bounding box center [309, 513] width 34 height 34
click at [280, 513] on div at bounding box center [264, 513] width 34 height 34
click at [549, 414] on button "Close" at bounding box center [548, 413] width 21 height 21
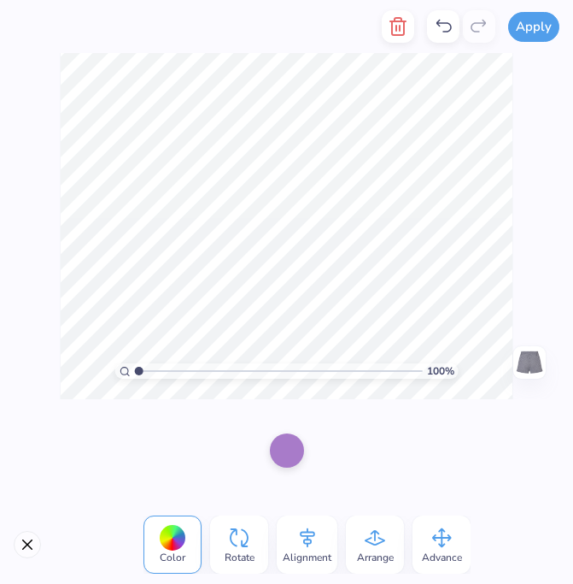
click at [295, 455] on div at bounding box center [287, 450] width 34 height 34
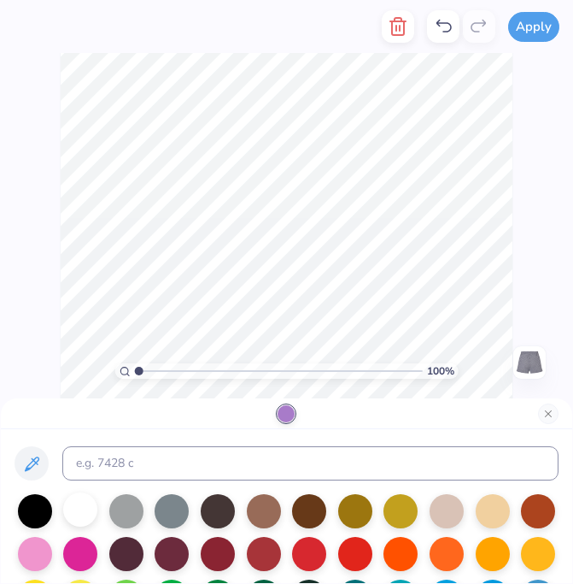
click at [91, 512] on div at bounding box center [80, 509] width 34 height 34
click at [554, 20] on button "Apply" at bounding box center [533, 24] width 51 height 30
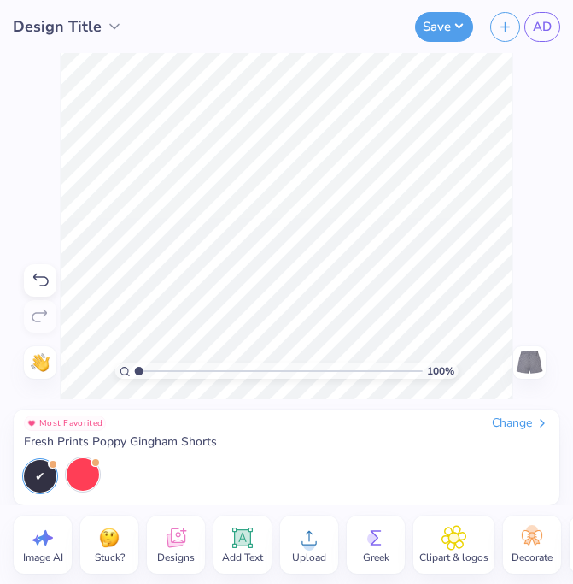
click at [78, 479] on div at bounding box center [83, 474] width 32 height 32
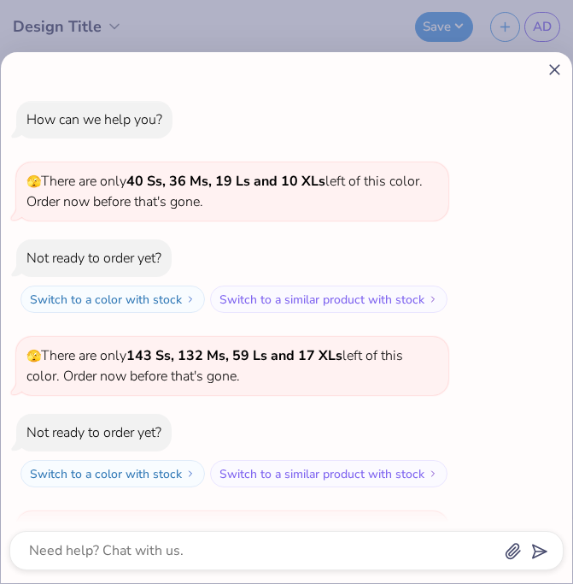
scroll to position [327, 0]
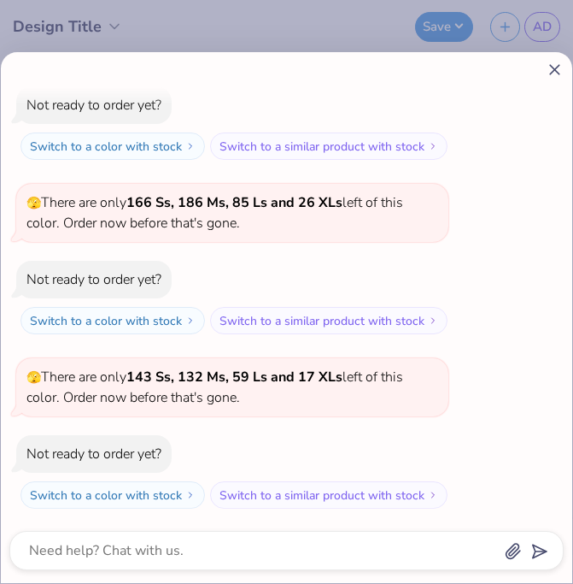
click at [557, 68] on line at bounding box center [554, 69] width 9 height 9
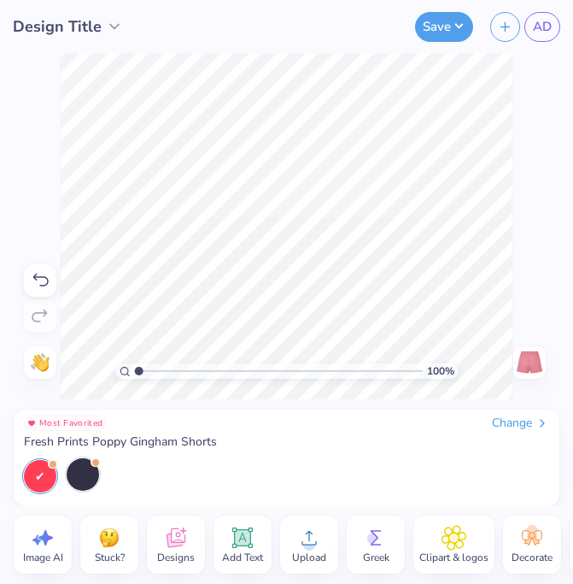
click at [504, 422] on div "Change" at bounding box center [520, 422] width 57 height 15
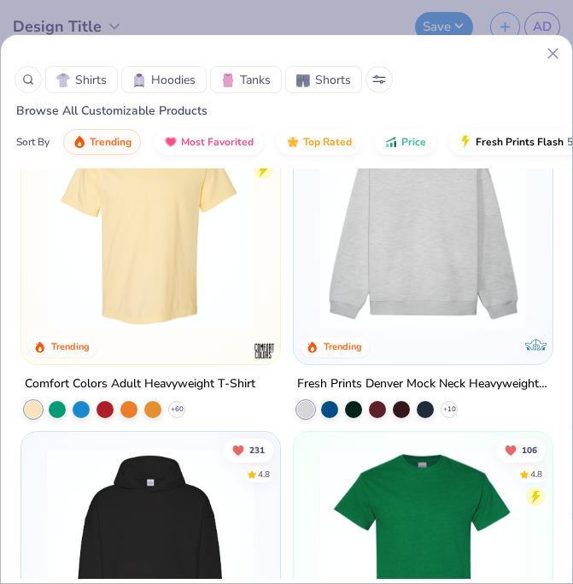
scroll to position [164, 0]
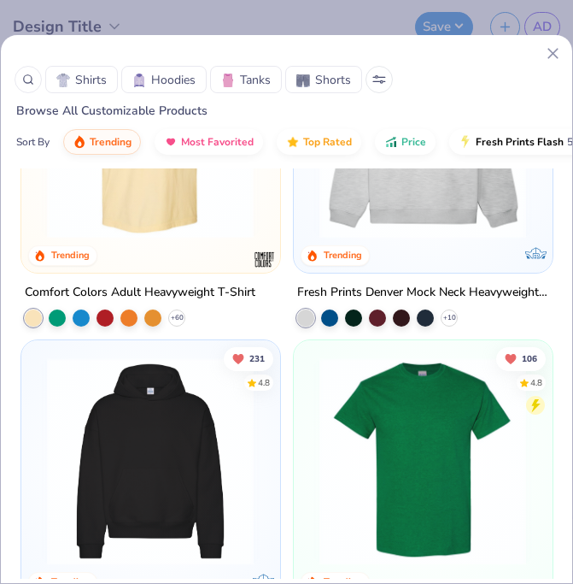
click at [332, 83] on span "Shorts" at bounding box center [333, 80] width 36 height 18
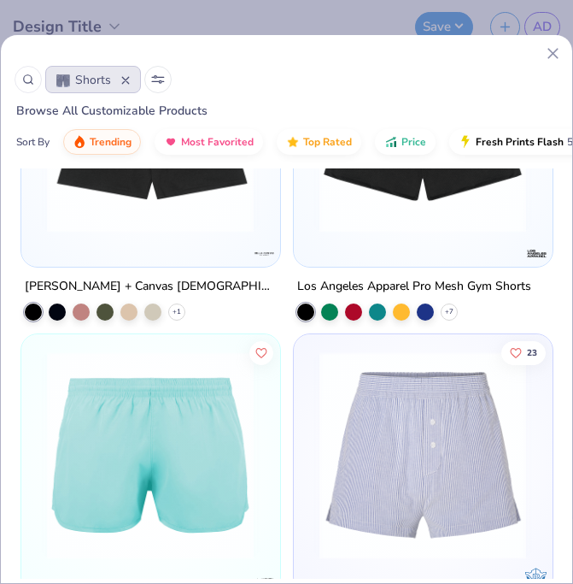
scroll to position [1588, 0]
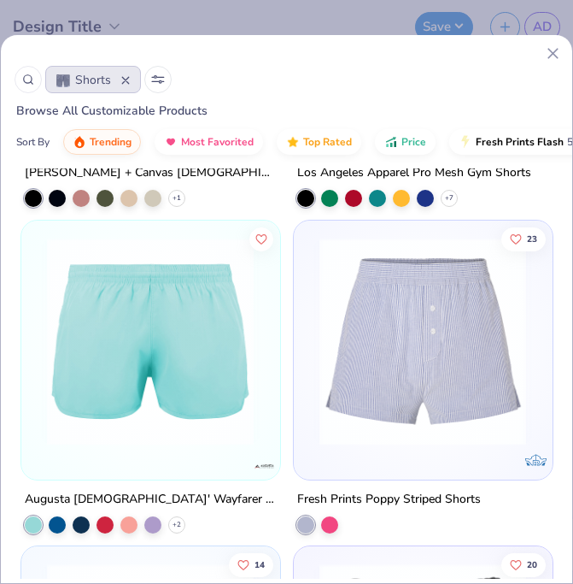
click at [367, 333] on img at bounding box center [423, 342] width 224 height 208
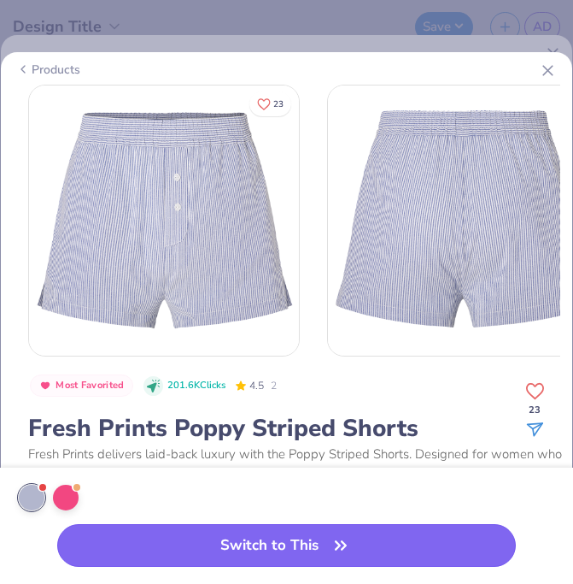
click at [166, 527] on button "Switch to This" at bounding box center [286, 545] width 459 height 43
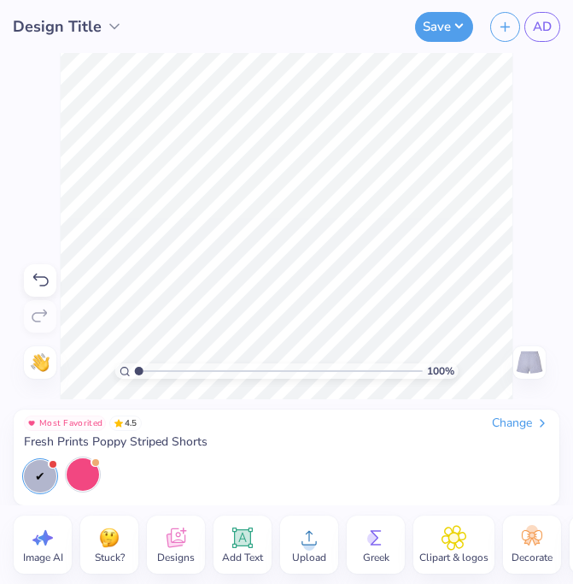
click at [82, 472] on div at bounding box center [83, 474] width 32 height 32
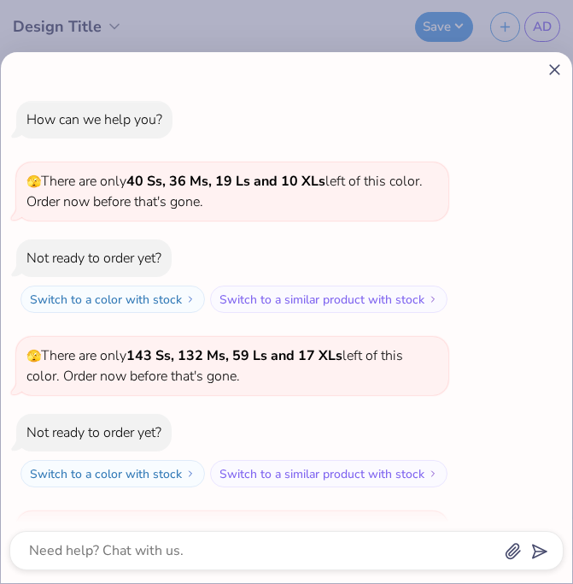
scroll to position [502, 0]
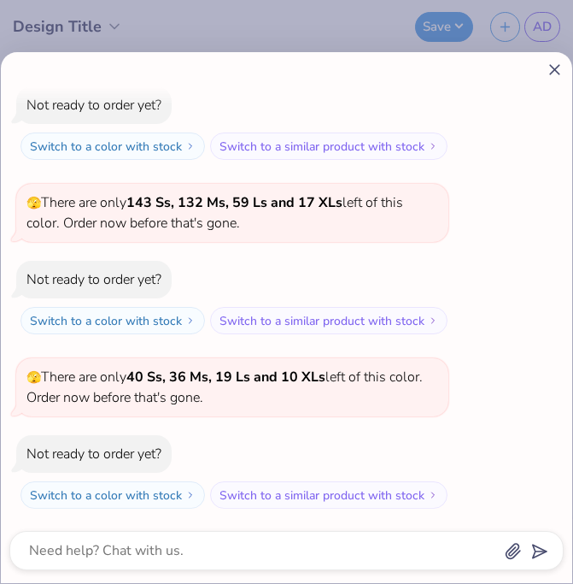
click at [562, 71] on icon at bounding box center [555, 70] width 18 height 18
type textarea "x"
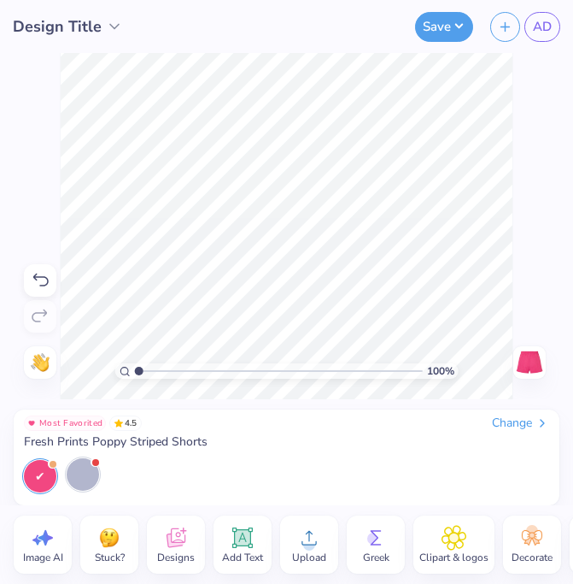
click at [384, 461] on div at bounding box center [287, 476] width 526 height 32
click at [59, 29] on span "Design Title" at bounding box center [57, 26] width 89 height 23
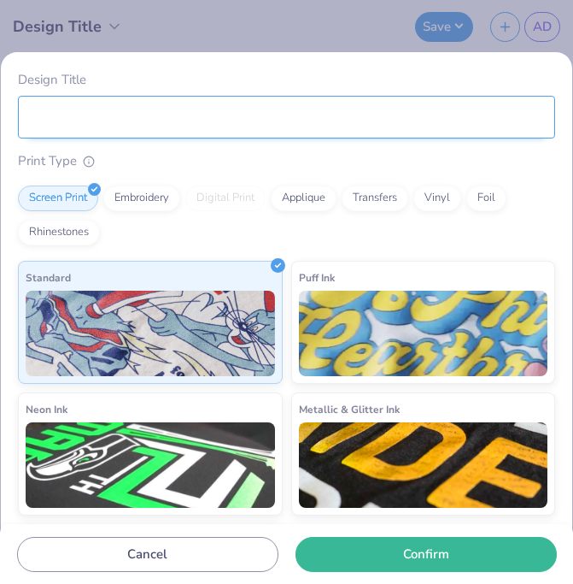
click at [89, 109] on input "Design Title" at bounding box center [287, 117] width 538 height 43
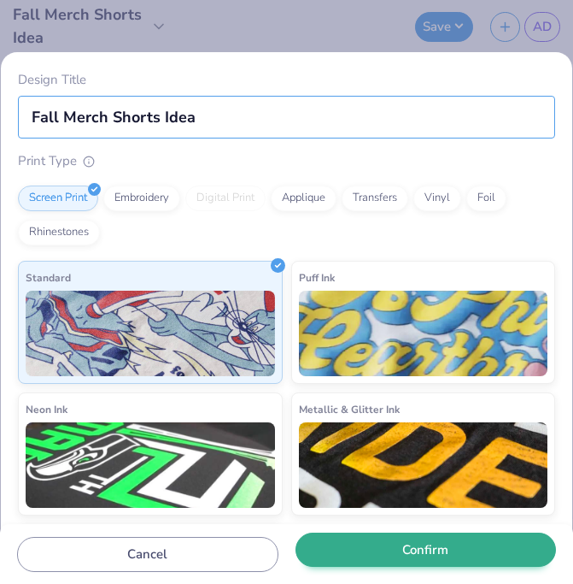
type input "Fall Merch Shorts Idea"
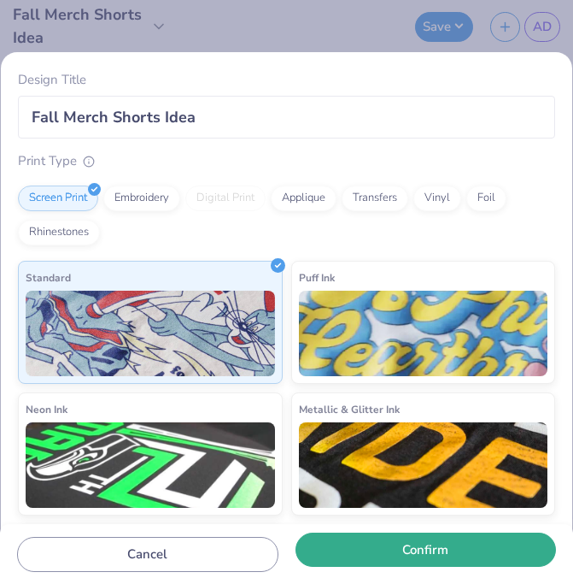
click at [410, 557] on button "Confirm" at bounding box center [426, 549] width 261 height 35
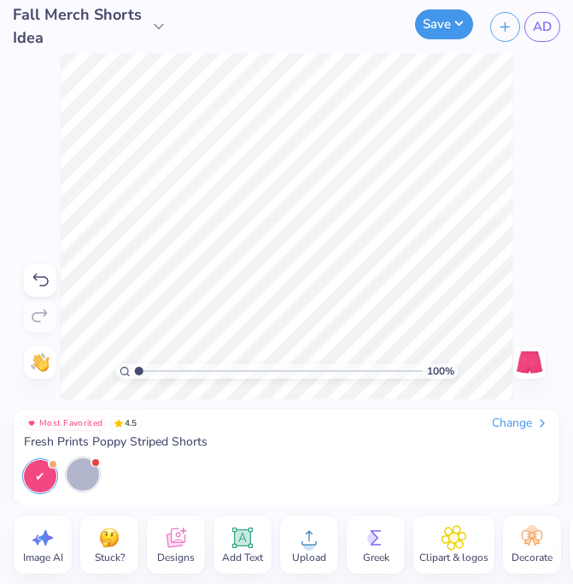
click at [429, 26] on button "Save" at bounding box center [444, 24] width 58 height 30
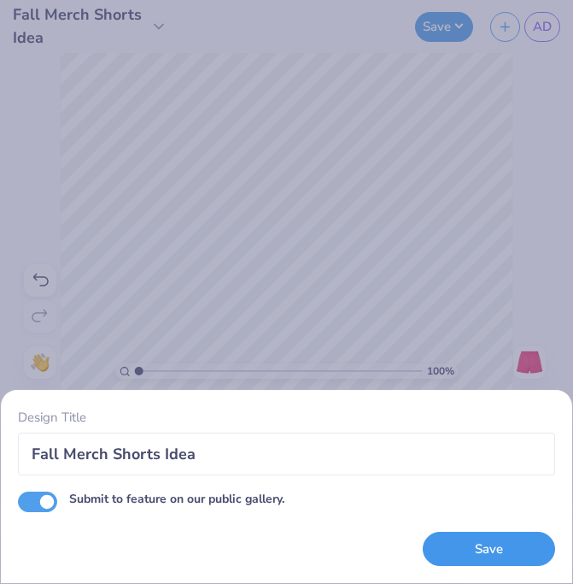
click at [467, 549] on button "Save" at bounding box center [489, 549] width 132 height 35
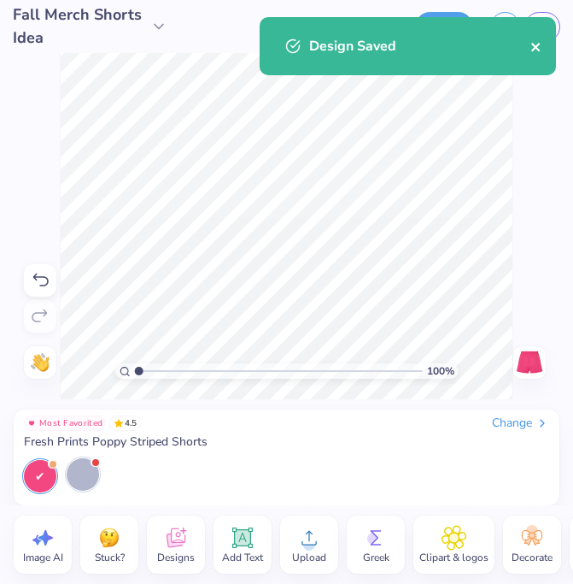
click at [538, 44] on icon "close" at bounding box center [536, 47] width 9 height 9
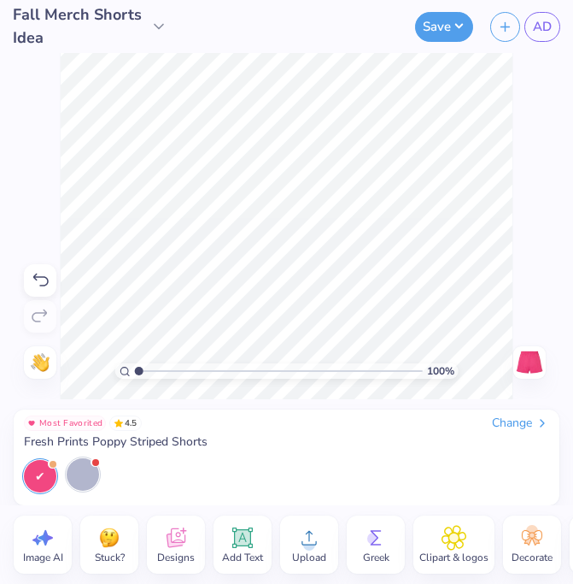
click at [542, 29] on div "Fall Merch Shorts Idea Save AD Image AI Stuck? Designs Add Text Upload Greek Cl…" at bounding box center [286, 292] width 573 height 584
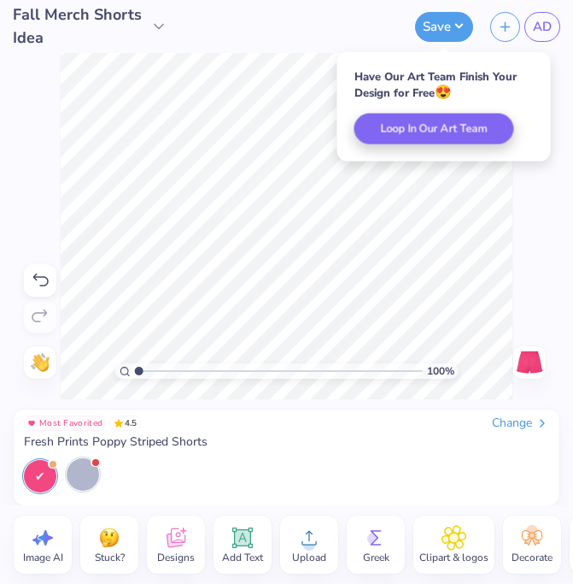
click at [520, 278] on div "100 % Need help? Chat with us. Back" at bounding box center [286, 226] width 573 height 346
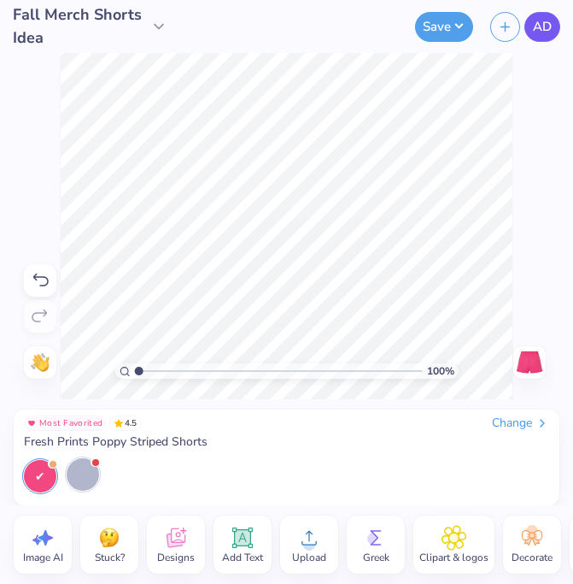
click at [546, 26] on span "AD" at bounding box center [542, 27] width 19 height 20
